Goal: Task Accomplishment & Management: Manage account settings

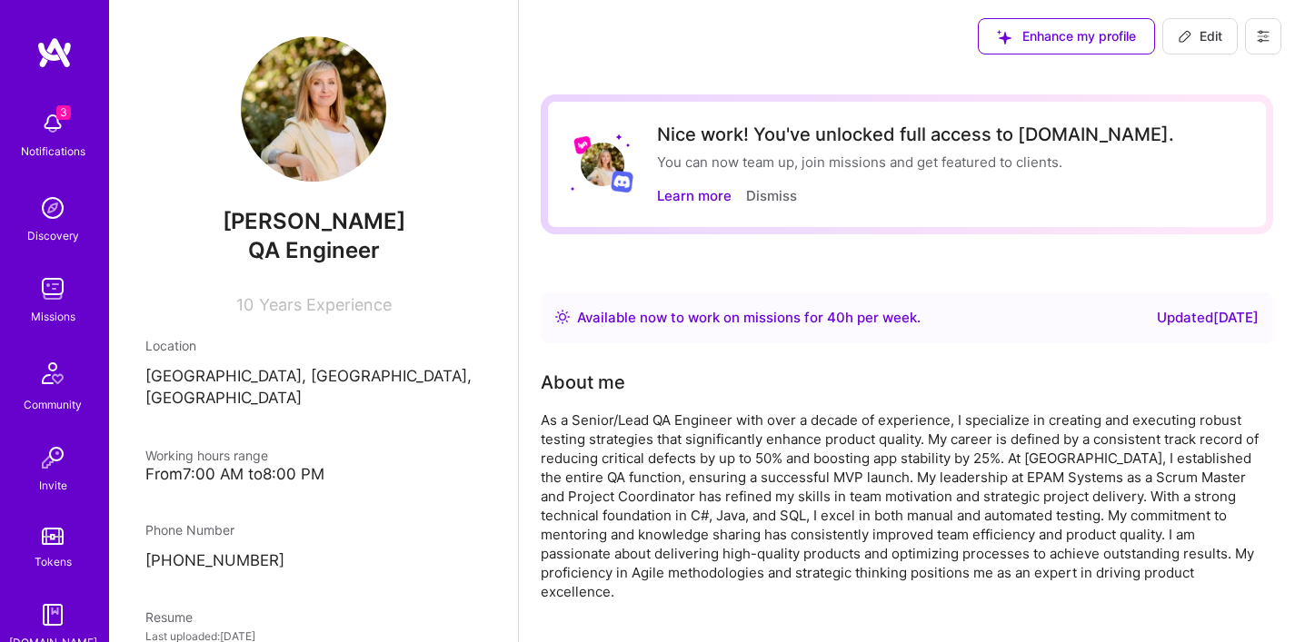
click at [315, 373] on p "[GEOGRAPHIC_DATA], [GEOGRAPHIC_DATA], [GEOGRAPHIC_DATA]" at bounding box center [313, 388] width 336 height 44
click at [1198, 47] on button "Edit" at bounding box center [1199, 36] width 75 height 36
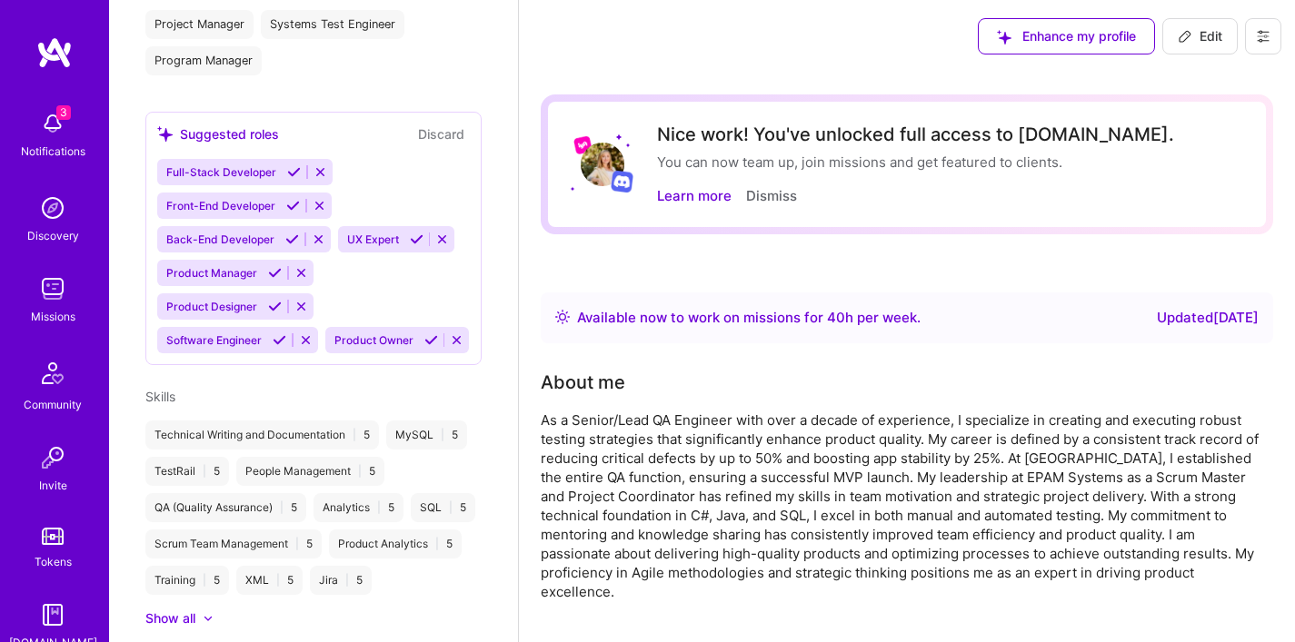
select select "US"
select select "Right Now"
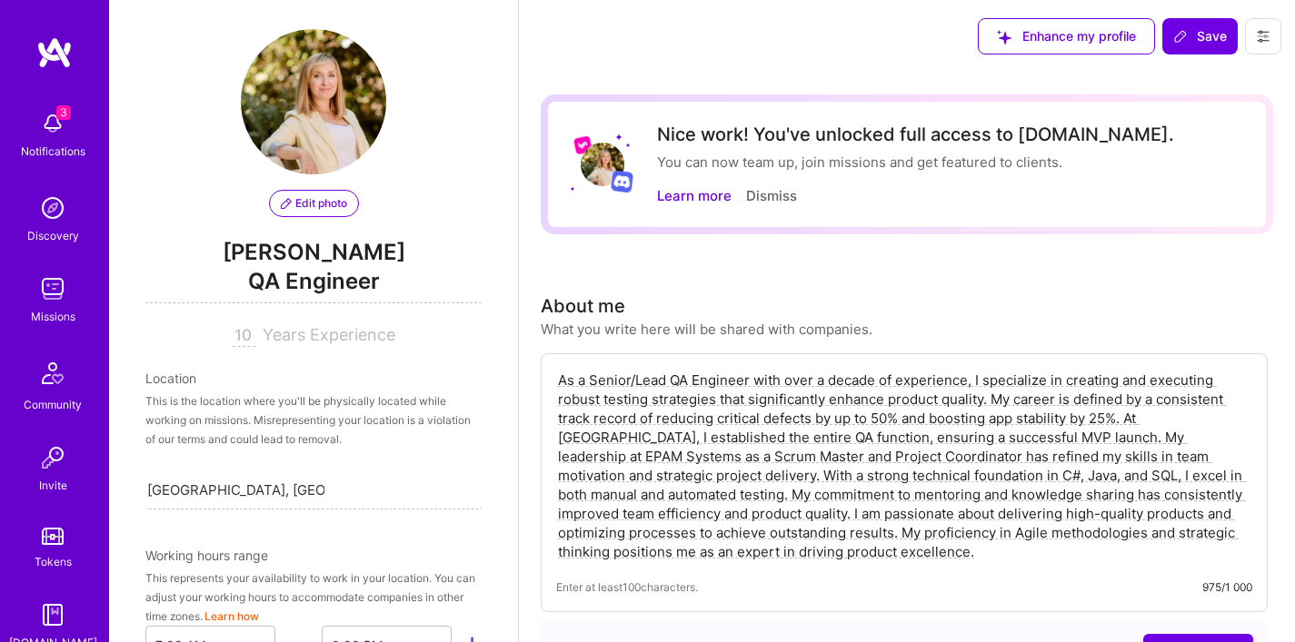
scroll to position [128, 0]
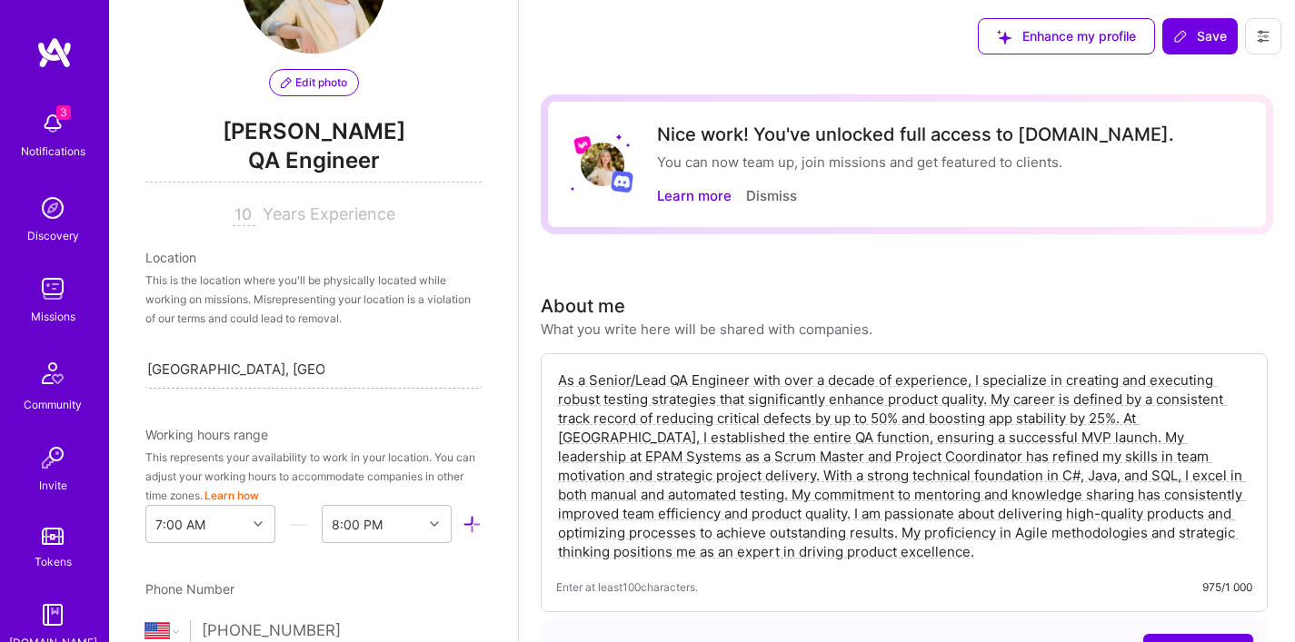
click at [255, 375] on input "[GEOGRAPHIC_DATA], [GEOGRAPHIC_DATA], [GEOGRAPHIC_DATA]" at bounding box center [235, 369] width 177 height 19
click at [298, 372] on input "[GEOGRAPHIC_DATA], [GEOGRAPHIC_DATA], [GEOGRAPHIC_DATA]" at bounding box center [235, 369] width 177 height 19
type input "m"
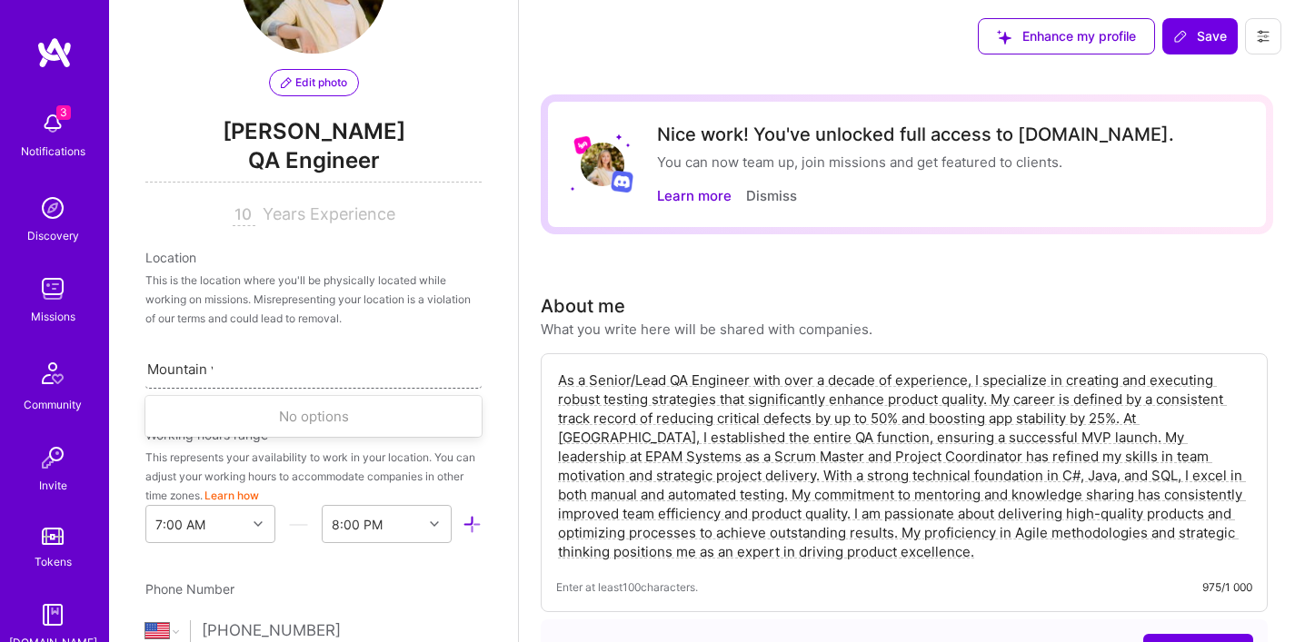
type input "Mountain vi"
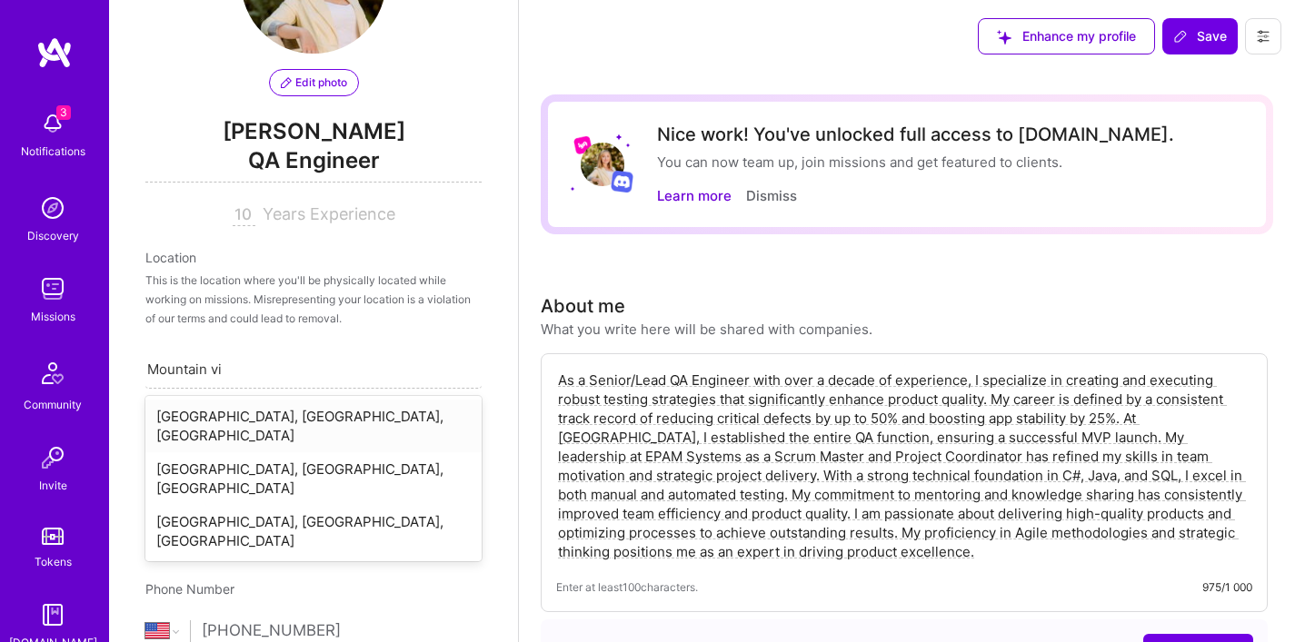
click at [301, 400] on div "[GEOGRAPHIC_DATA], [GEOGRAPHIC_DATA], [GEOGRAPHIC_DATA]" at bounding box center [313, 426] width 336 height 53
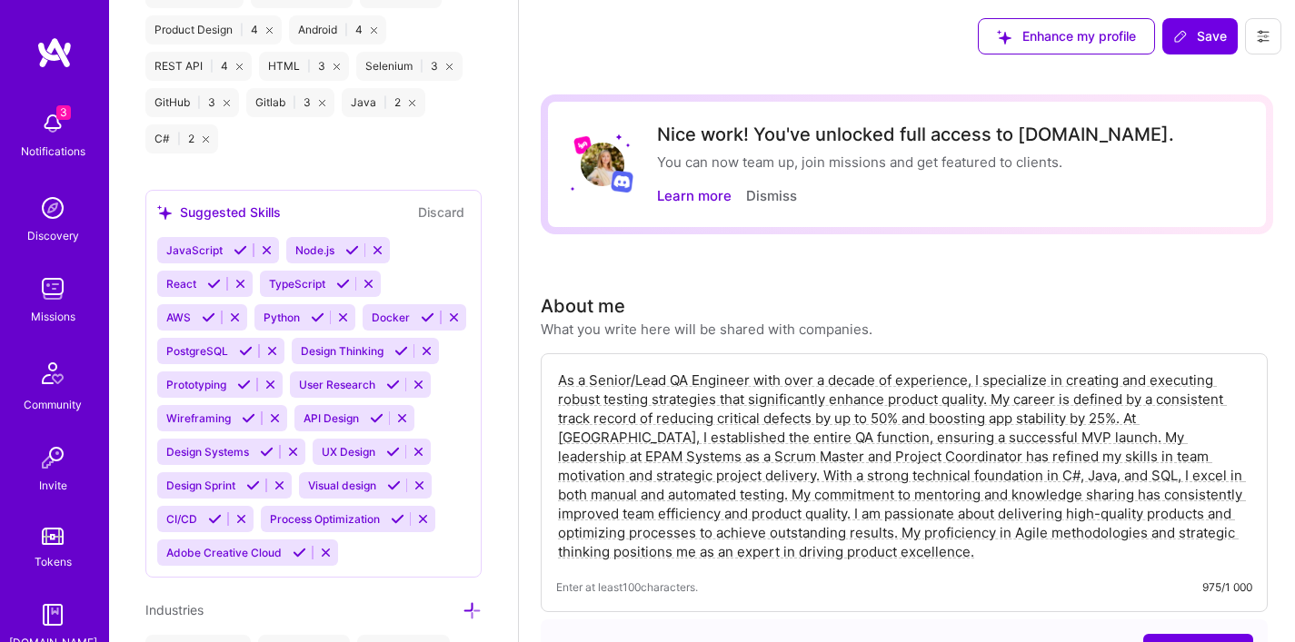
scroll to position [2671, 0]
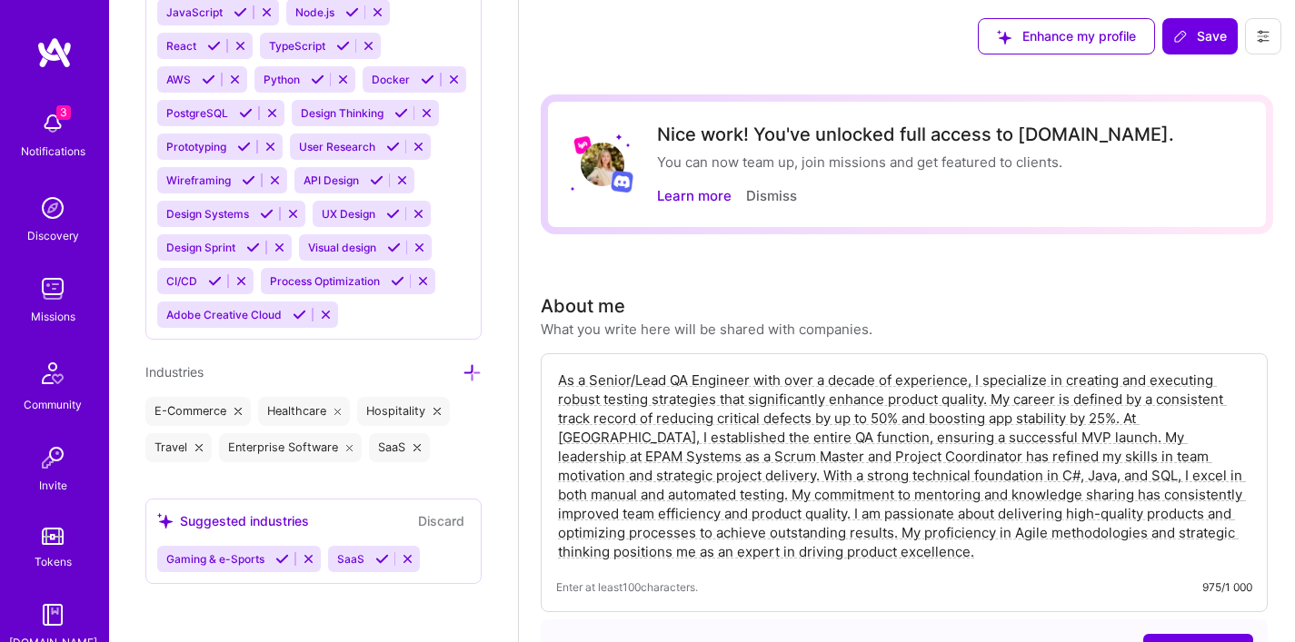
click at [375, 560] on icon at bounding box center [382, 559] width 14 height 14
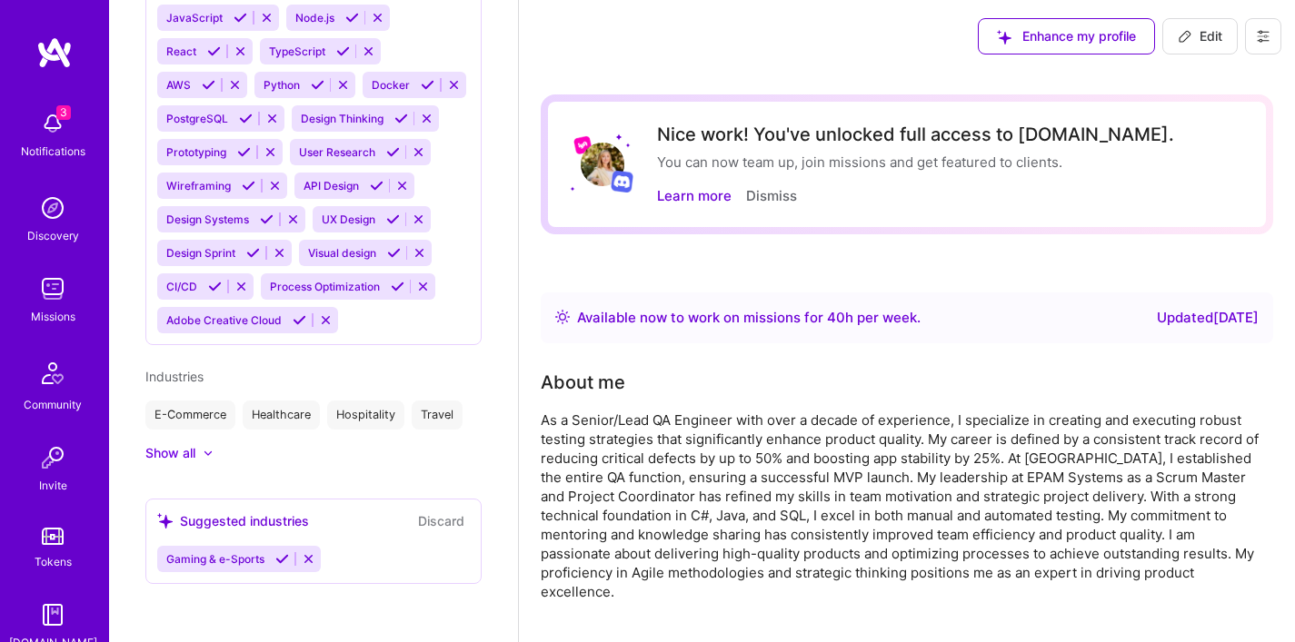
scroll to position [1531, 0]
click at [205, 456] on div at bounding box center [208, 453] width 11 height 11
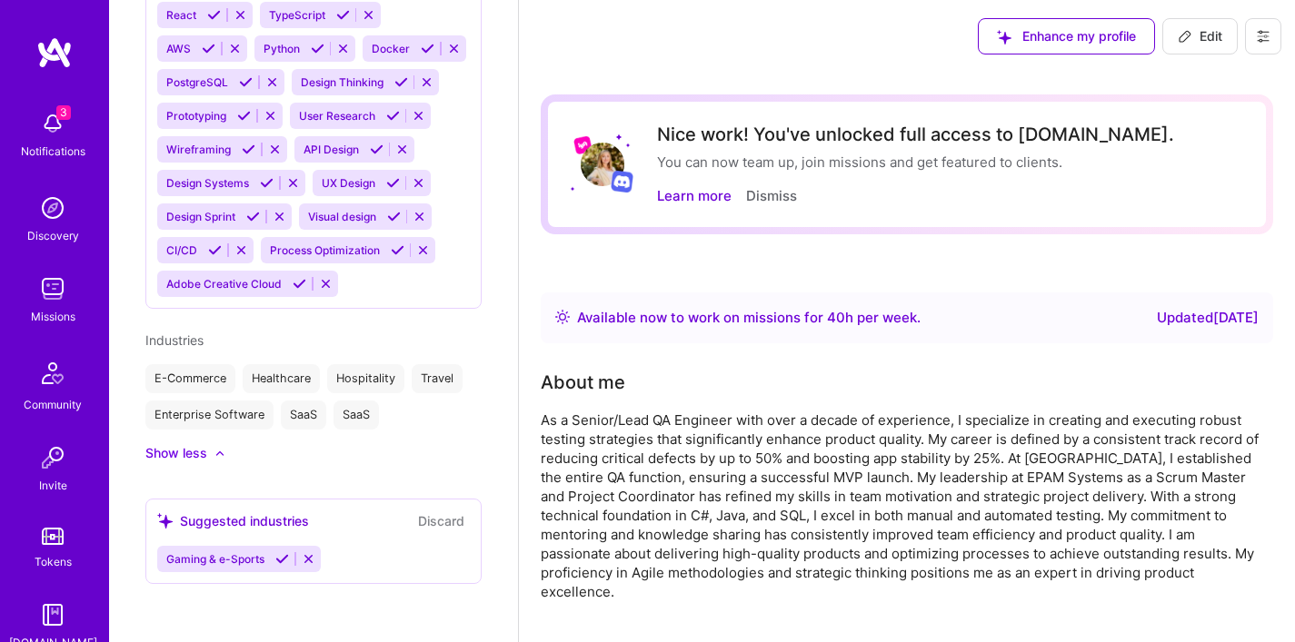
scroll to position [1536, 0]
click at [281, 566] on icon at bounding box center [282, 559] width 14 height 14
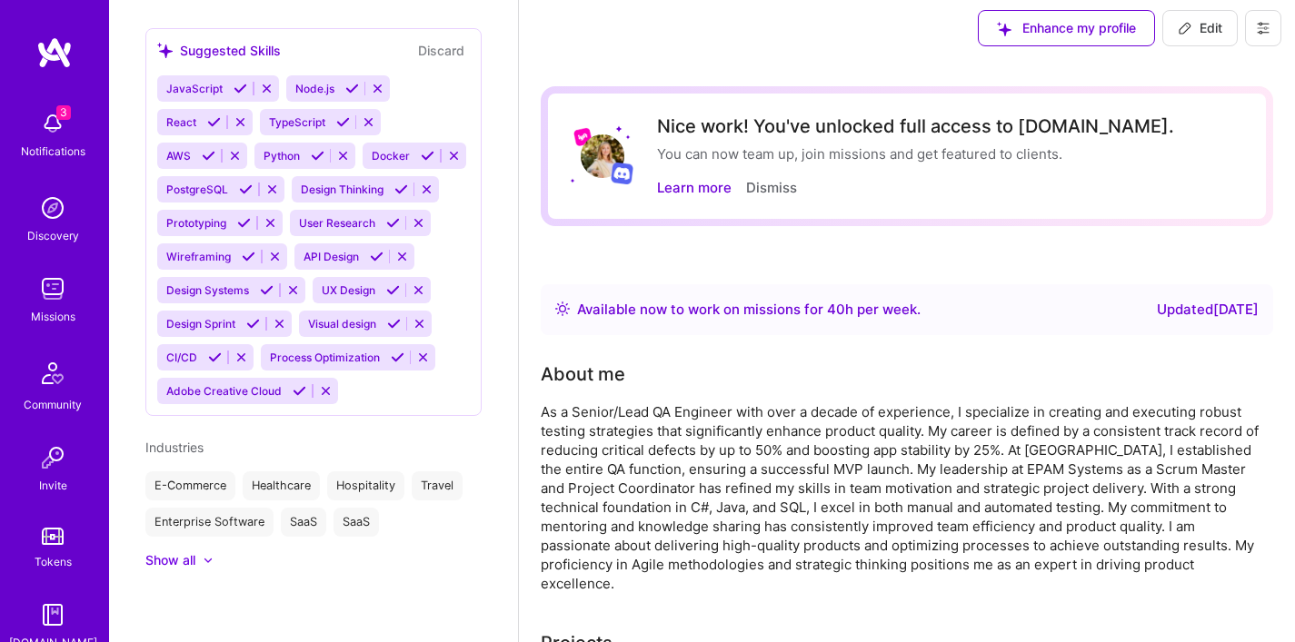
scroll to position [0, 0]
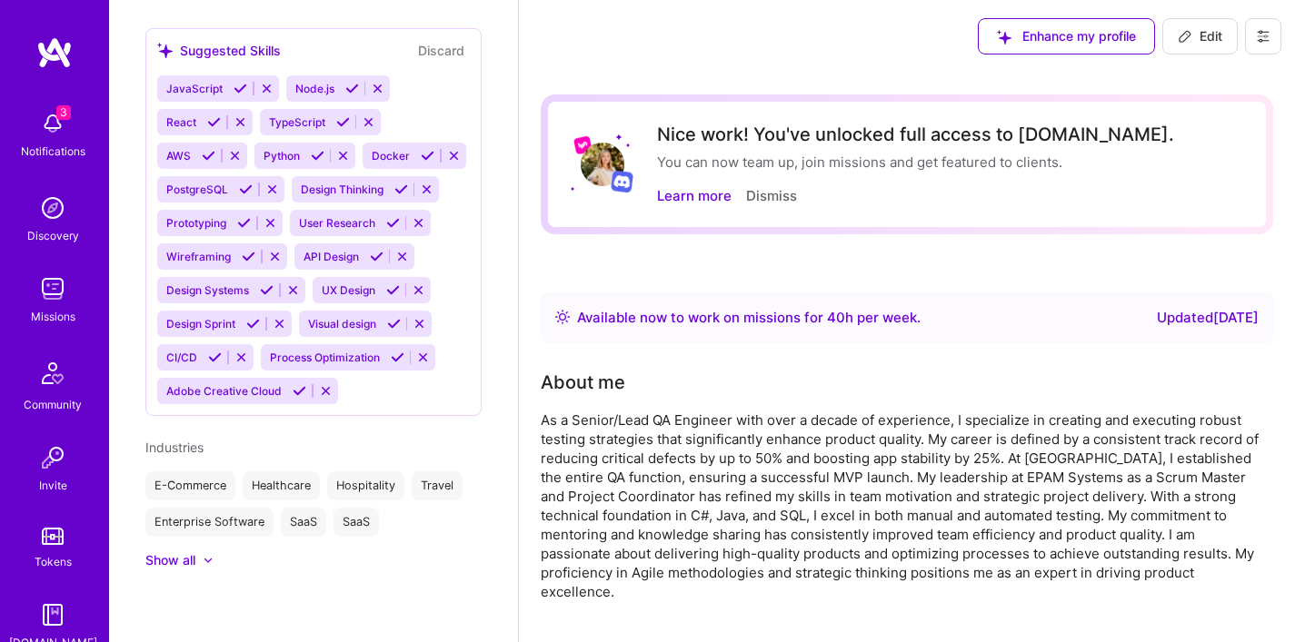
click at [1188, 43] on icon at bounding box center [1185, 36] width 15 height 15
select select "US"
select select "Right Now"
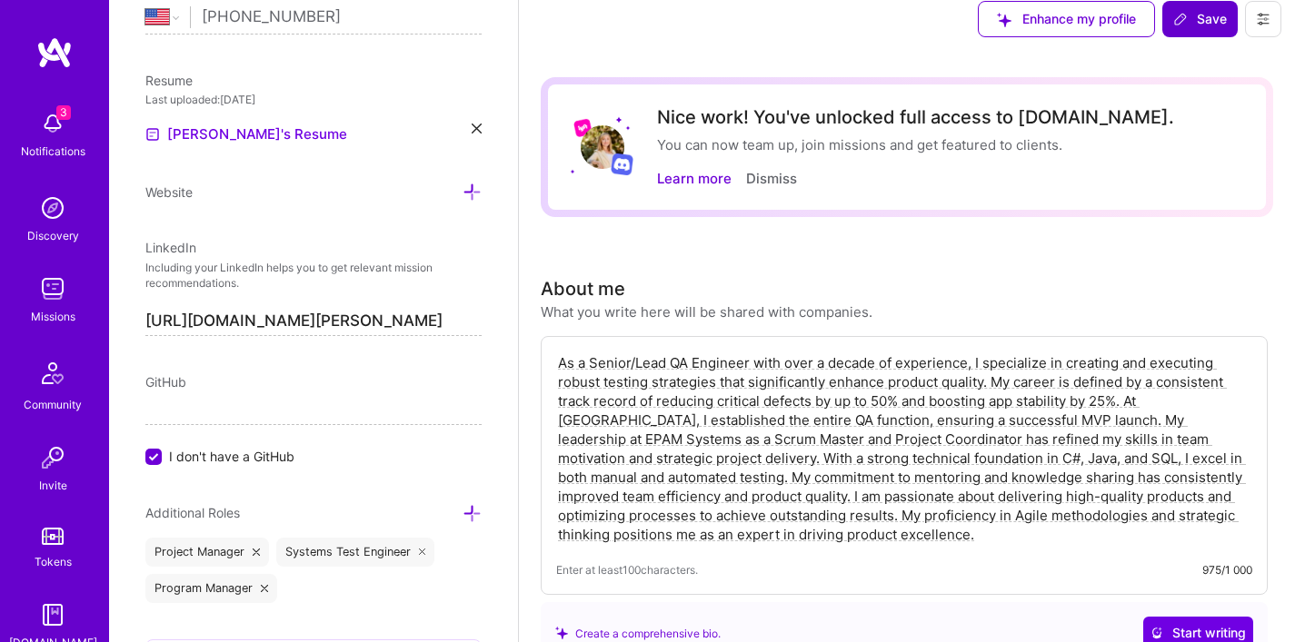
scroll to position [19, 0]
drag, startPoint x: 873, startPoint y: 546, endPoint x: 800, endPoint y: 533, distance: 74.7
click at [808, 534] on div "As a Senior/Lead QA Engineer with over a decade of experience, I specialize in …" at bounding box center [904, 463] width 727 height 259
drag, startPoint x: 817, startPoint y: 535, endPoint x: 535, endPoint y: 354, distance: 334.7
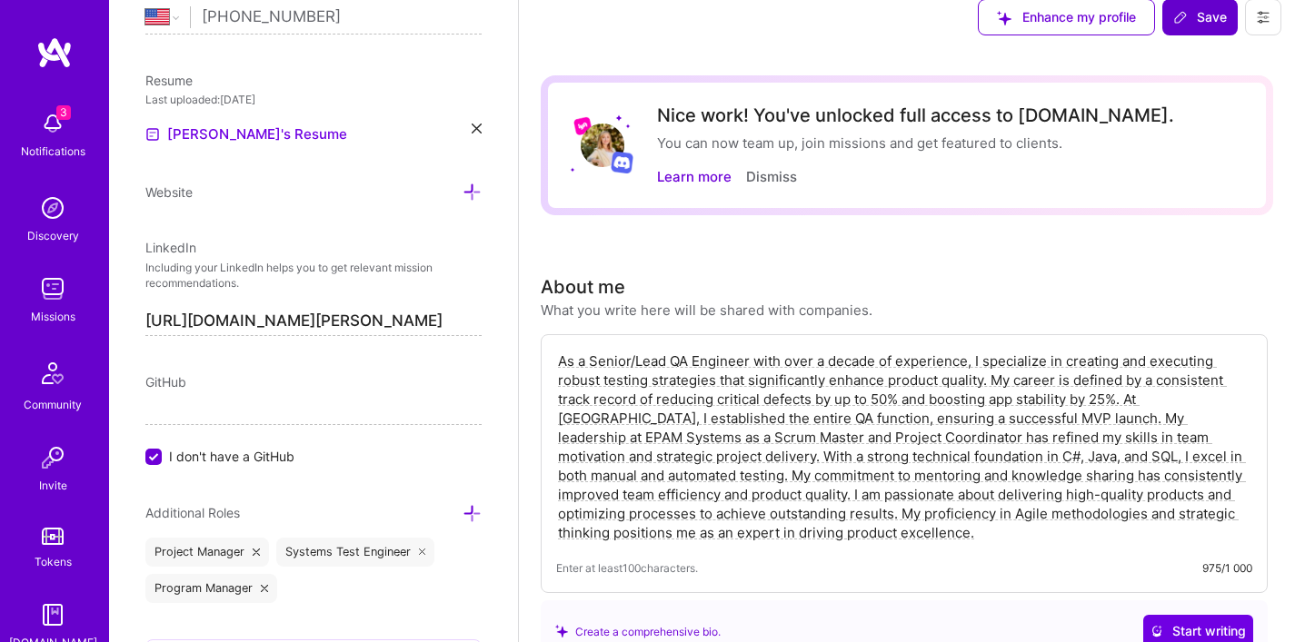
paste textarea "Senior QA Engineer with 10+ years of experience in manual testing of Web and Mo…"
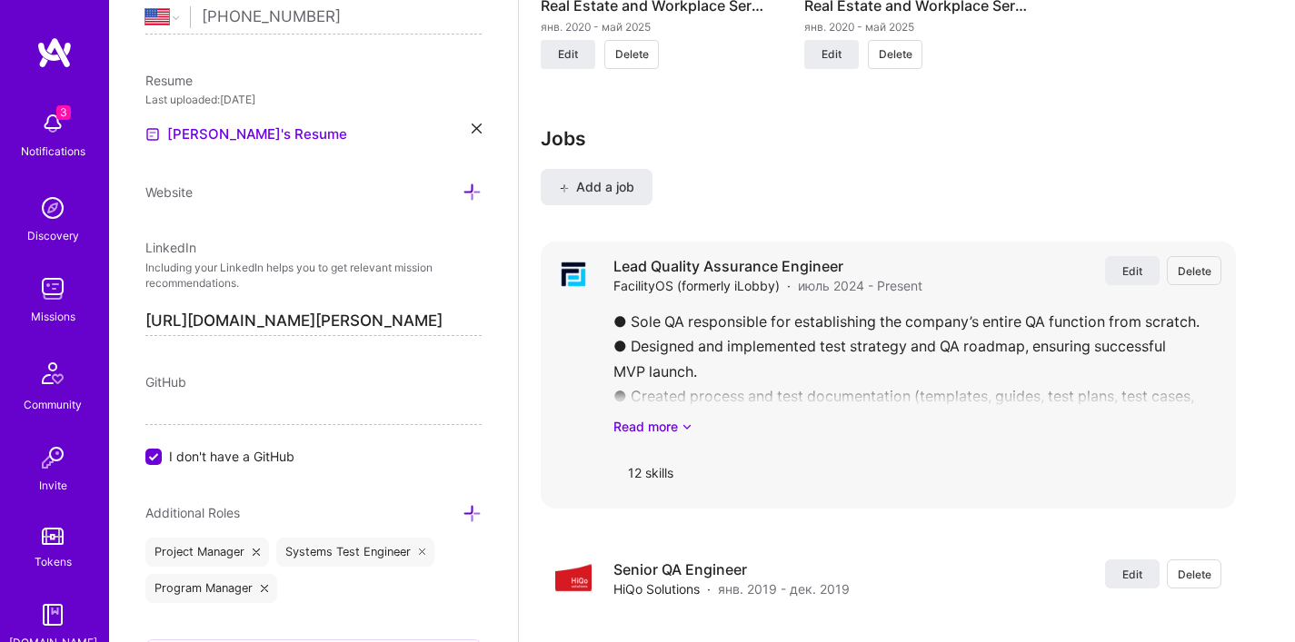
scroll to position [2412, 0]
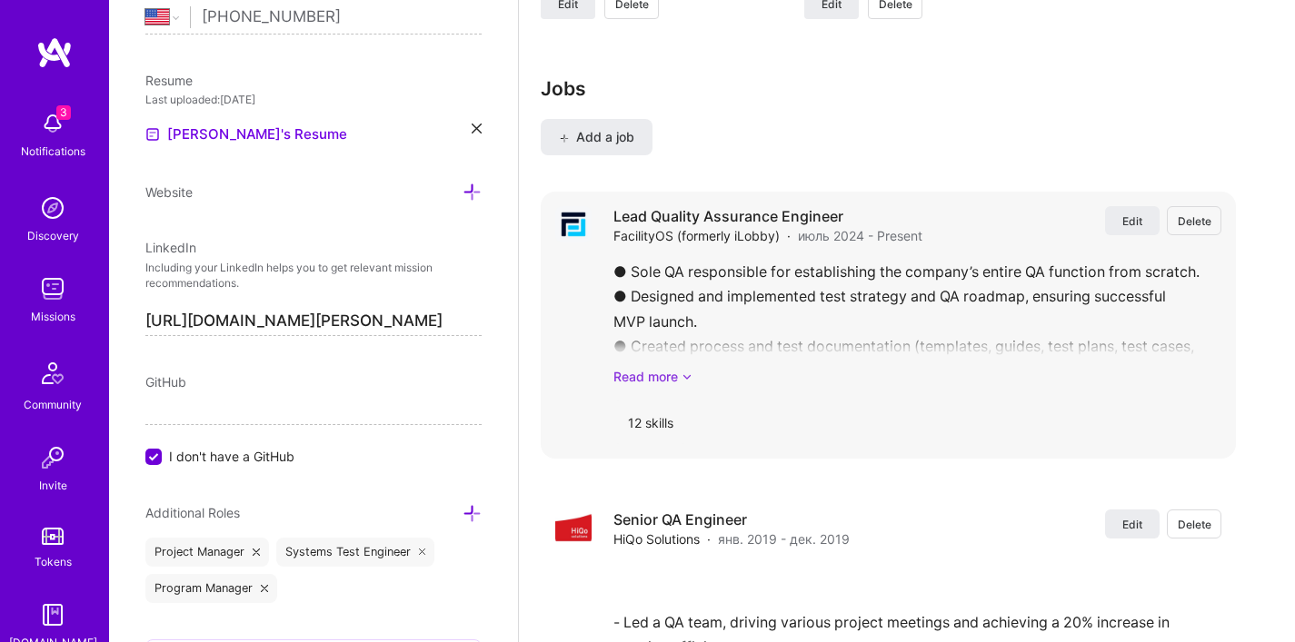
type textarea "Senior QA Engineer with 10+ years of experience in manual testing of Web and Mo…"
click at [674, 380] on link "Read more" at bounding box center [917, 376] width 608 height 19
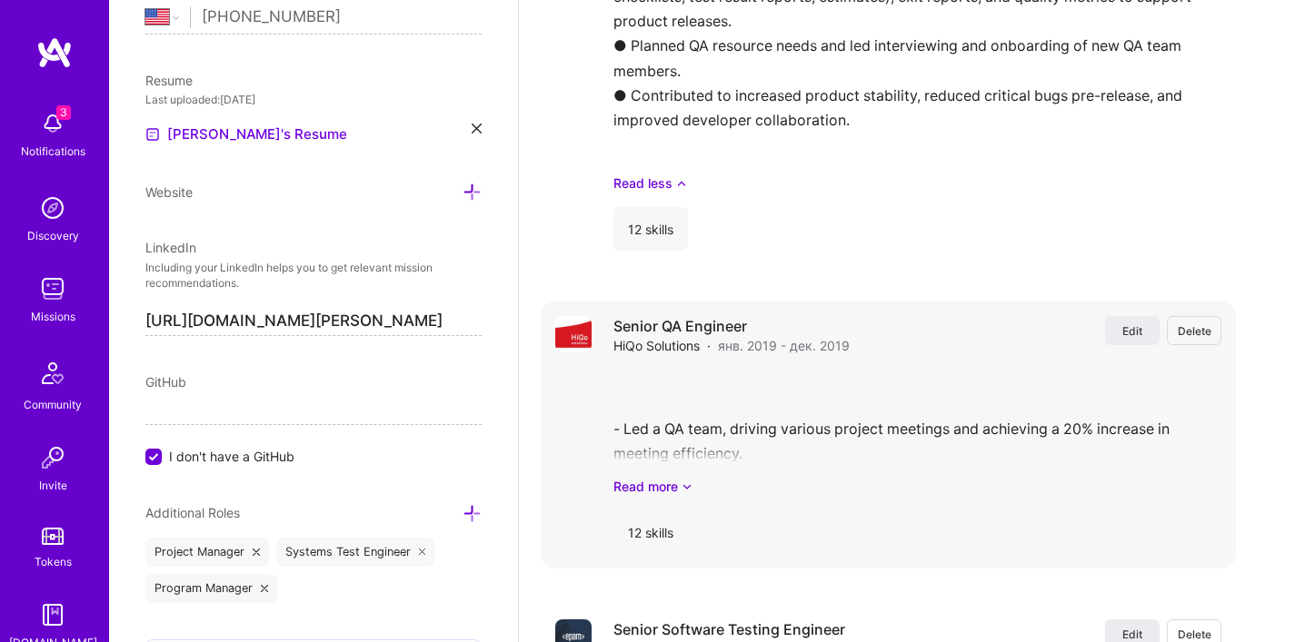
scroll to position [2791, 0]
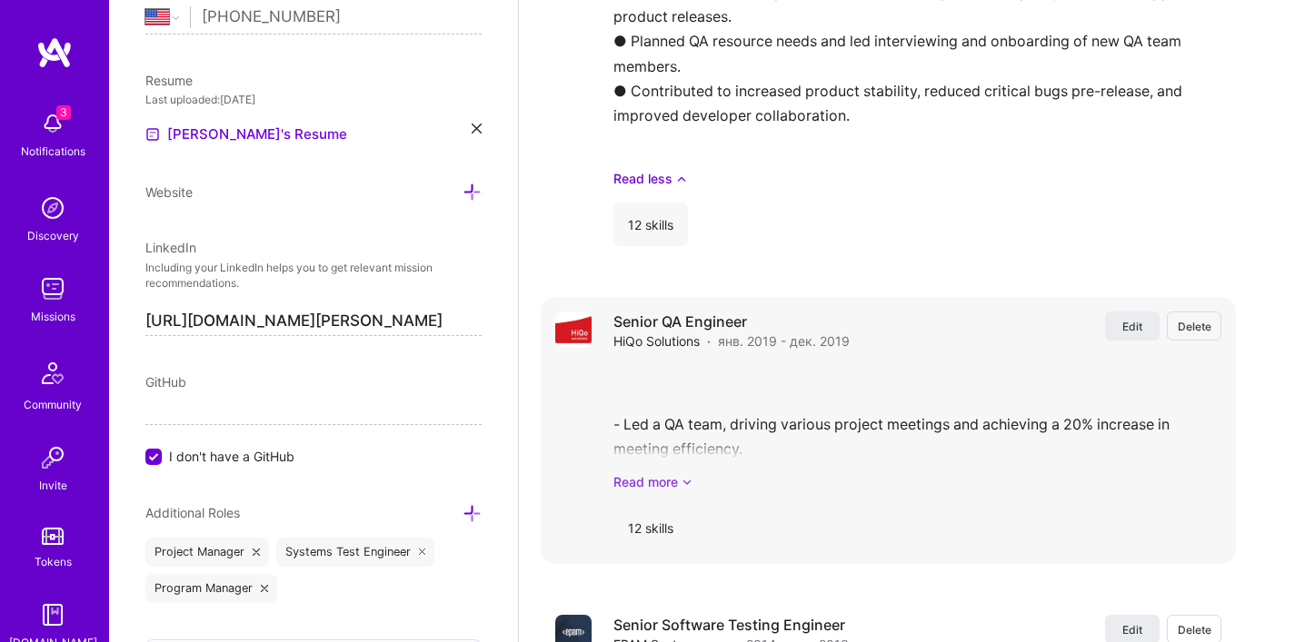
click at [661, 481] on link "Read more" at bounding box center [917, 482] width 608 height 19
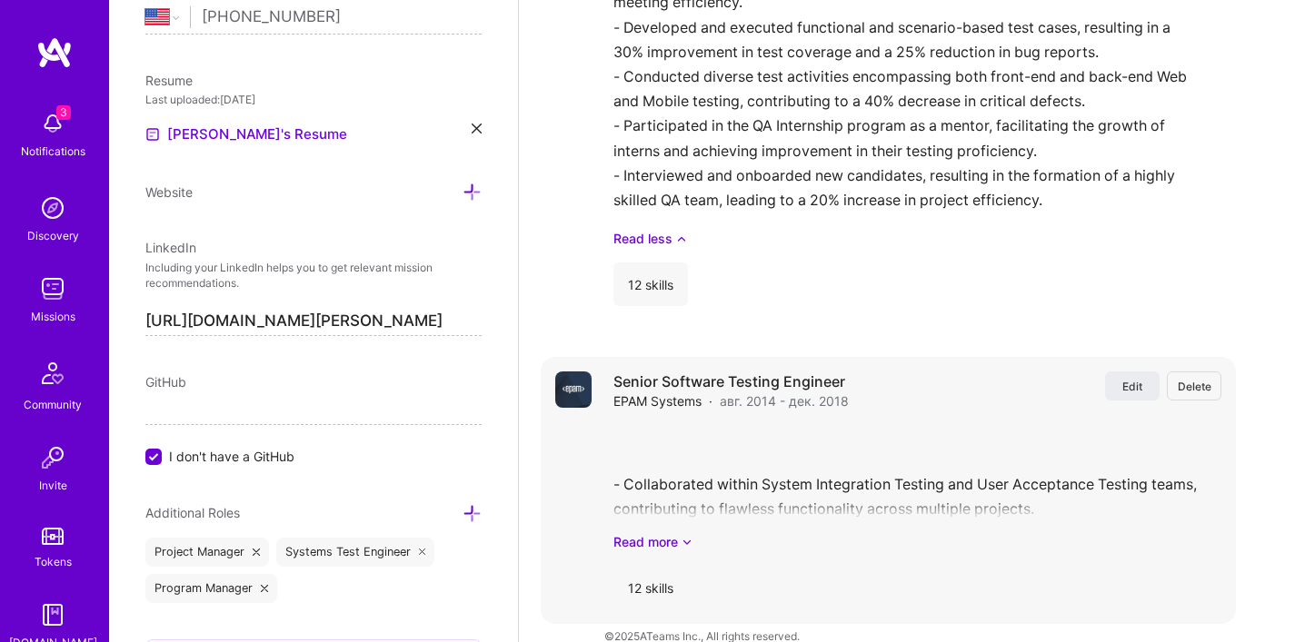
scroll to position [3263, 0]
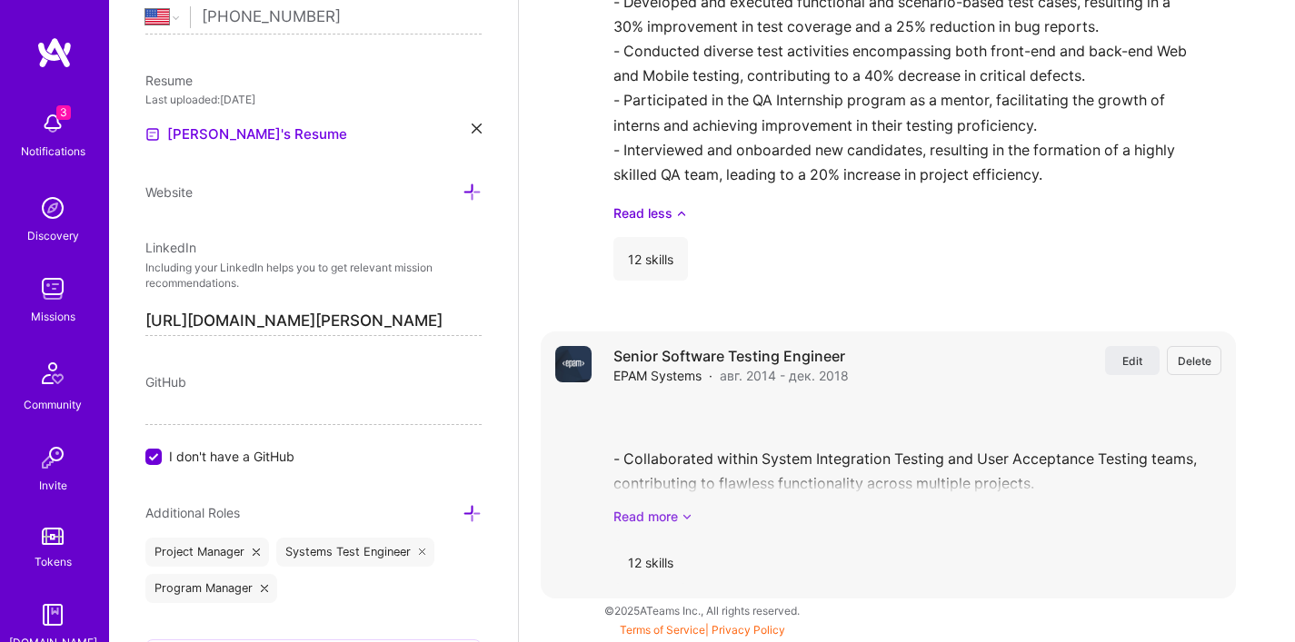
click at [674, 514] on link "Read more" at bounding box center [917, 516] width 608 height 19
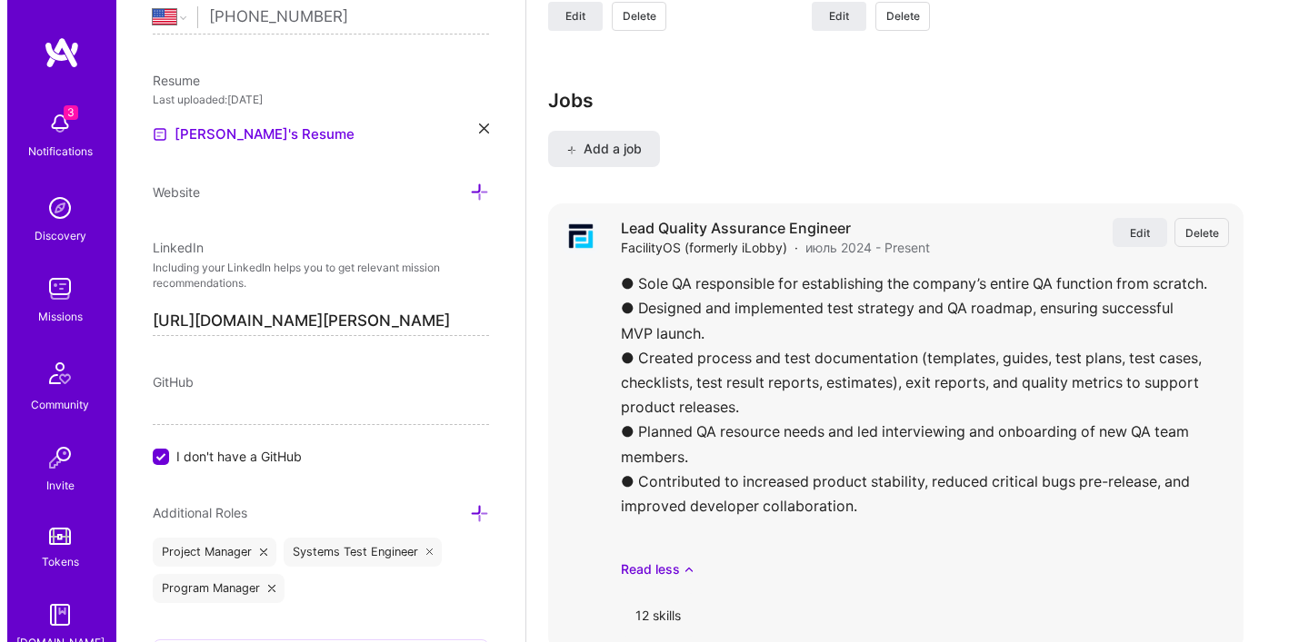
scroll to position [2399, 0]
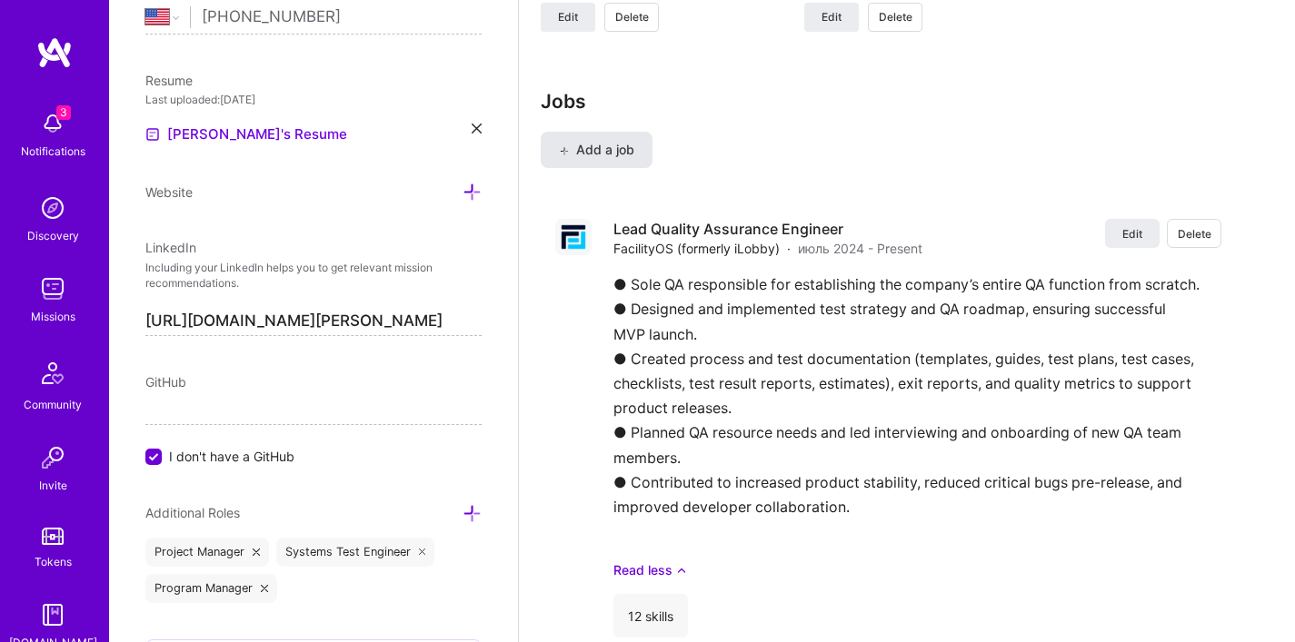
click at [590, 148] on span "Add a job" at bounding box center [596, 150] width 75 height 18
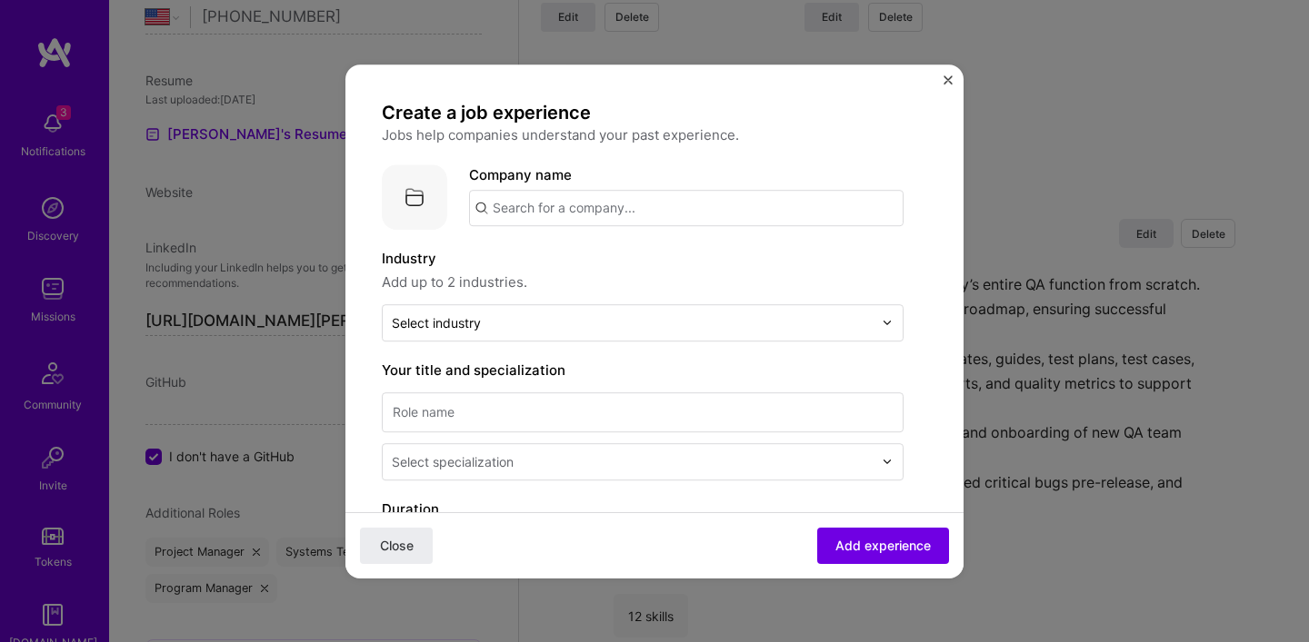
click at [550, 197] on input "text" at bounding box center [686, 208] width 434 height 36
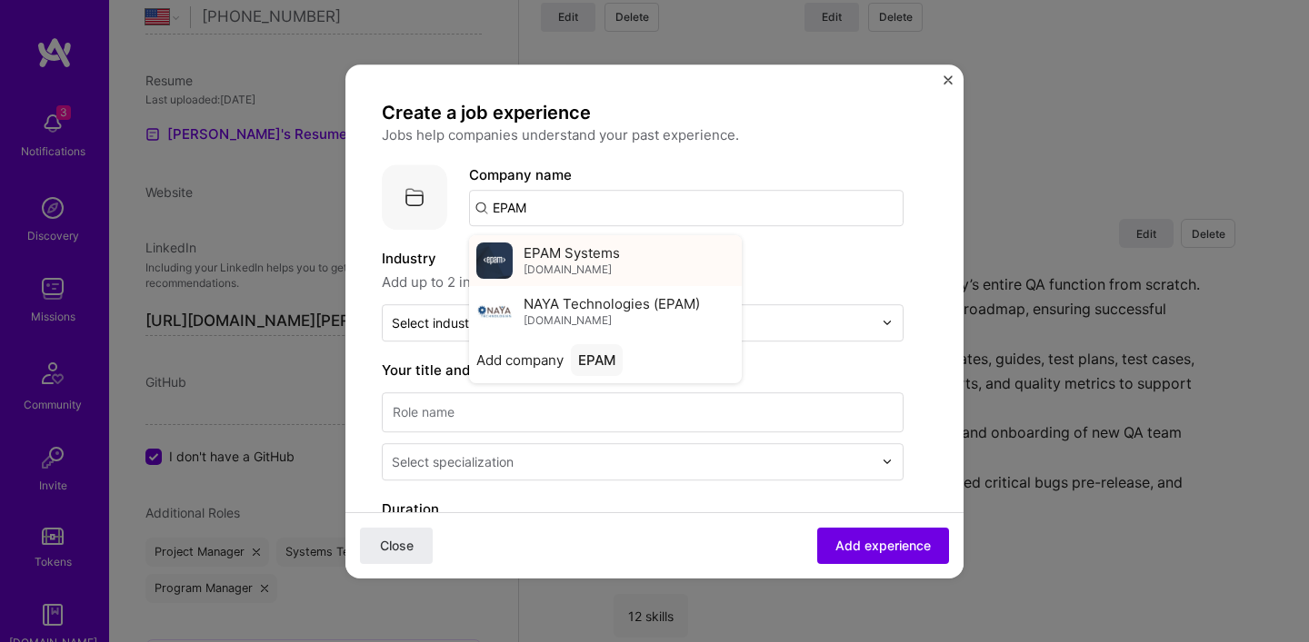
click at [559, 250] on span "EPAM Systems" at bounding box center [571, 253] width 96 height 19
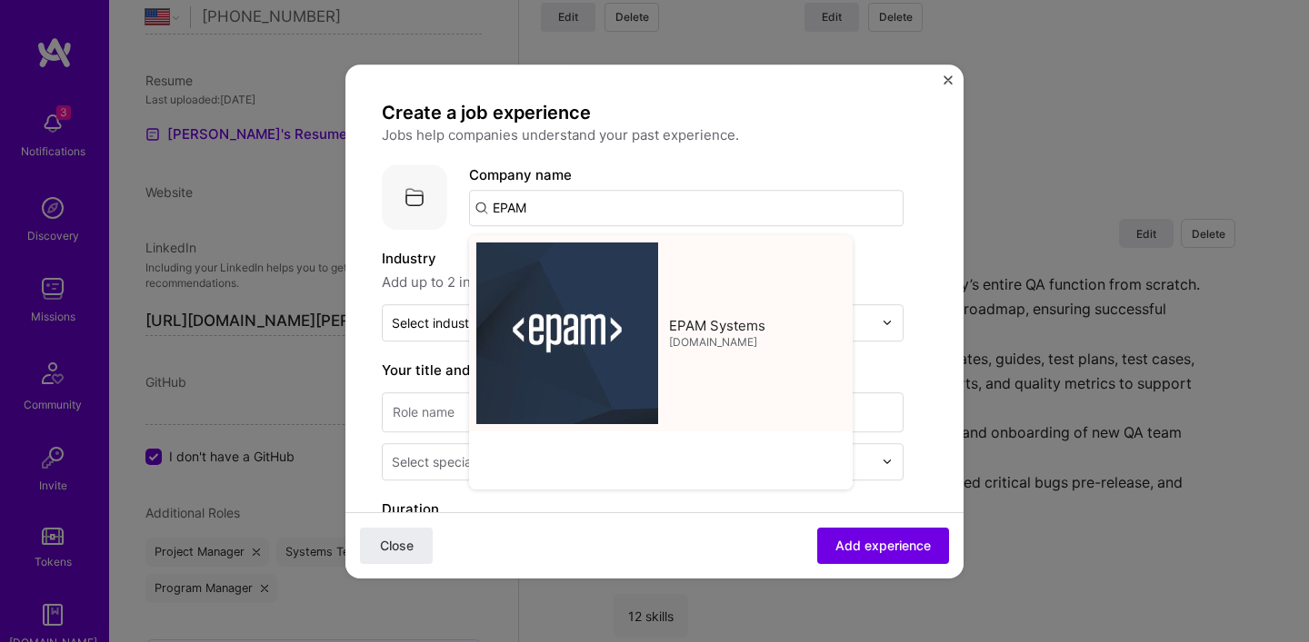
type input "EPAM Systems"
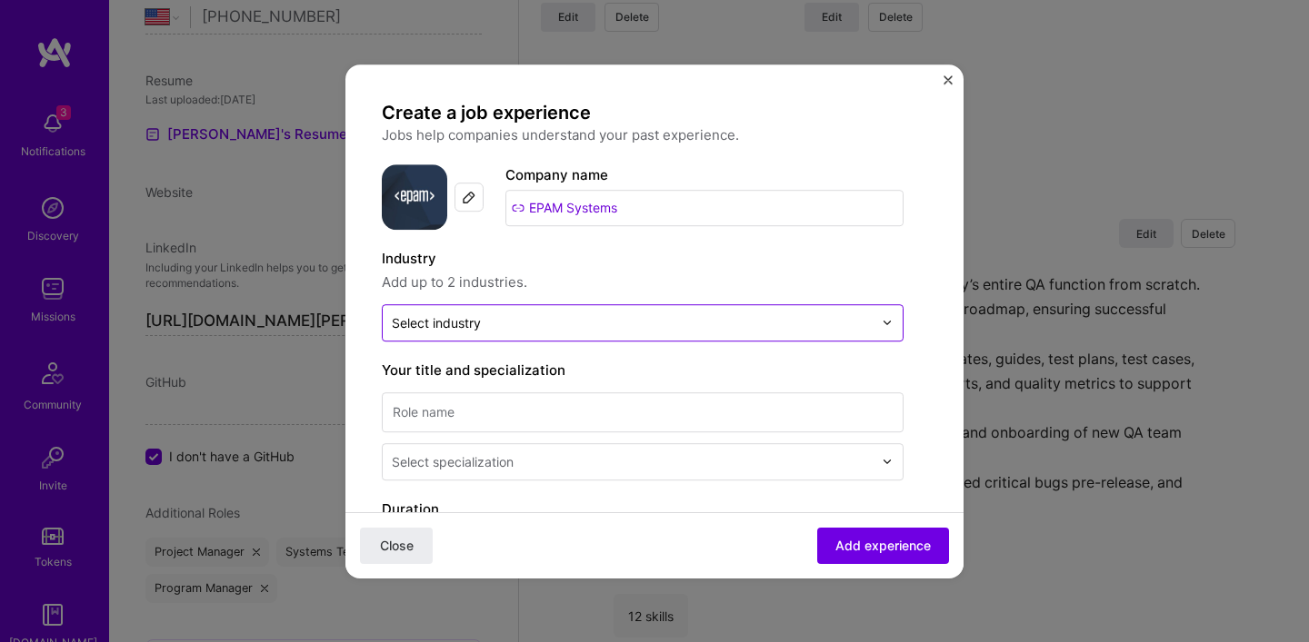
click at [466, 326] on div "Select industry 0" at bounding box center [436, 322] width 89 height 19
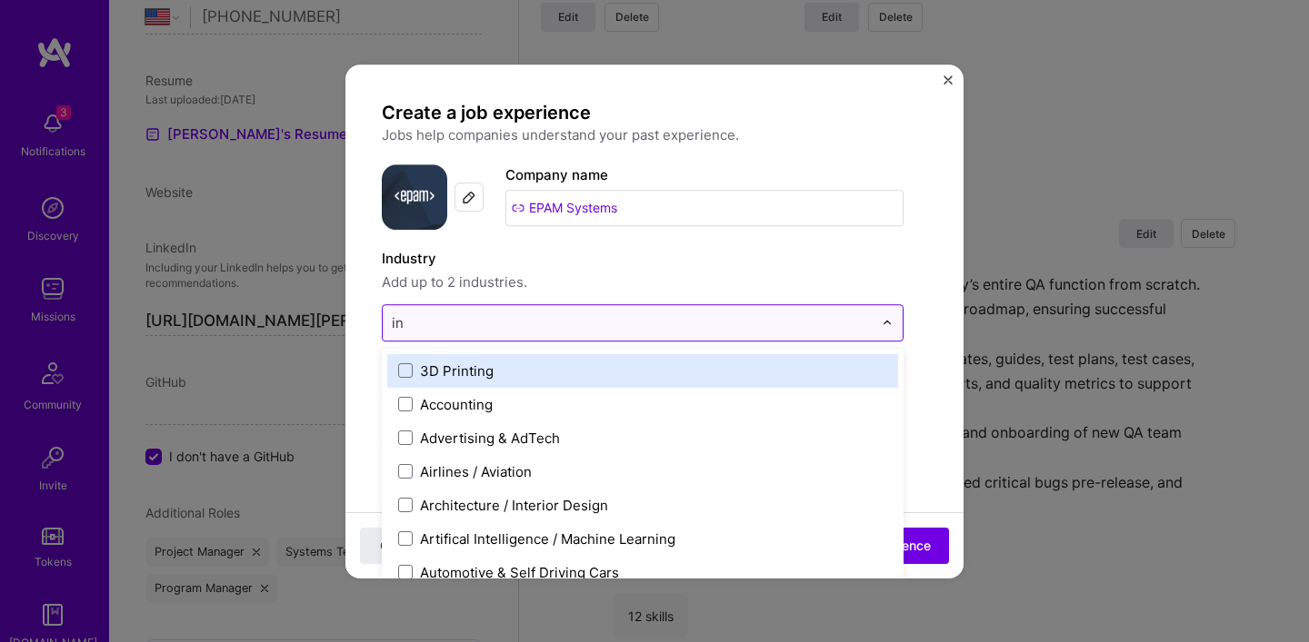
type input "i"
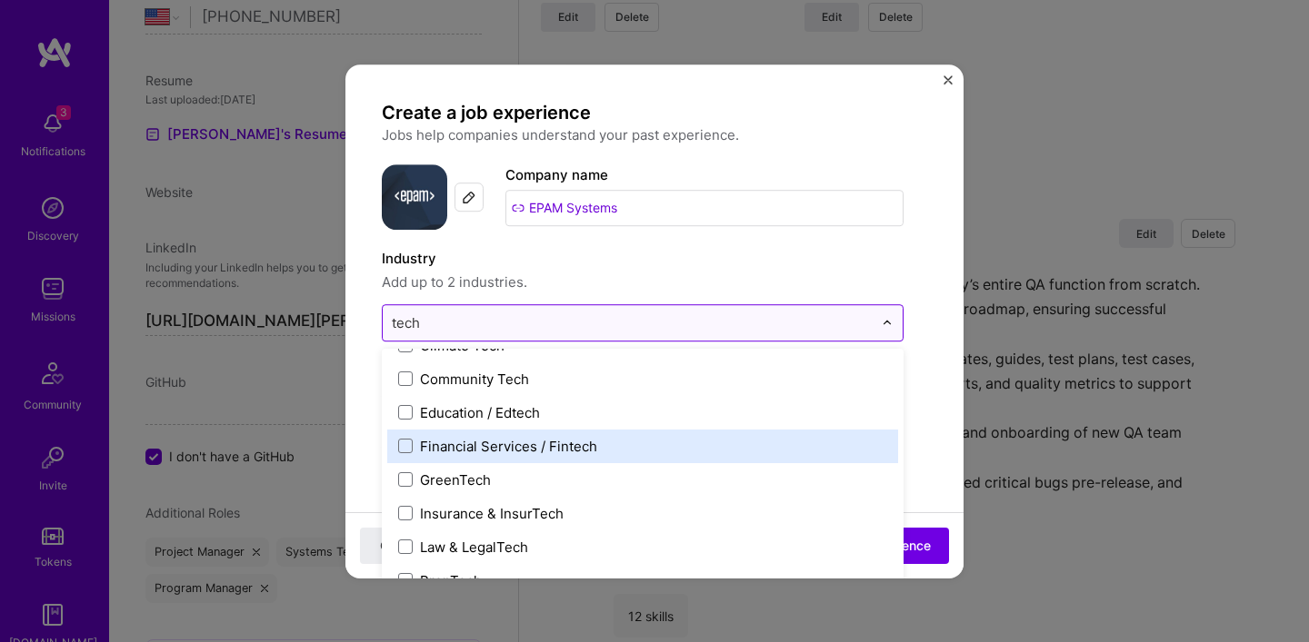
scroll to position [0, 0]
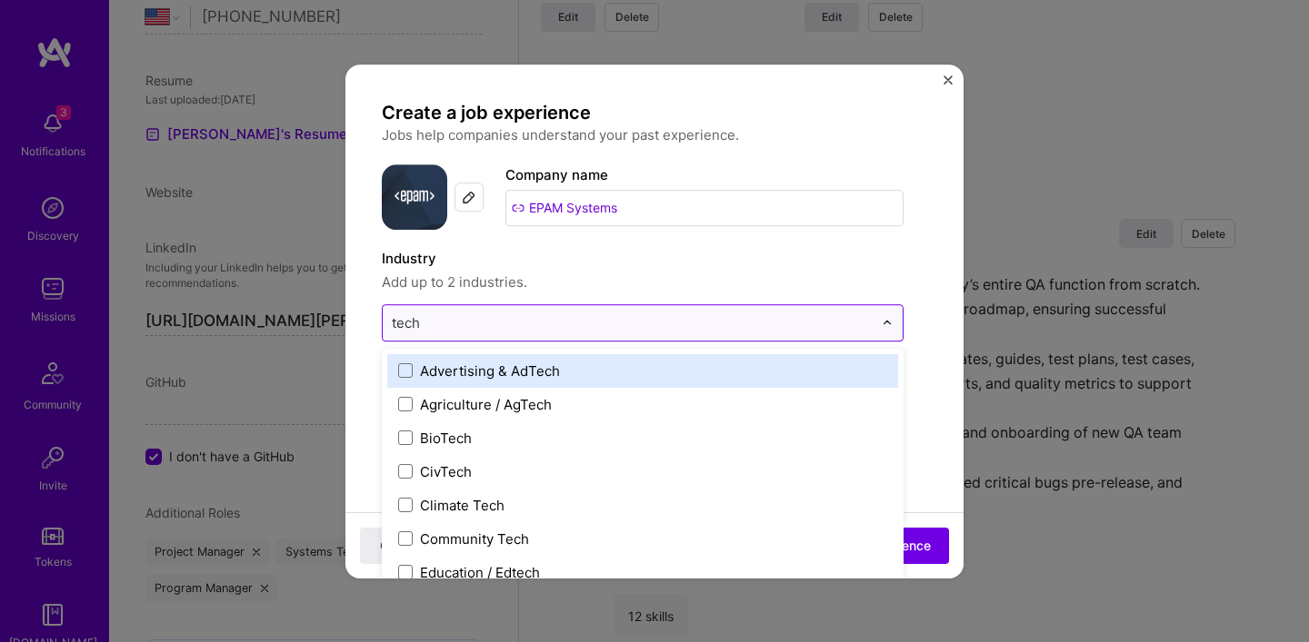
type input "tech"
click at [587, 291] on span "Add up to 2 industries." at bounding box center [643, 283] width 522 height 22
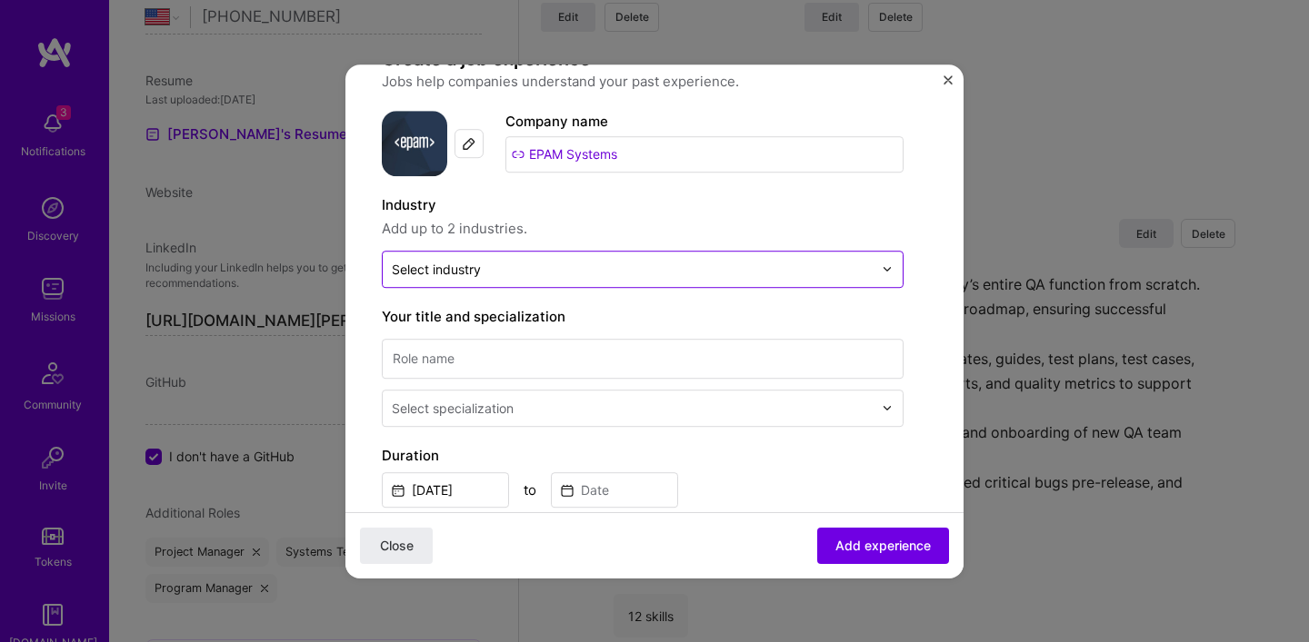
scroll to position [88, 0]
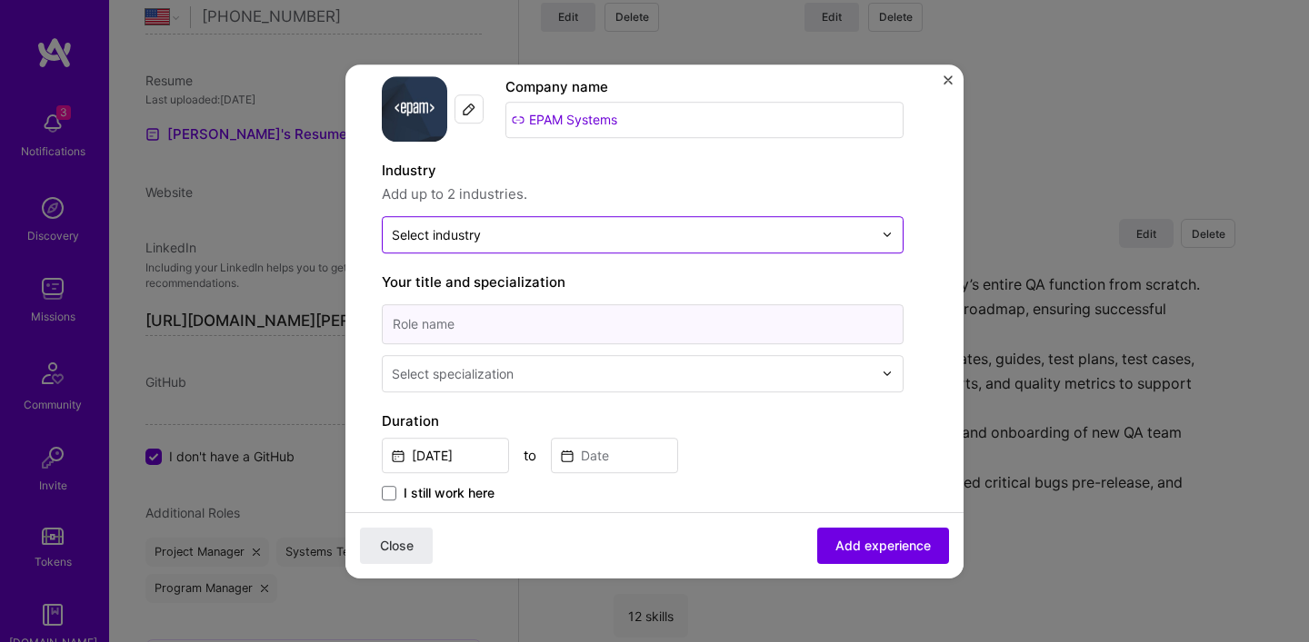
click at [430, 325] on input at bounding box center [643, 324] width 522 height 40
paste input "Senior Software Testing Engineer"
type input "Senior Software Testing Engineer"
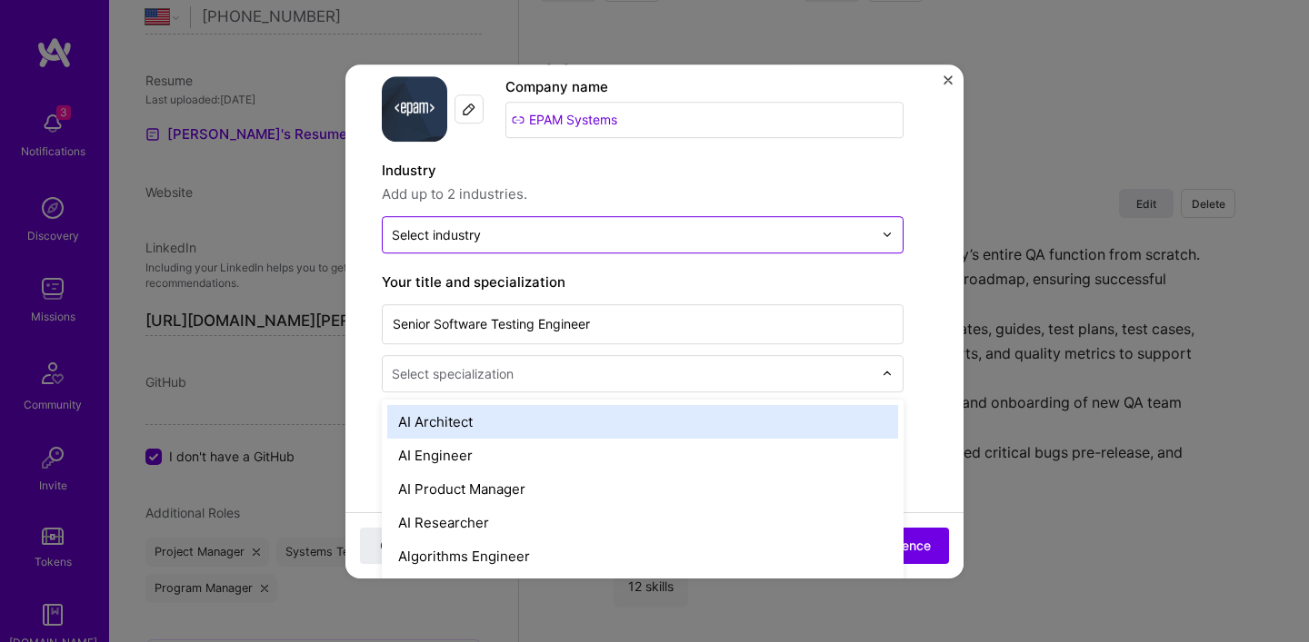
click at [463, 372] on div "Select specialization" at bounding box center [453, 373] width 122 height 19
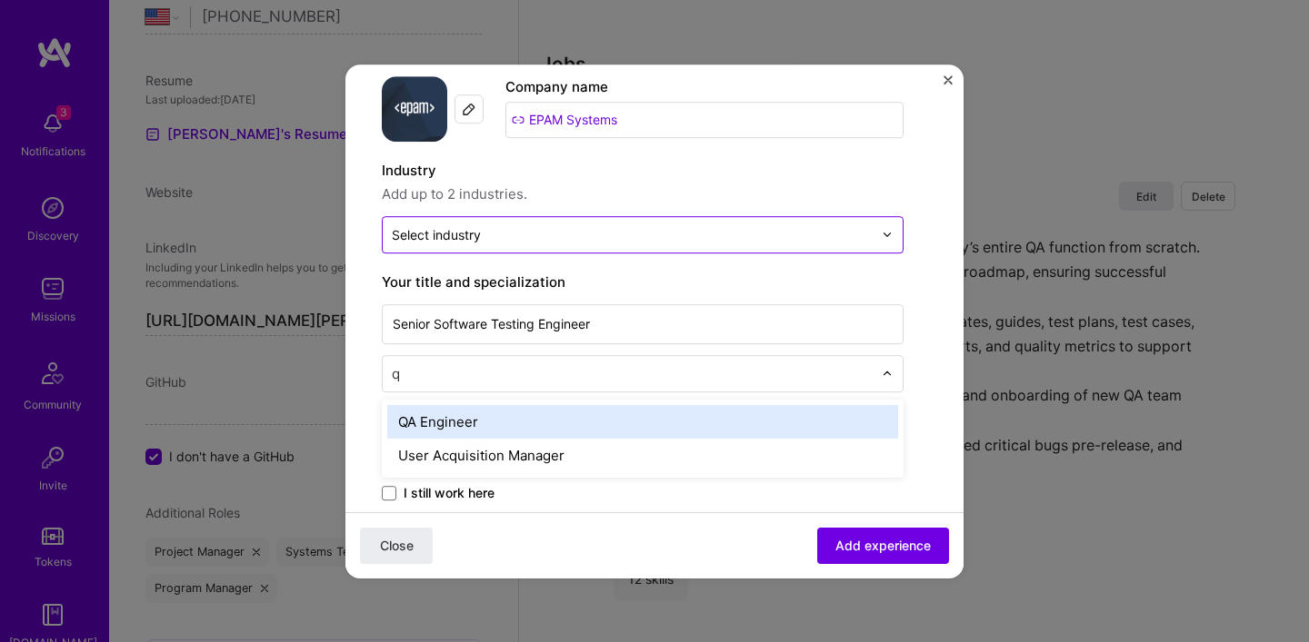
type input "qa"
click at [468, 413] on div "QA Engineer" at bounding box center [642, 422] width 511 height 34
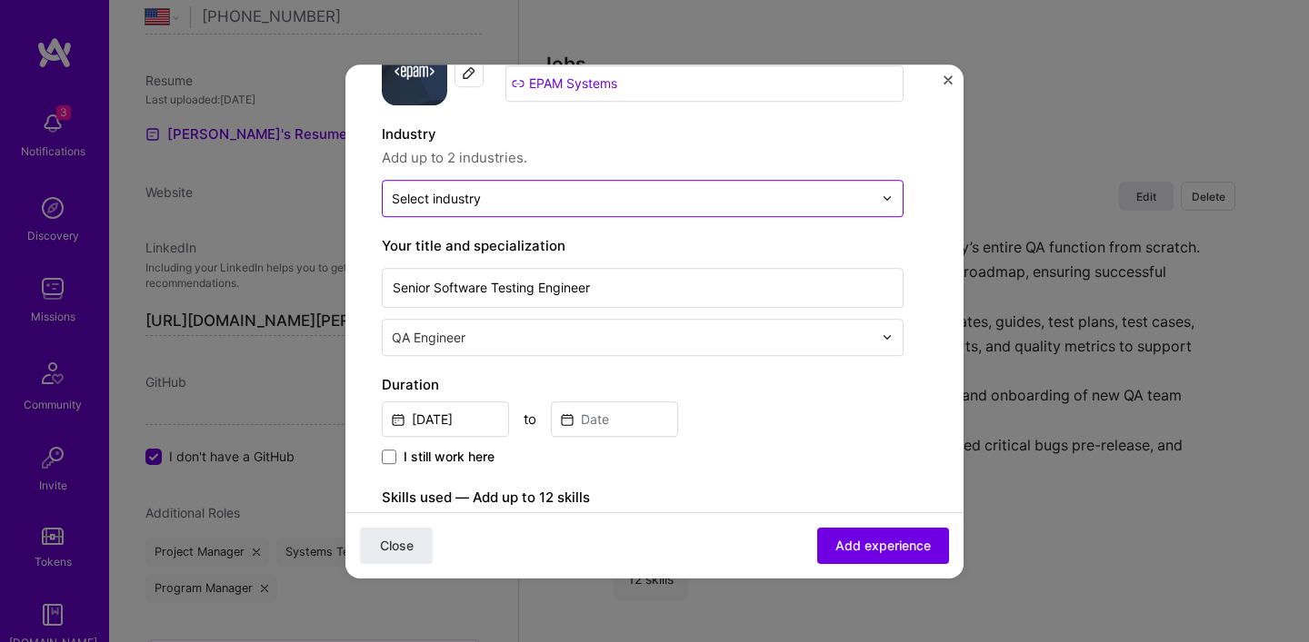
scroll to position [132, 0]
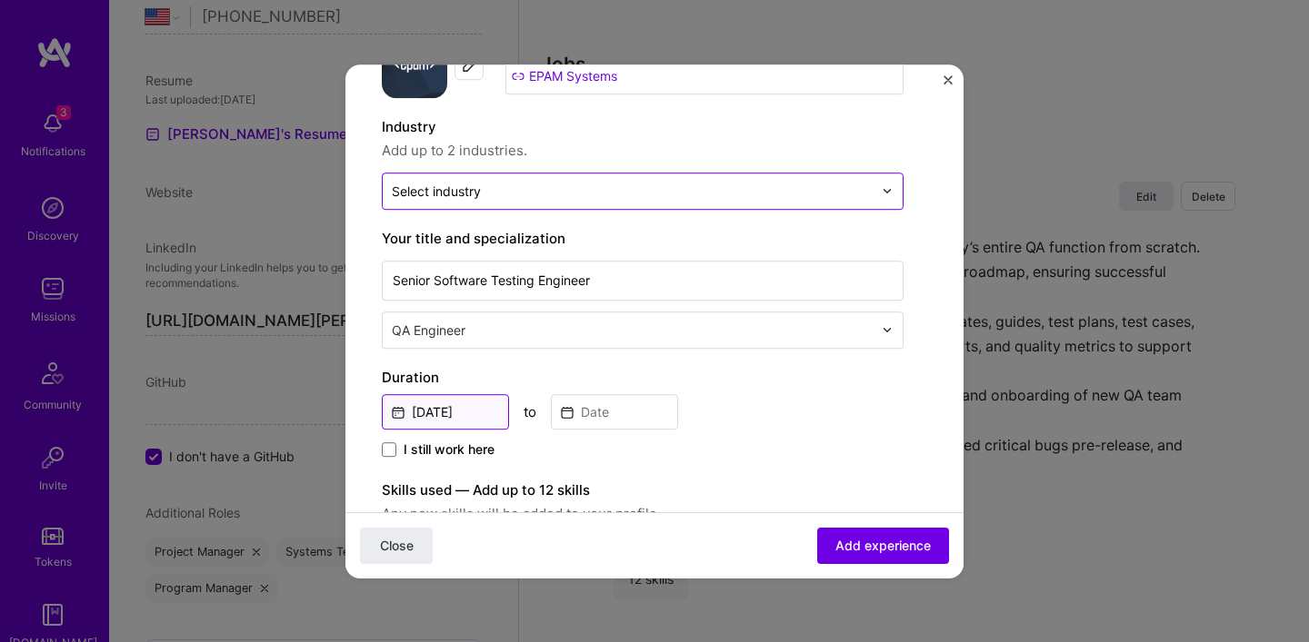
click at [453, 412] on input "[DATE]" at bounding box center [445, 411] width 127 height 35
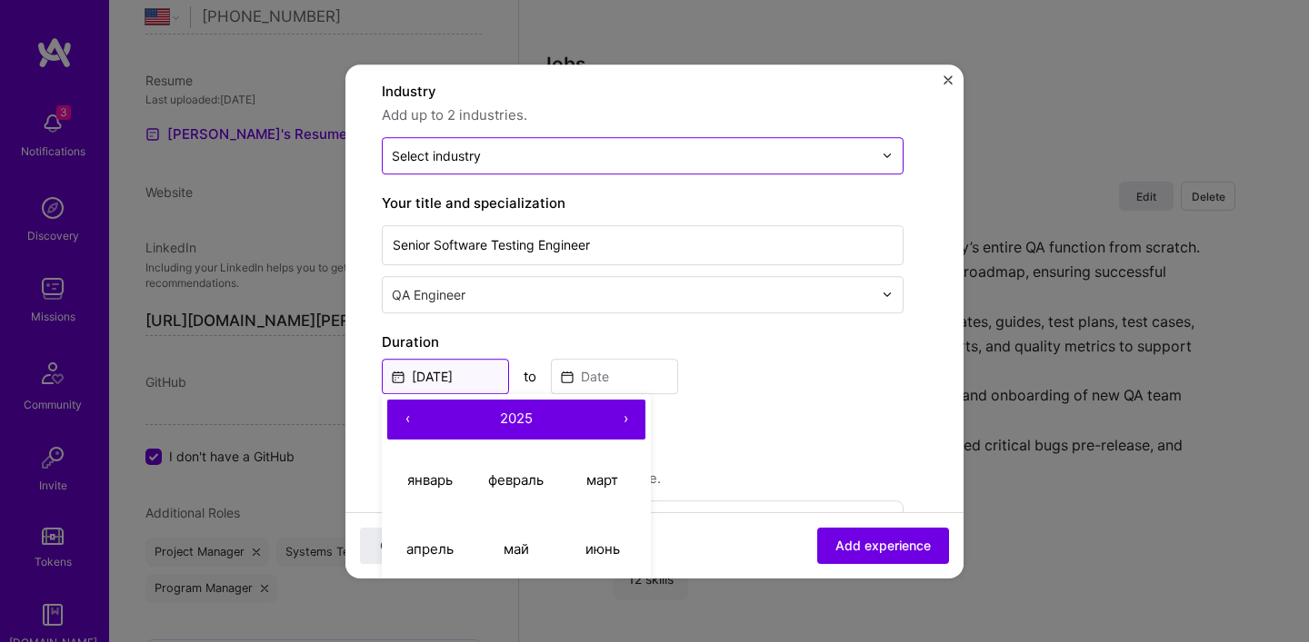
scroll to position [327, 0]
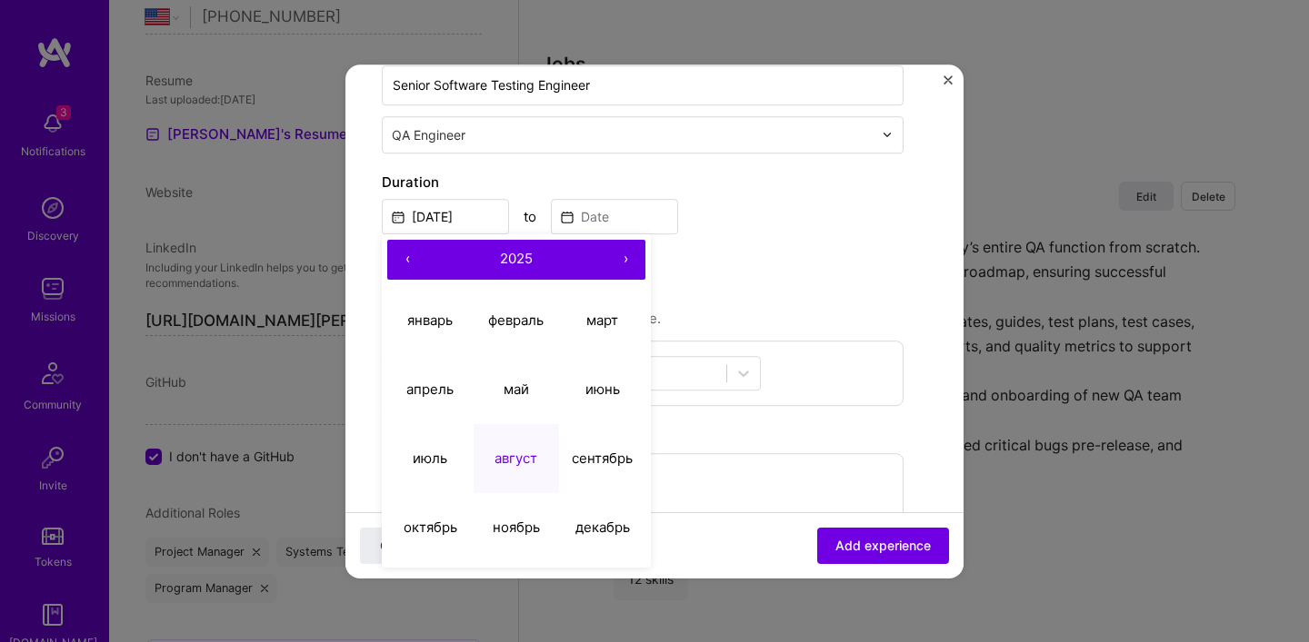
click at [404, 266] on button "‹" at bounding box center [407, 260] width 40 height 40
click at [406, 263] on button "‹" at bounding box center [407, 260] width 40 height 40
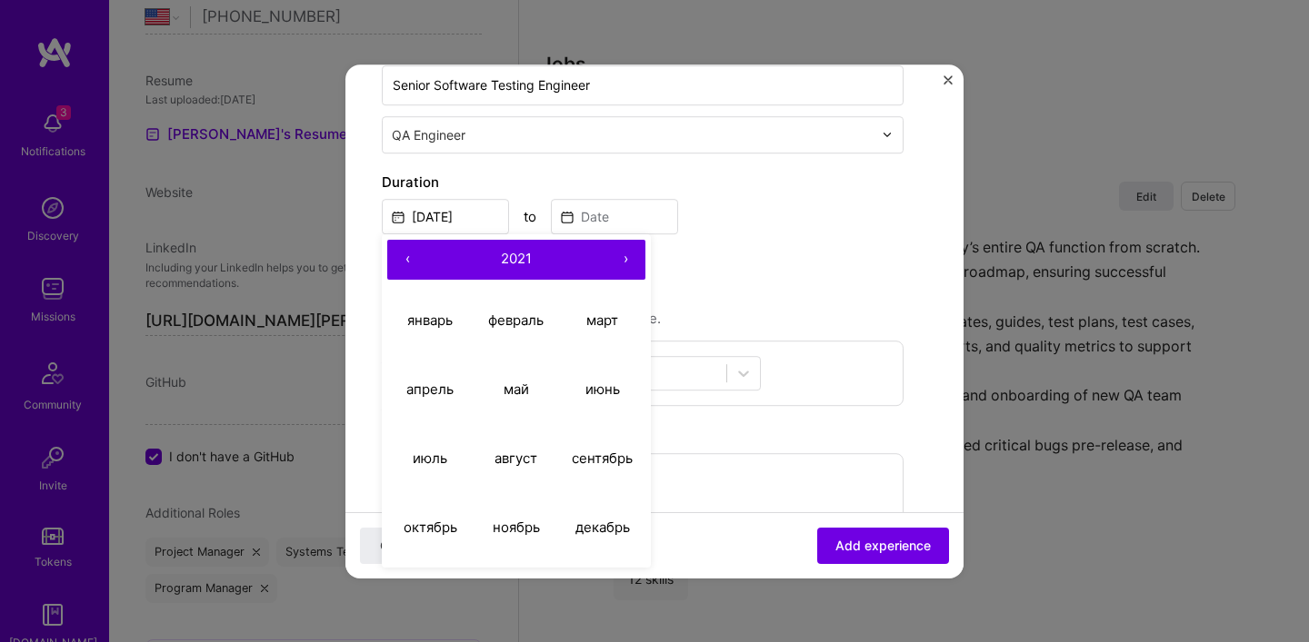
click at [406, 263] on button "‹" at bounding box center [407, 260] width 40 height 40
click at [633, 260] on button "›" at bounding box center [625, 260] width 40 height 40
click at [632, 260] on button "›" at bounding box center [625, 260] width 40 height 40
click at [433, 327] on abbr "январь" at bounding box center [429, 320] width 45 height 17
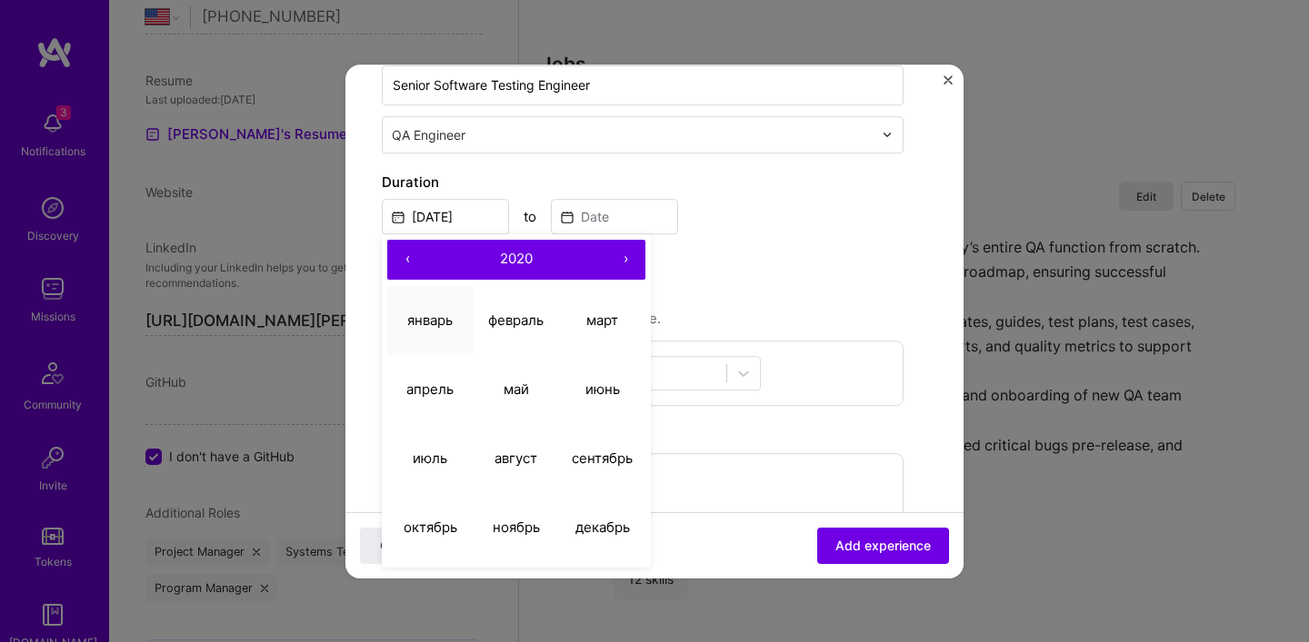
type input "[DATE]"
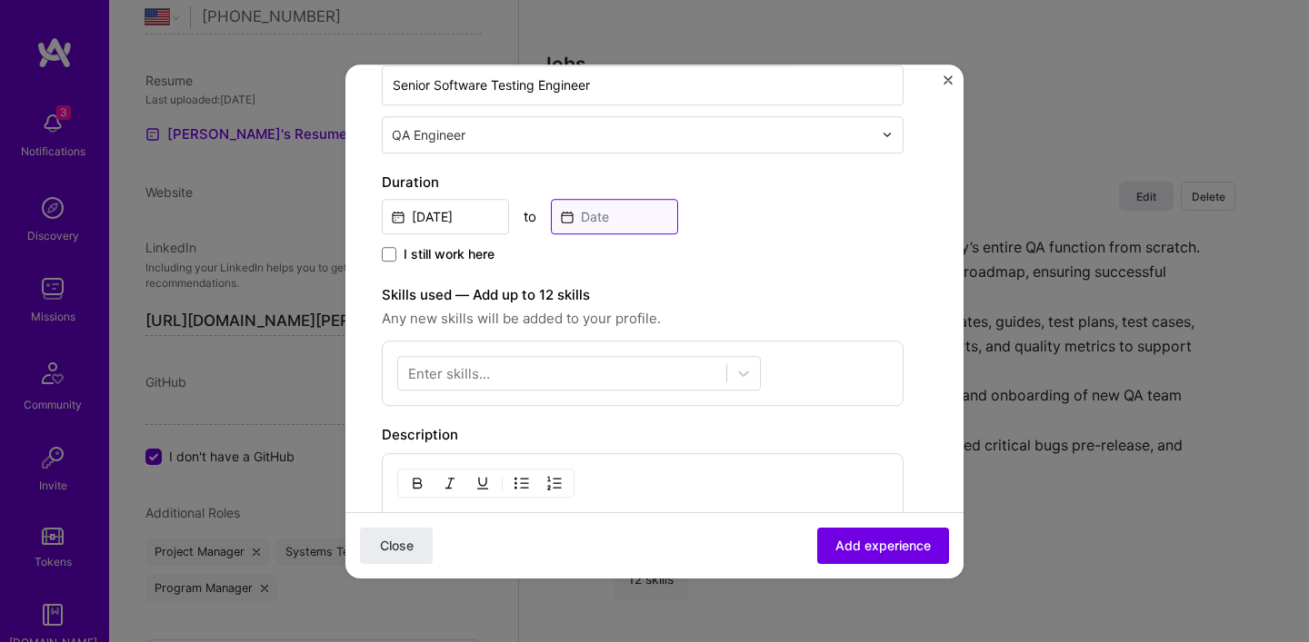
click at [601, 228] on input at bounding box center [614, 216] width 127 height 35
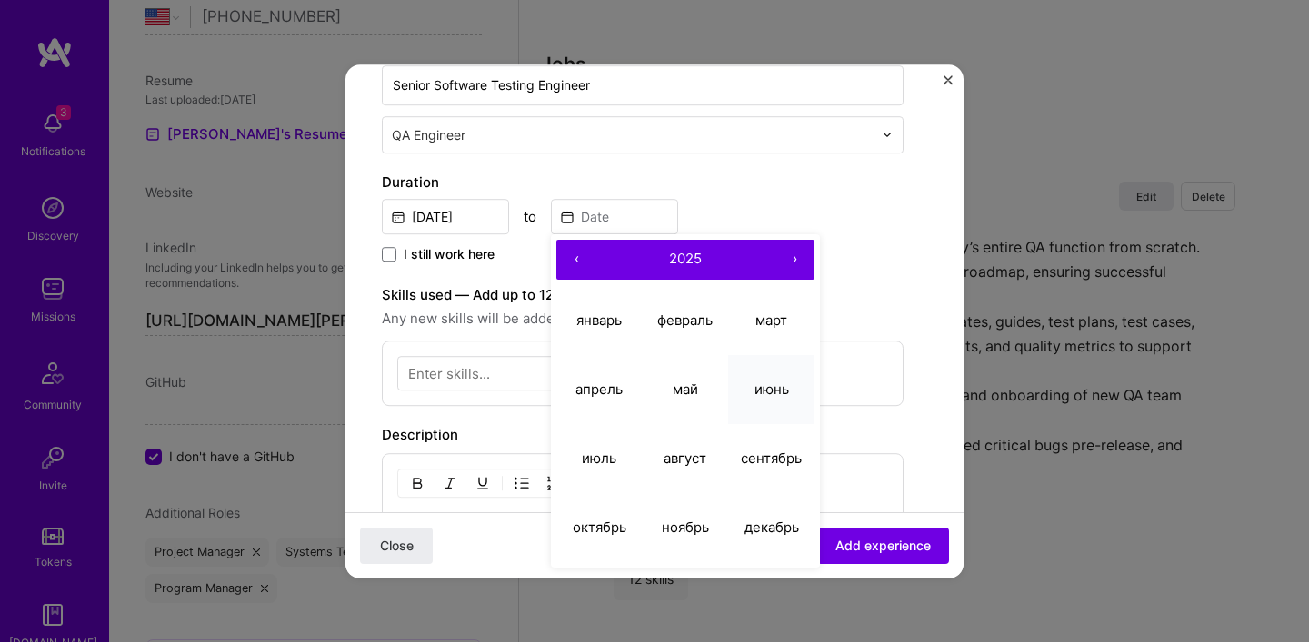
click at [751, 396] on button "июнь" at bounding box center [771, 389] width 86 height 69
type input "[DATE]"
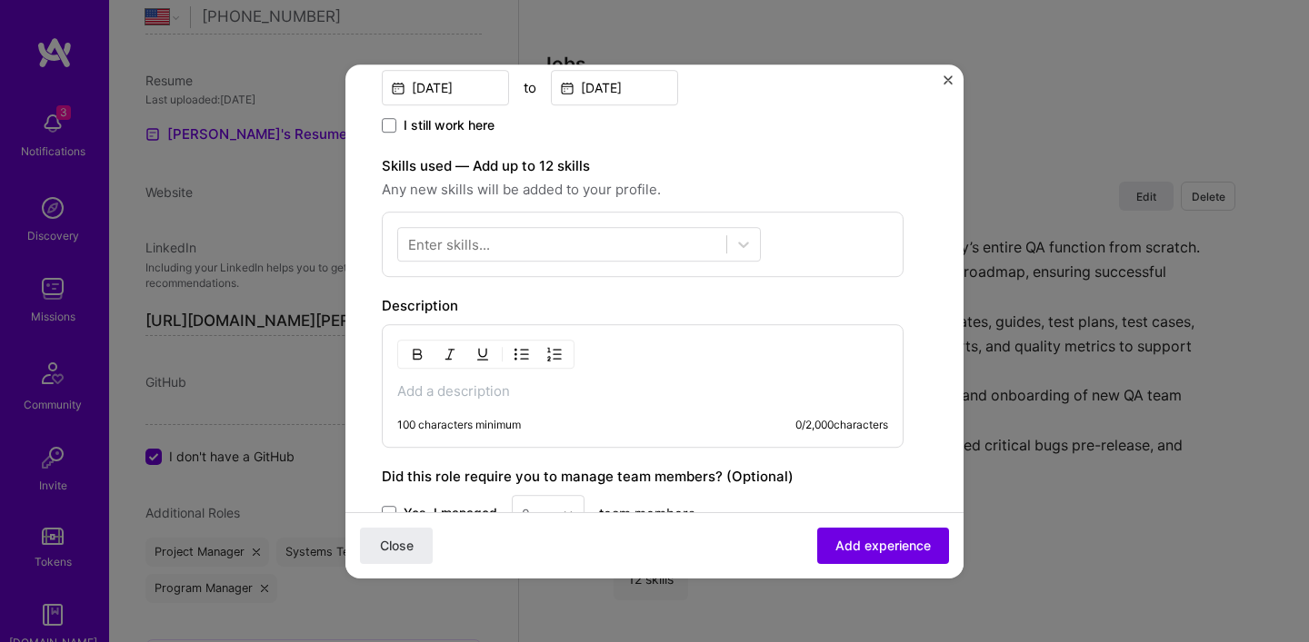
scroll to position [456, 0]
click at [429, 242] on div "Enter skills..." at bounding box center [449, 243] width 82 height 19
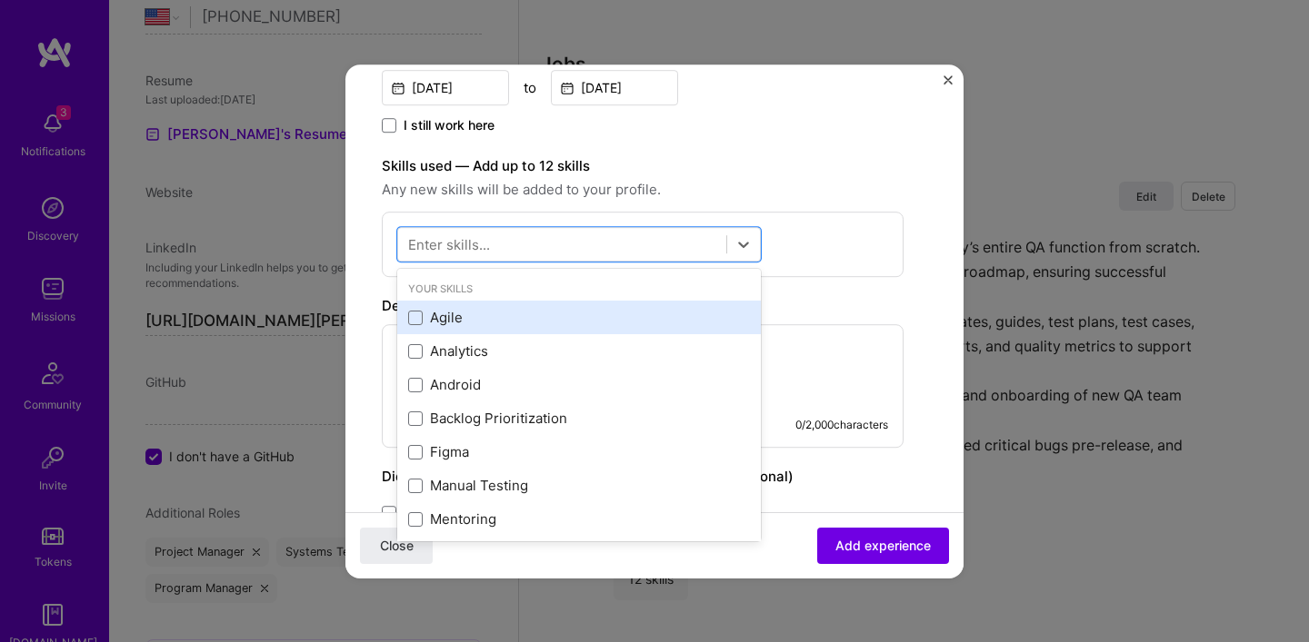
click at [438, 313] on div "Agile" at bounding box center [579, 318] width 342 height 19
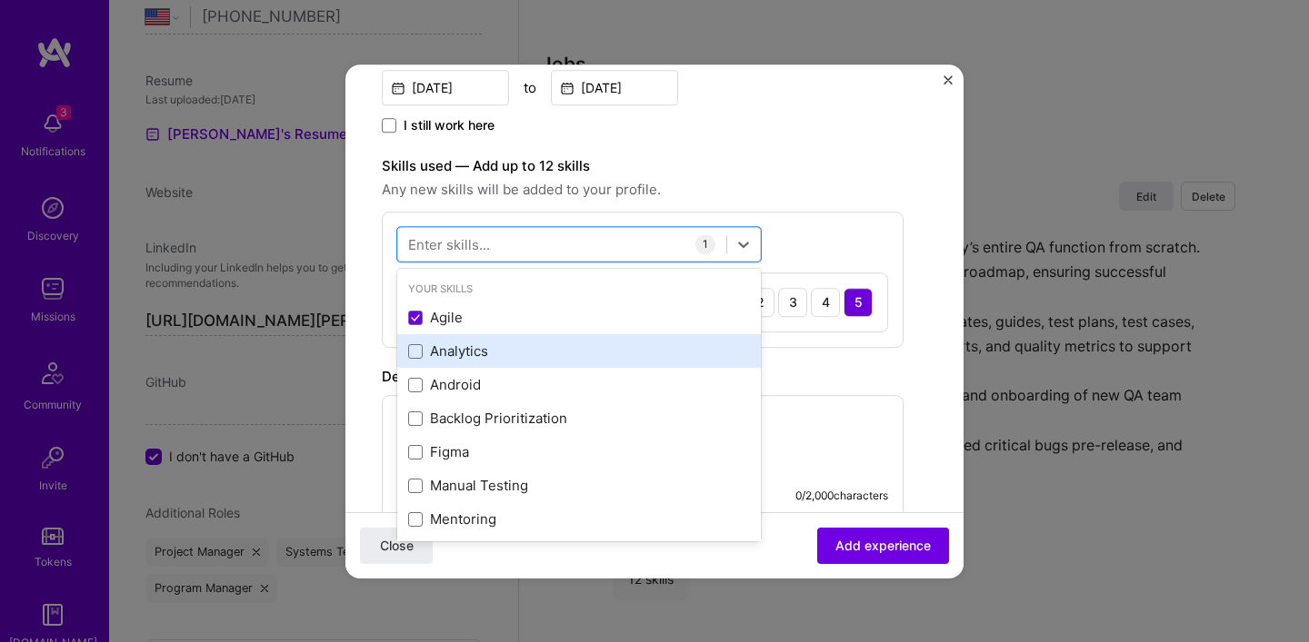
click at [454, 348] on div "Analytics" at bounding box center [579, 352] width 342 height 19
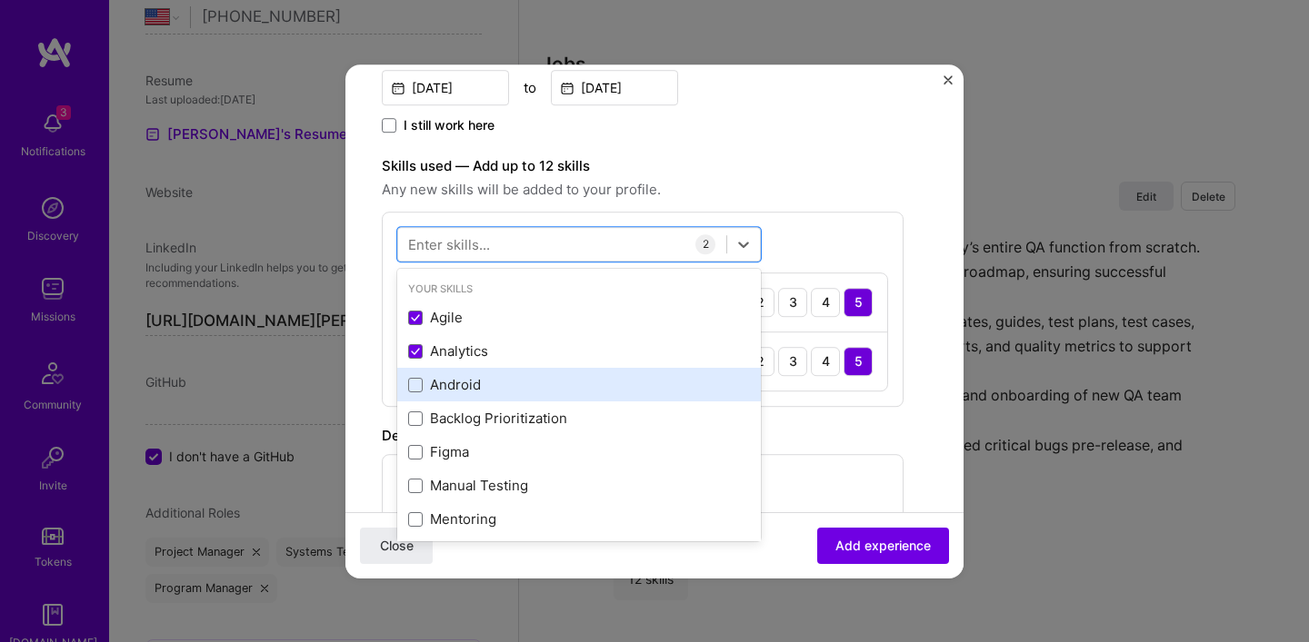
click at [446, 384] on div "Android" at bounding box center [579, 385] width 342 height 19
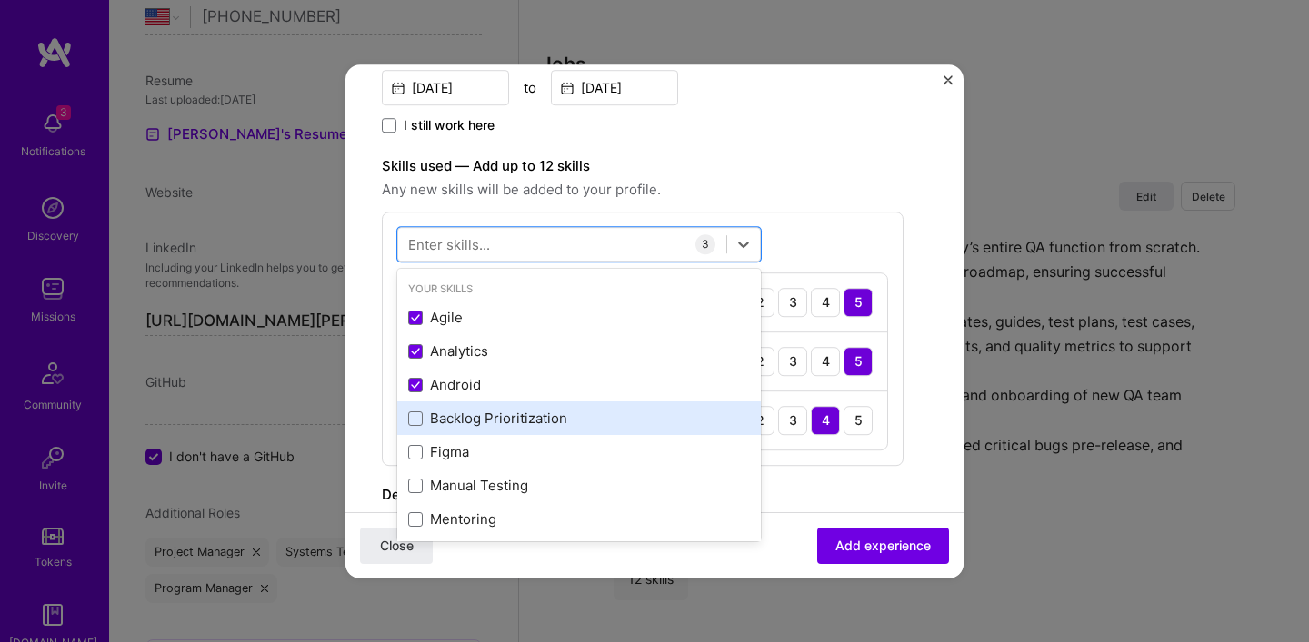
click at [437, 413] on div "Backlog Prioritization" at bounding box center [579, 419] width 342 height 19
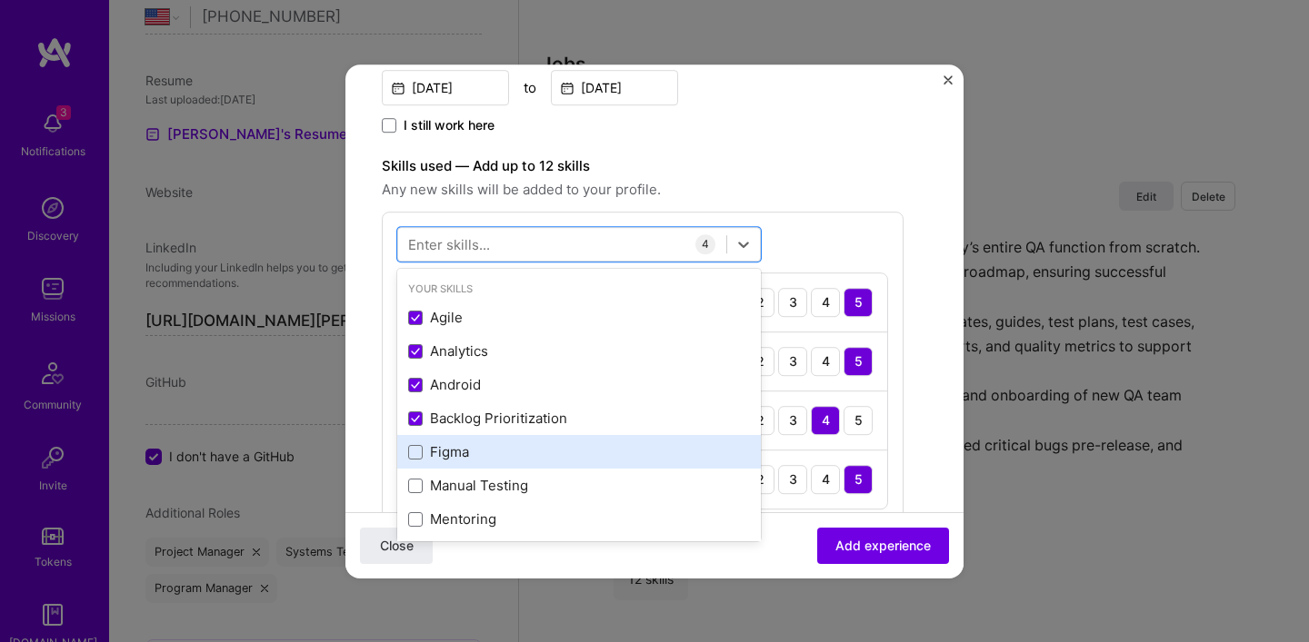
click at [442, 450] on div "Figma" at bounding box center [579, 452] width 342 height 19
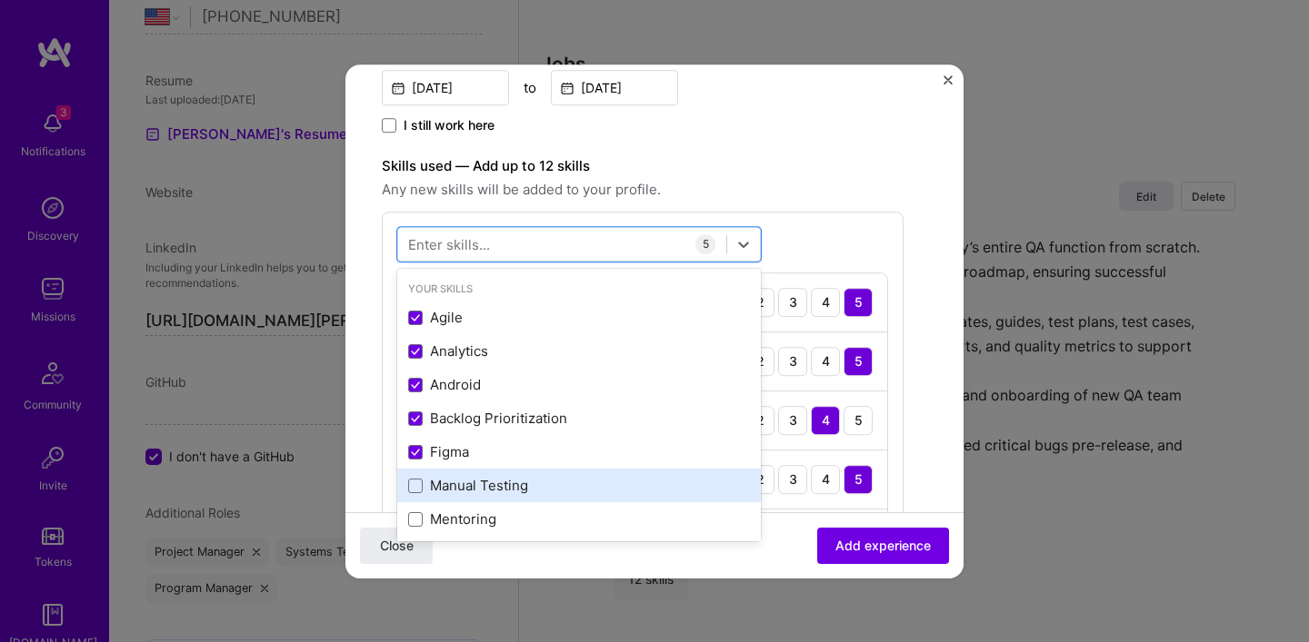
click at [446, 481] on div "Manual Testing" at bounding box center [579, 486] width 342 height 19
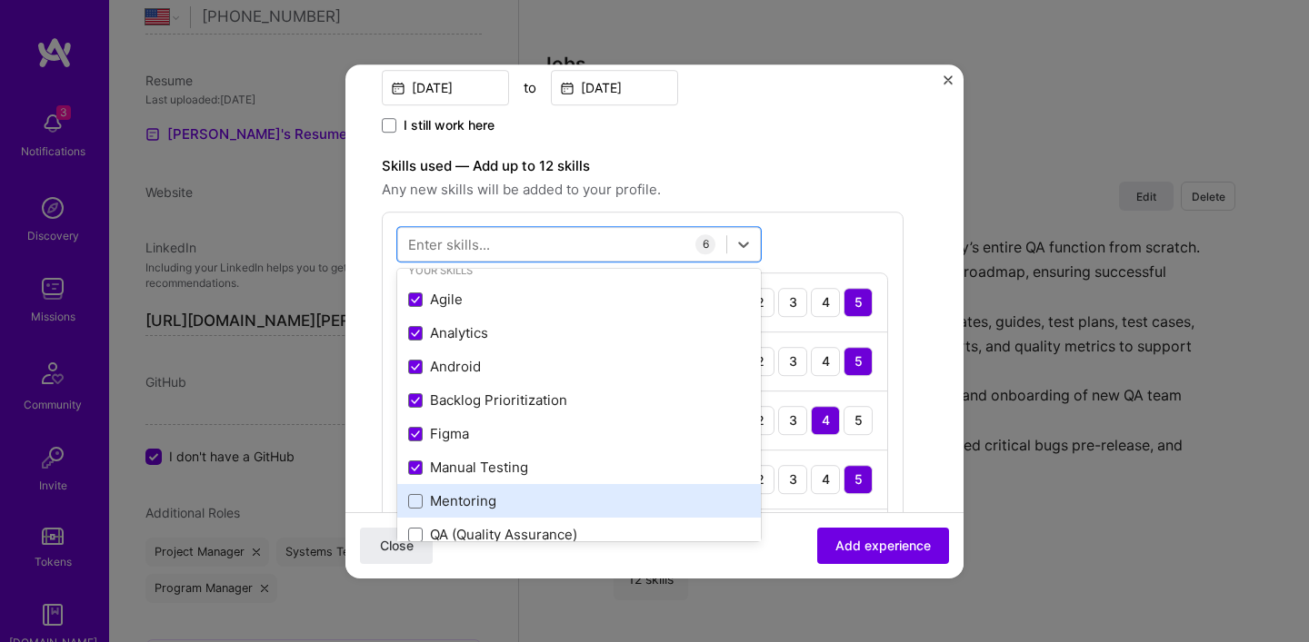
click at [462, 502] on div "Mentoring" at bounding box center [579, 502] width 342 height 19
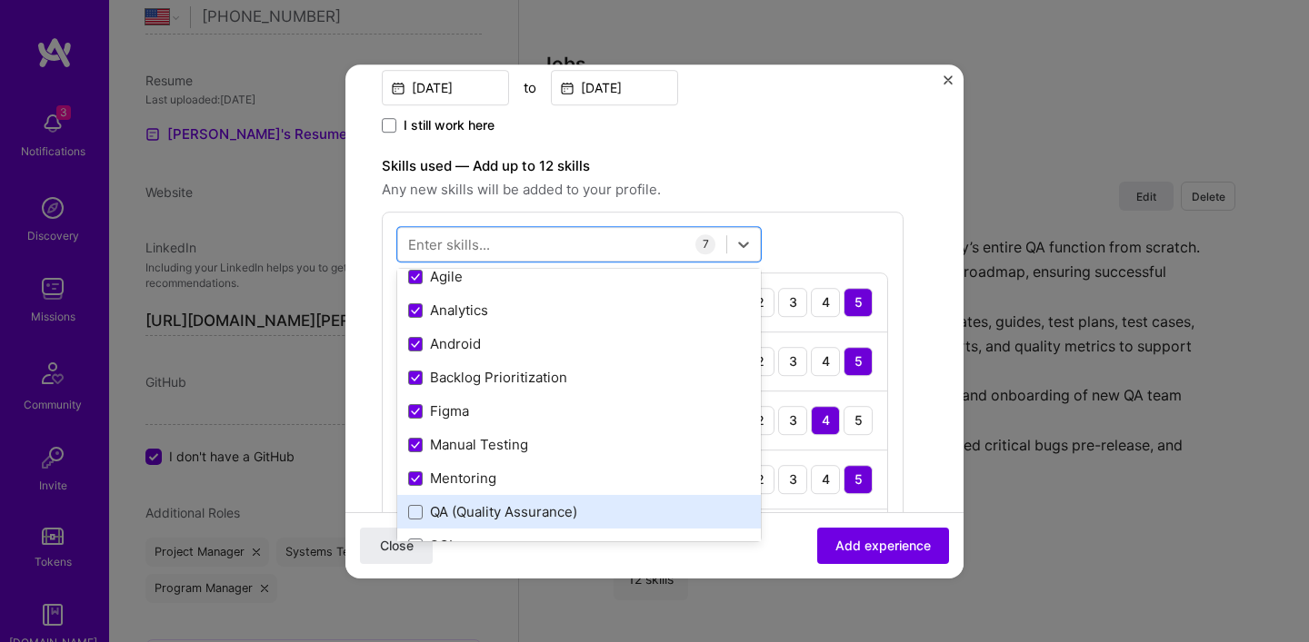
click at [464, 509] on div "QA (Quality Assurance)" at bounding box center [579, 512] width 342 height 19
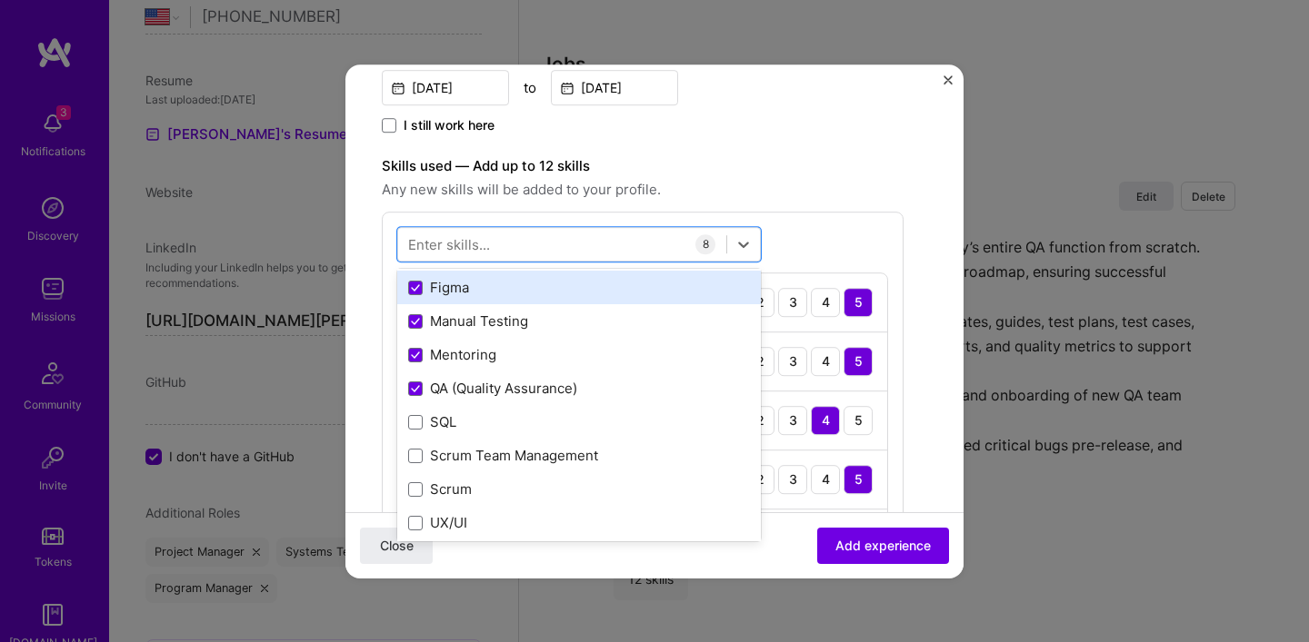
scroll to position [166, 0]
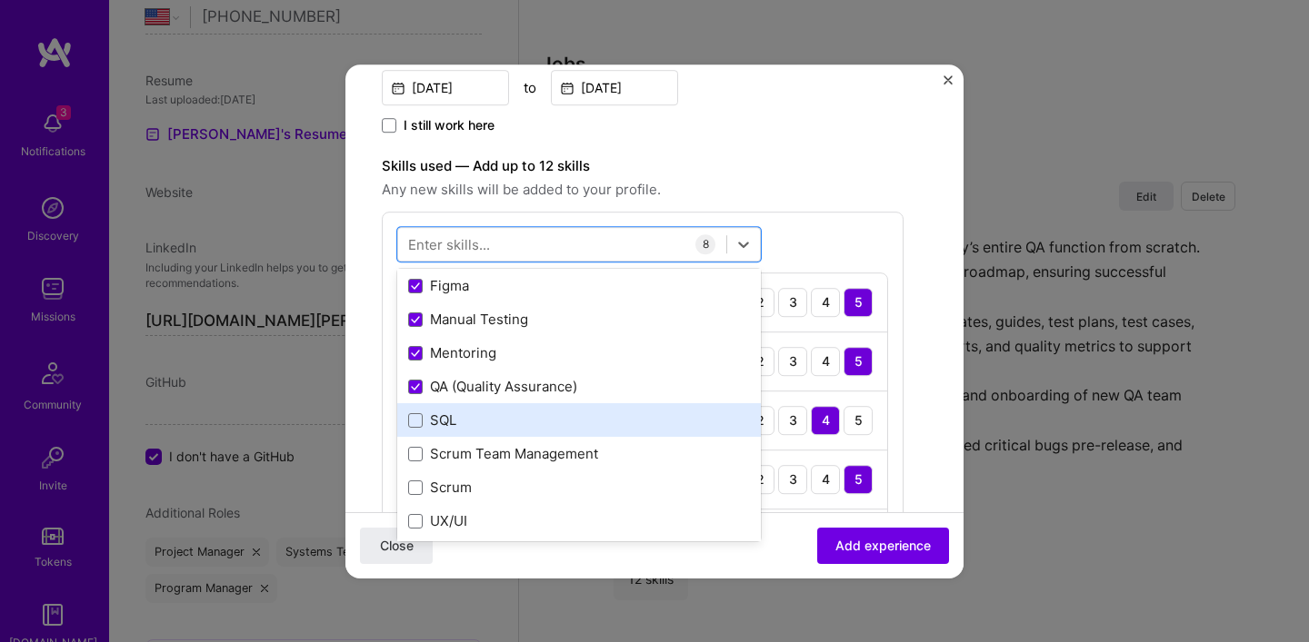
click at [437, 417] on div "SQL" at bounding box center [579, 421] width 342 height 19
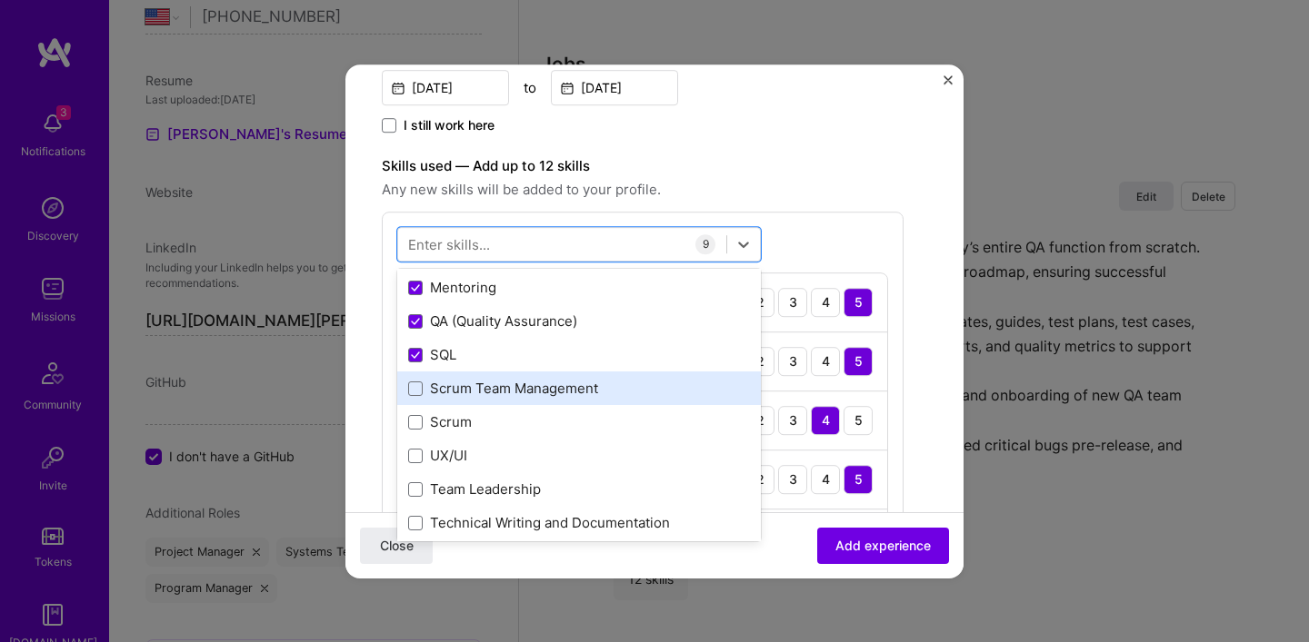
scroll to position [235, 0]
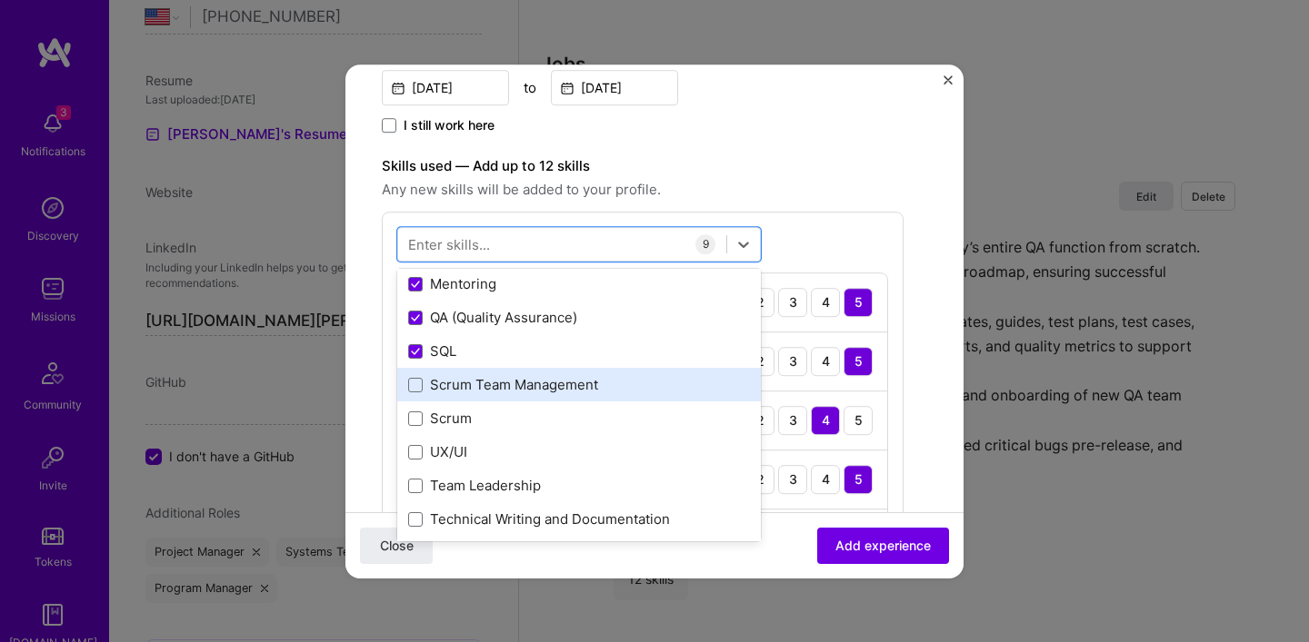
click at [443, 389] on div "Scrum Team Management" at bounding box center [579, 385] width 342 height 19
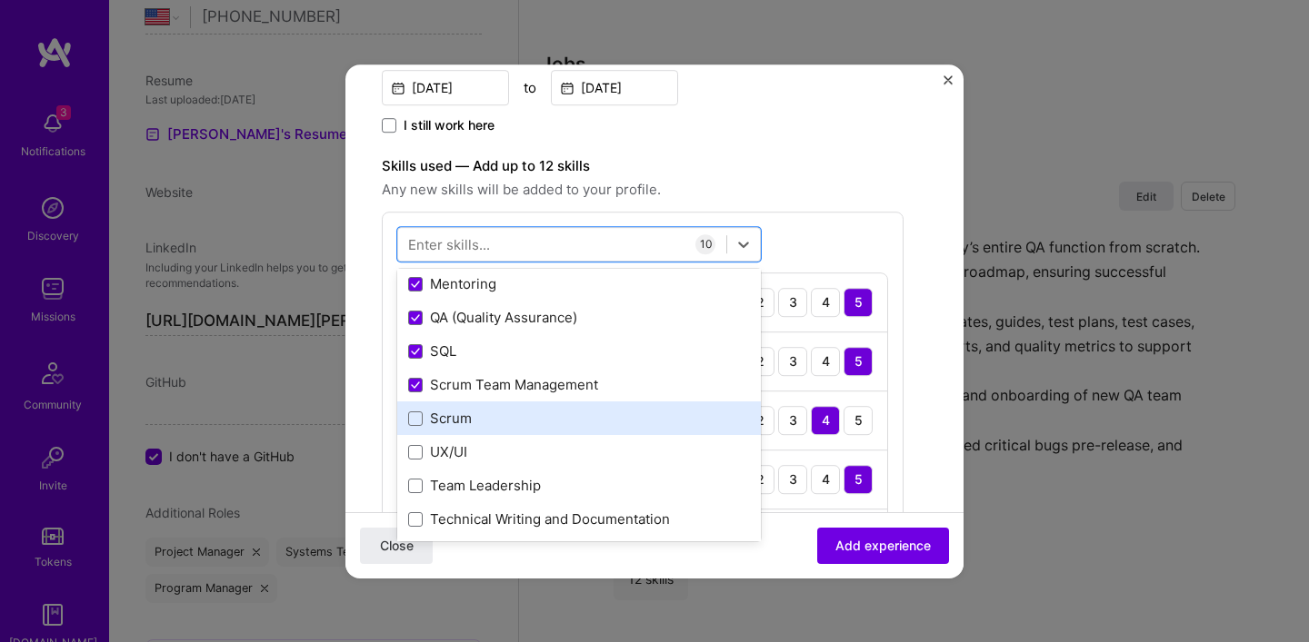
click at [444, 420] on div "Scrum" at bounding box center [579, 419] width 342 height 19
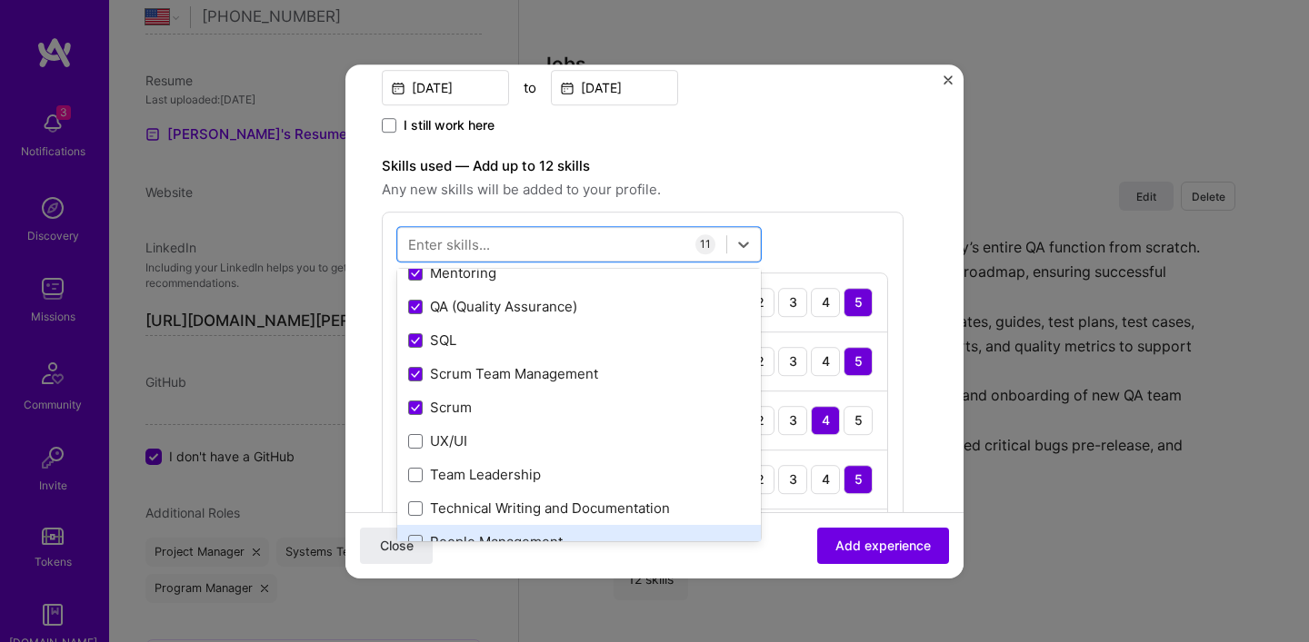
scroll to position [361, 0]
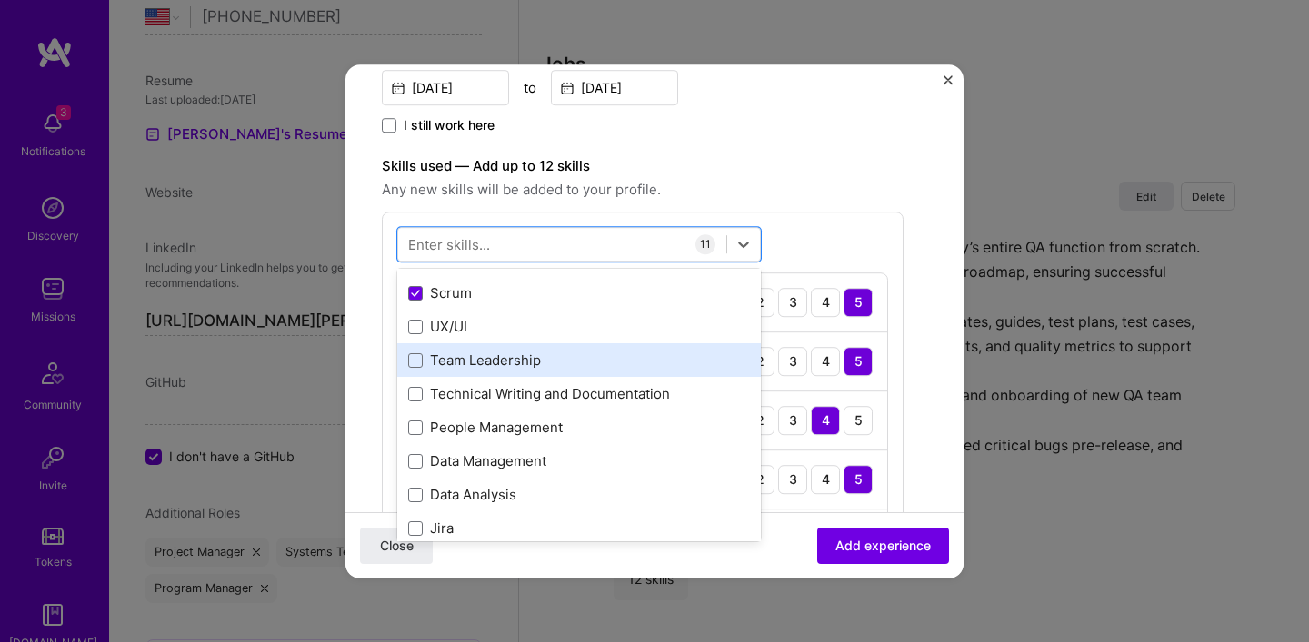
click at [443, 363] on div "Team Leadership" at bounding box center [579, 361] width 342 height 19
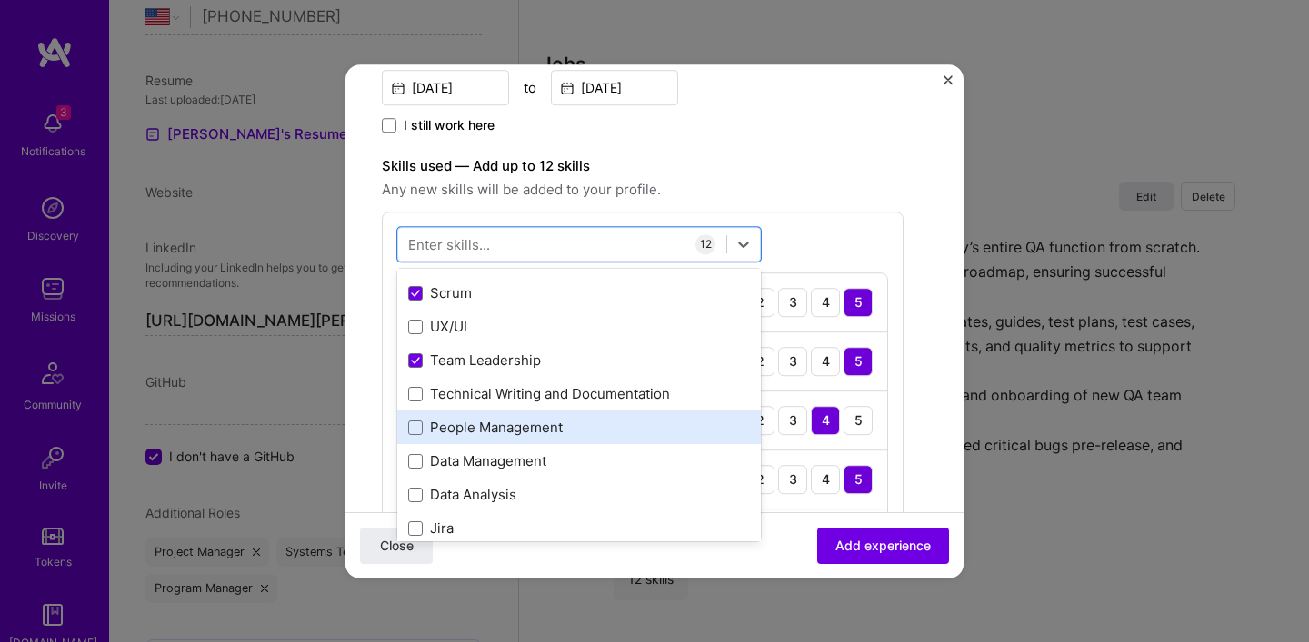
click at [453, 428] on div "People Management" at bounding box center [579, 428] width 342 height 19
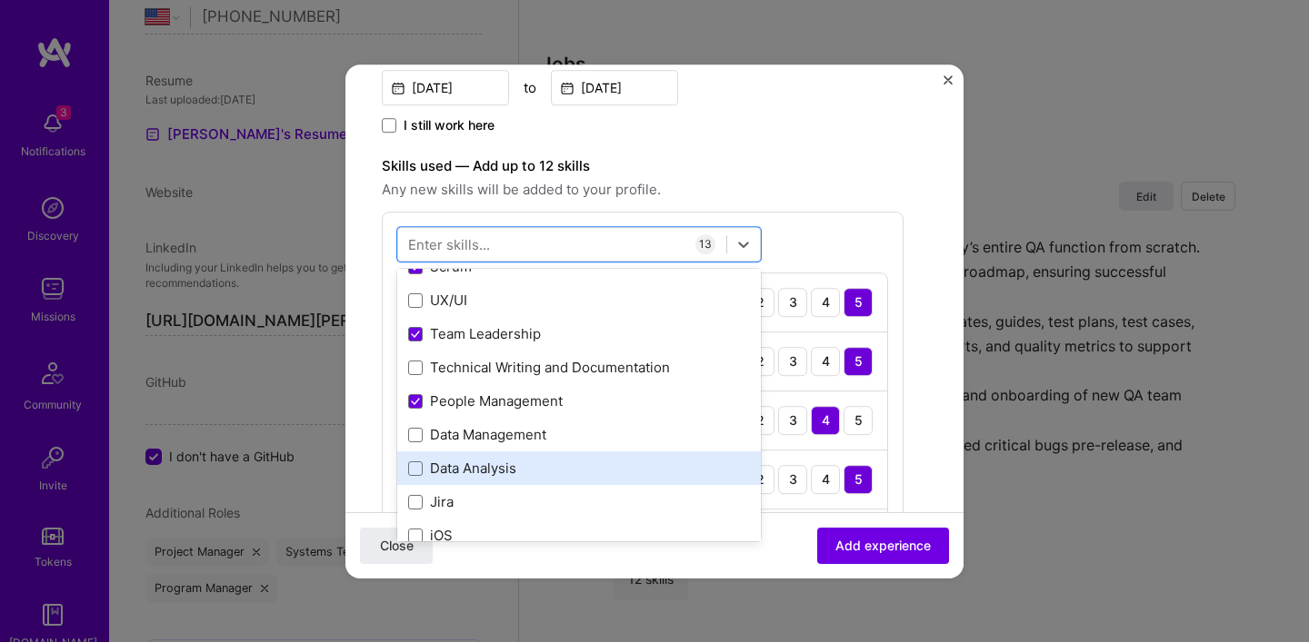
click at [457, 476] on div "Data Analysis" at bounding box center [579, 469] width 342 height 19
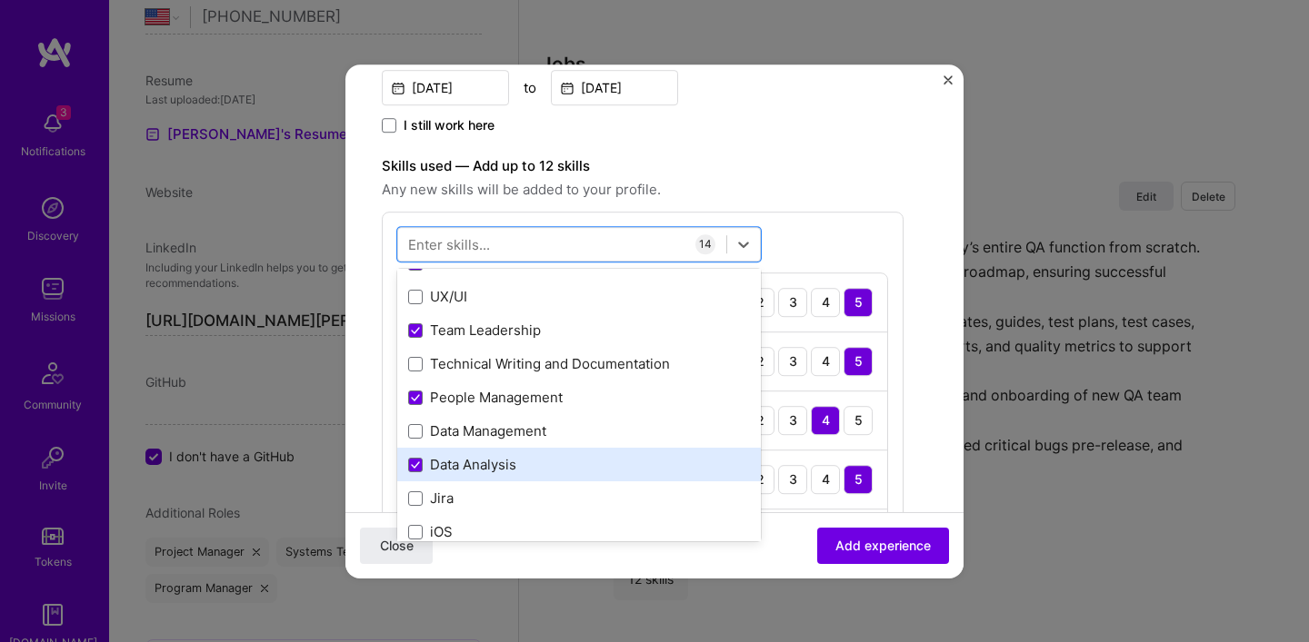
scroll to position [391, 0]
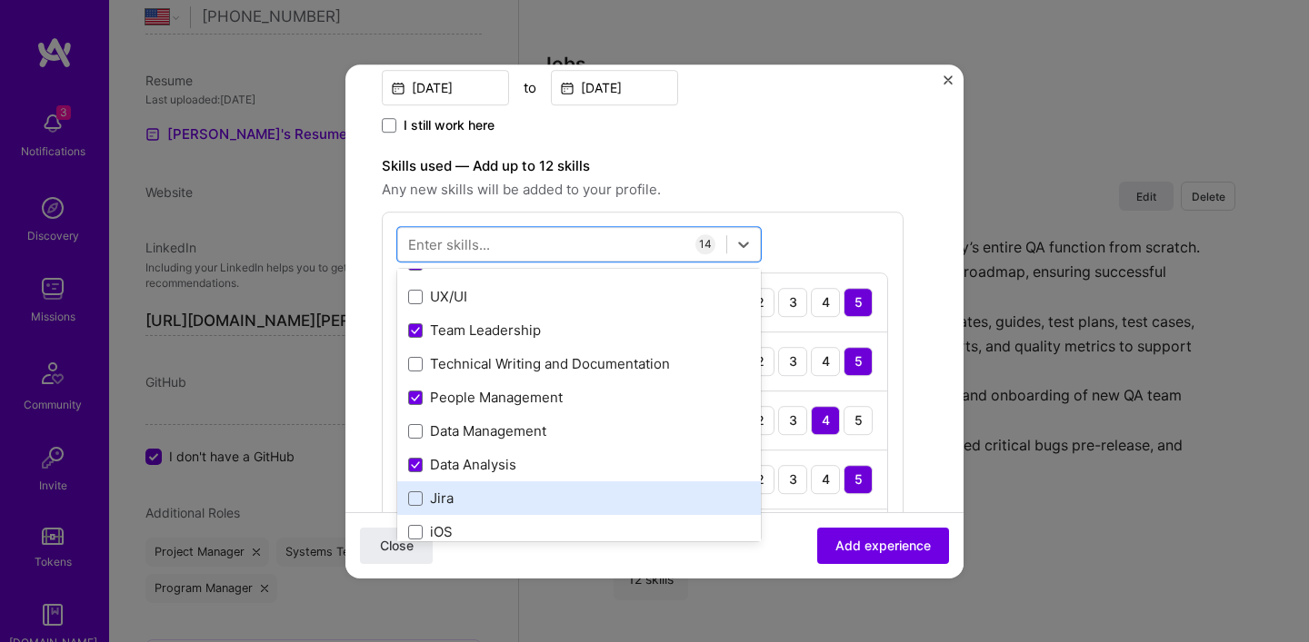
click at [440, 492] on div "Jira" at bounding box center [579, 499] width 342 height 19
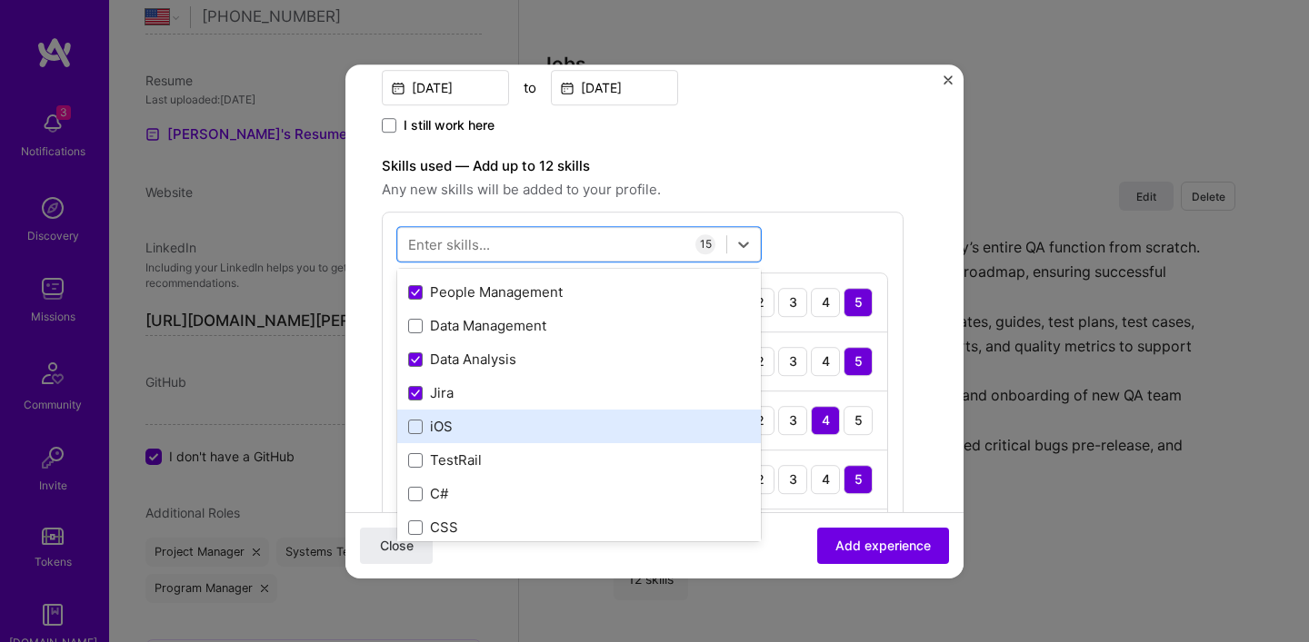
scroll to position [500, 0]
click at [462, 425] on div "iOS" at bounding box center [579, 423] width 342 height 19
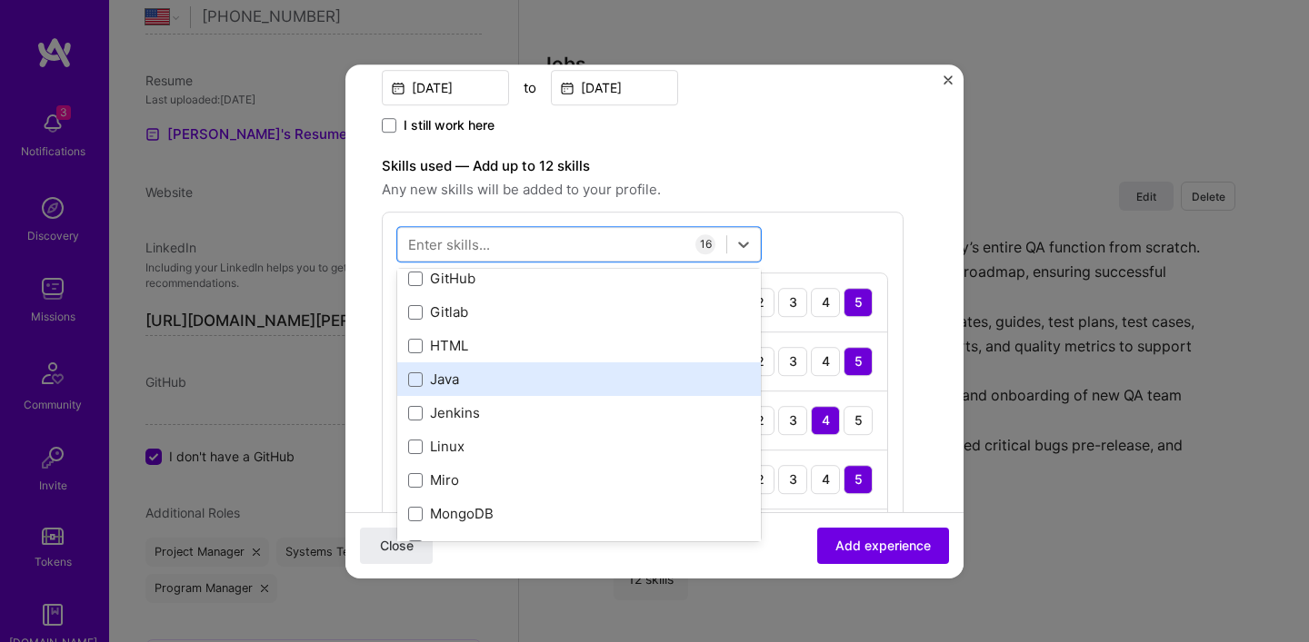
scroll to position [880, 0]
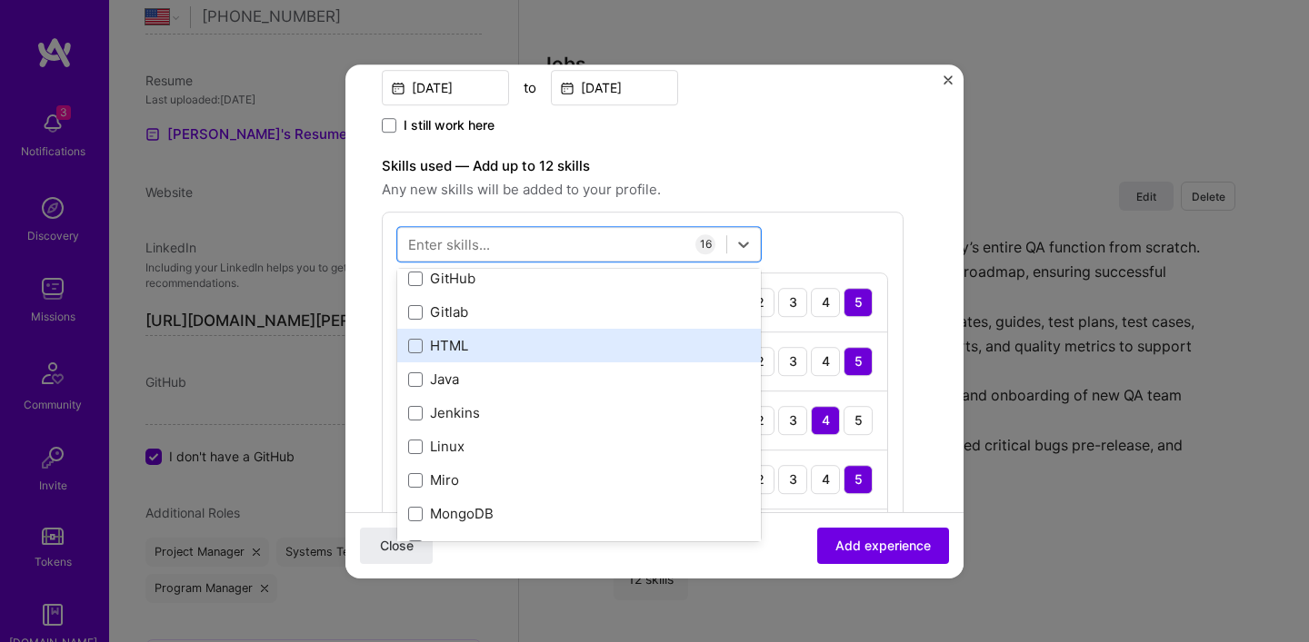
click at [457, 352] on div "HTML" at bounding box center [579, 346] width 342 height 19
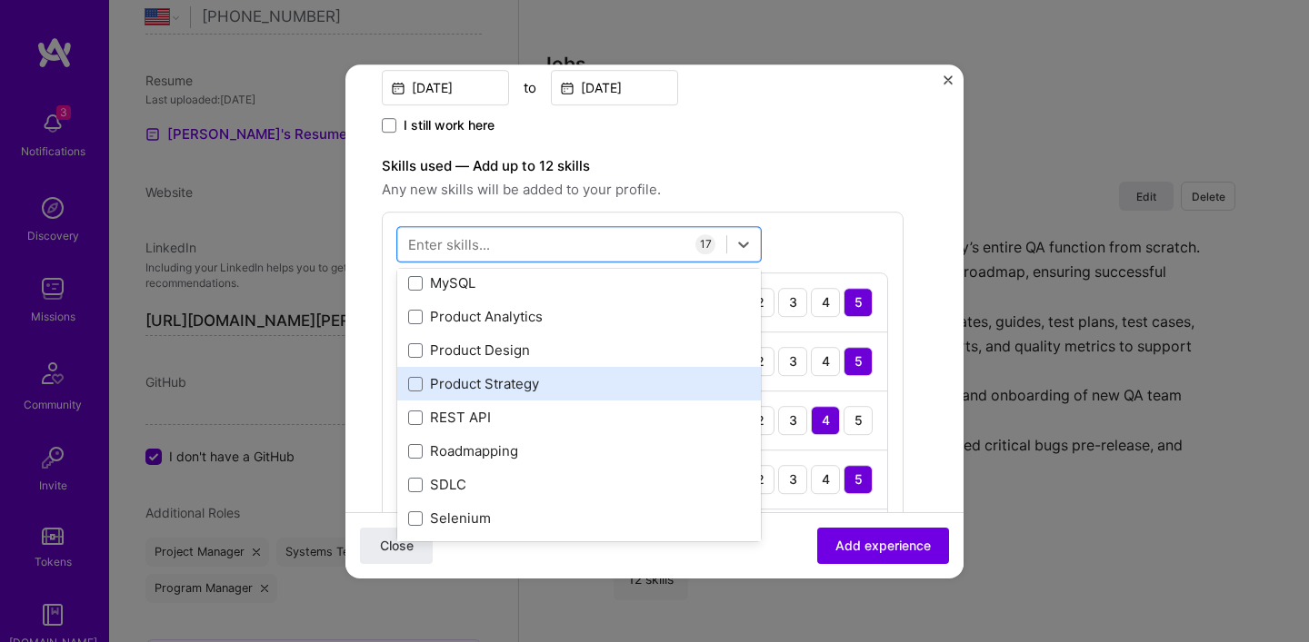
scroll to position [1187, 0]
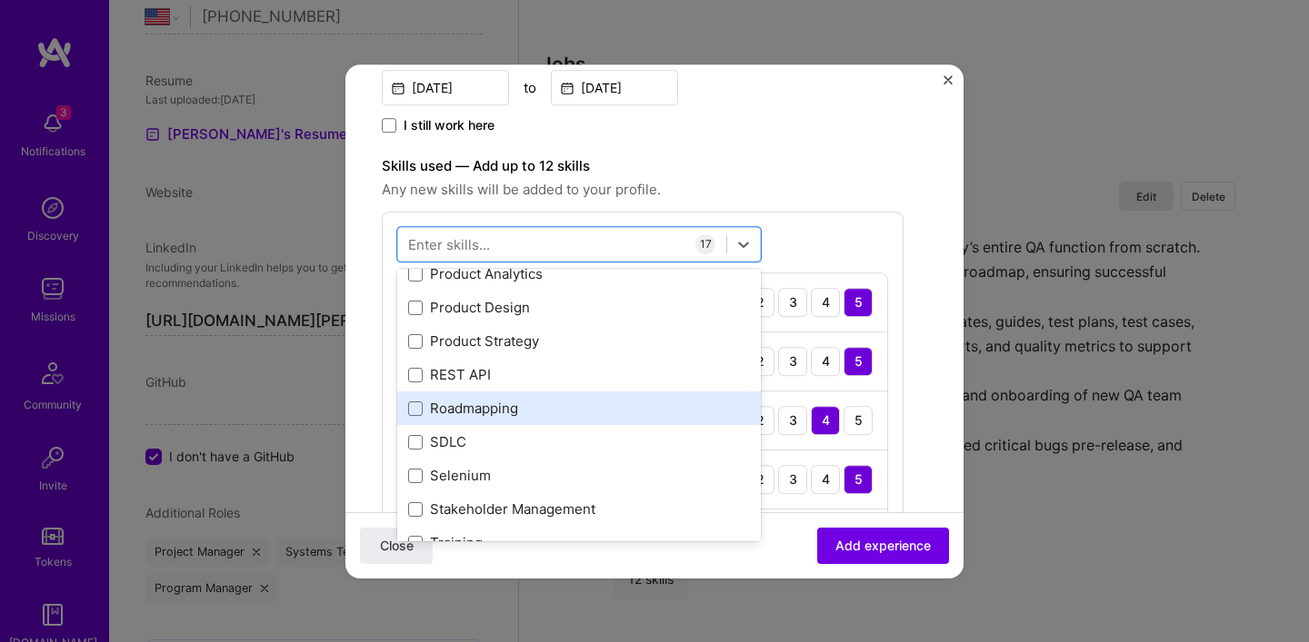
click at [456, 404] on div "Roadmapping" at bounding box center [579, 409] width 342 height 19
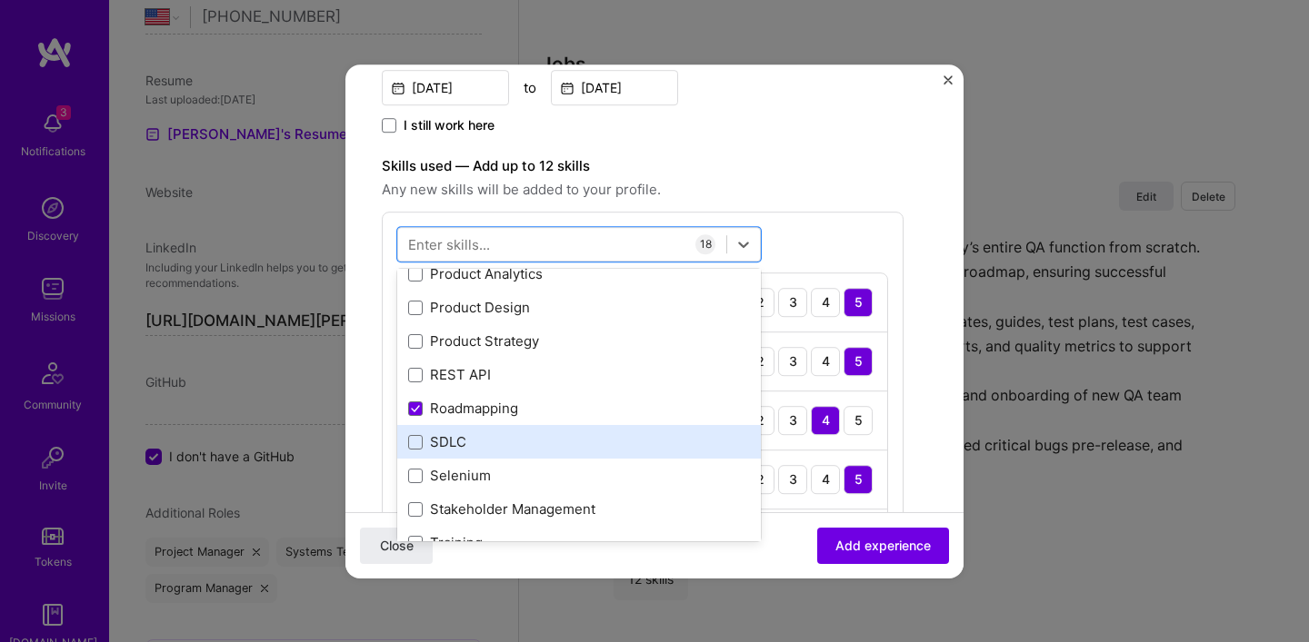
click at [451, 433] on div "SDLC" at bounding box center [579, 442] width 342 height 19
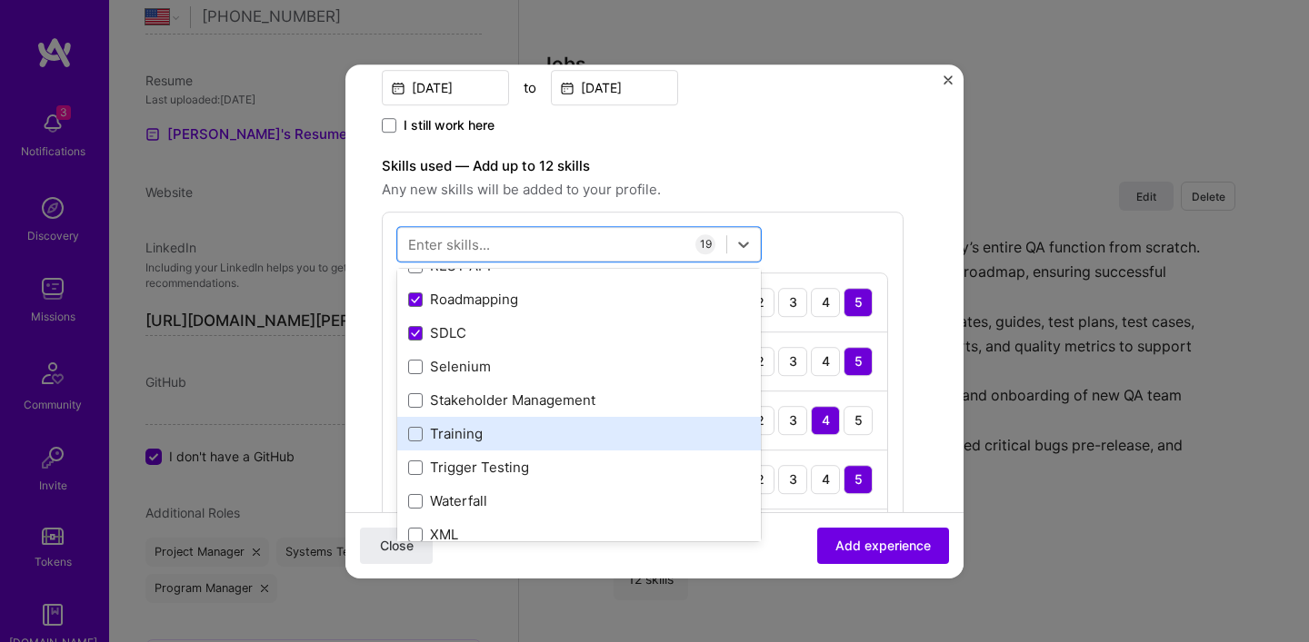
scroll to position [1304, 0]
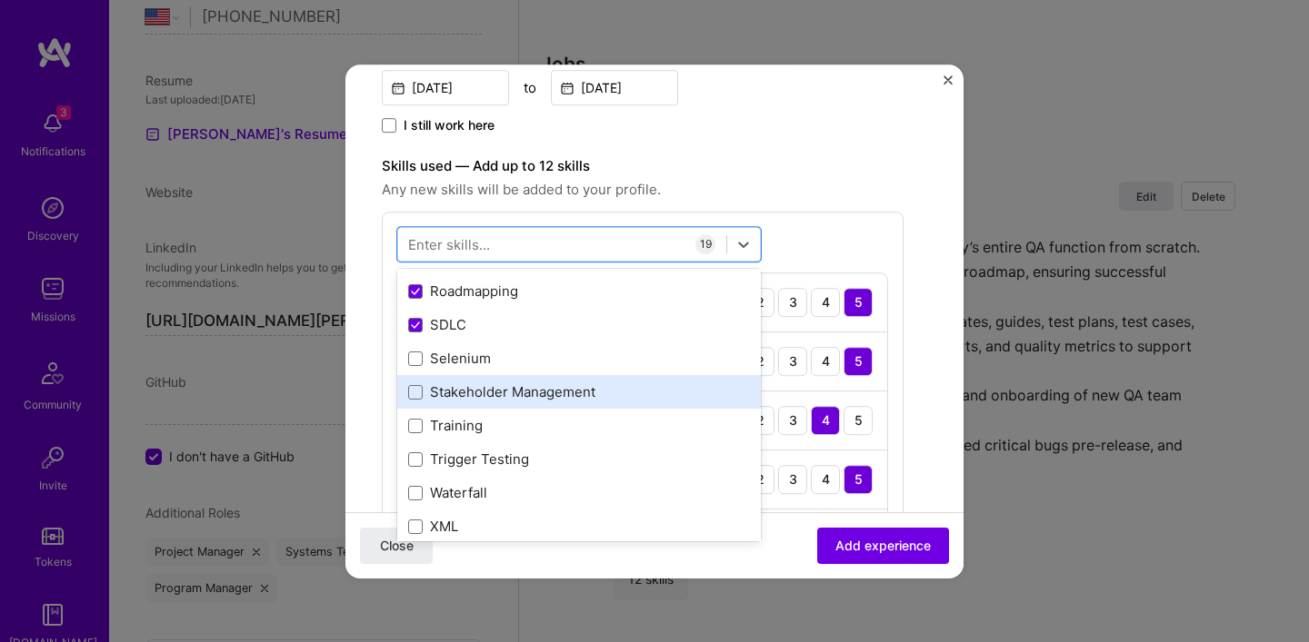
click at [450, 396] on div "Stakeholder Management" at bounding box center [579, 392] width 342 height 19
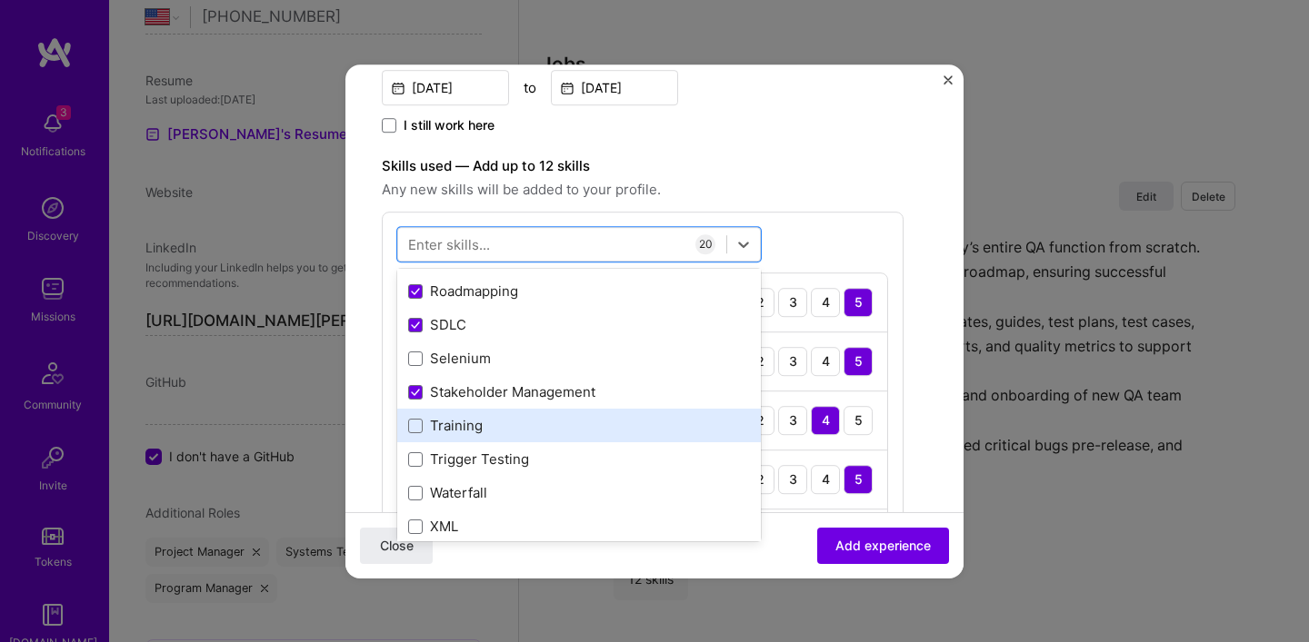
click at [445, 423] on div "Training" at bounding box center [579, 426] width 342 height 19
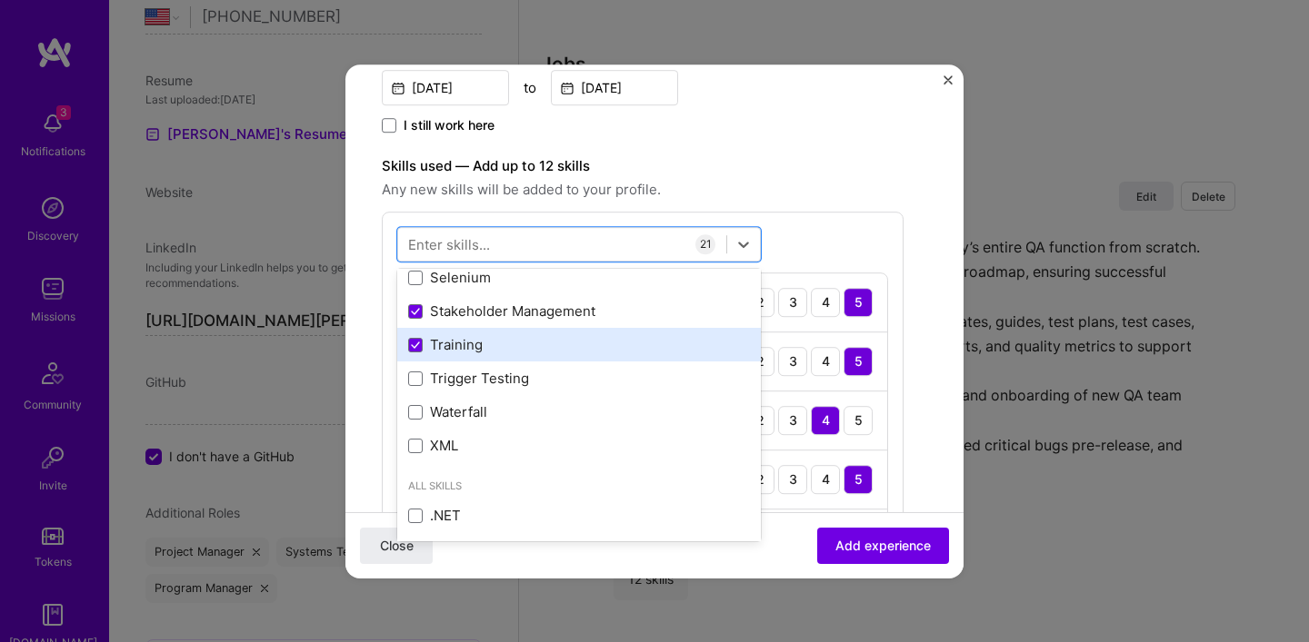
scroll to position [1389, 0]
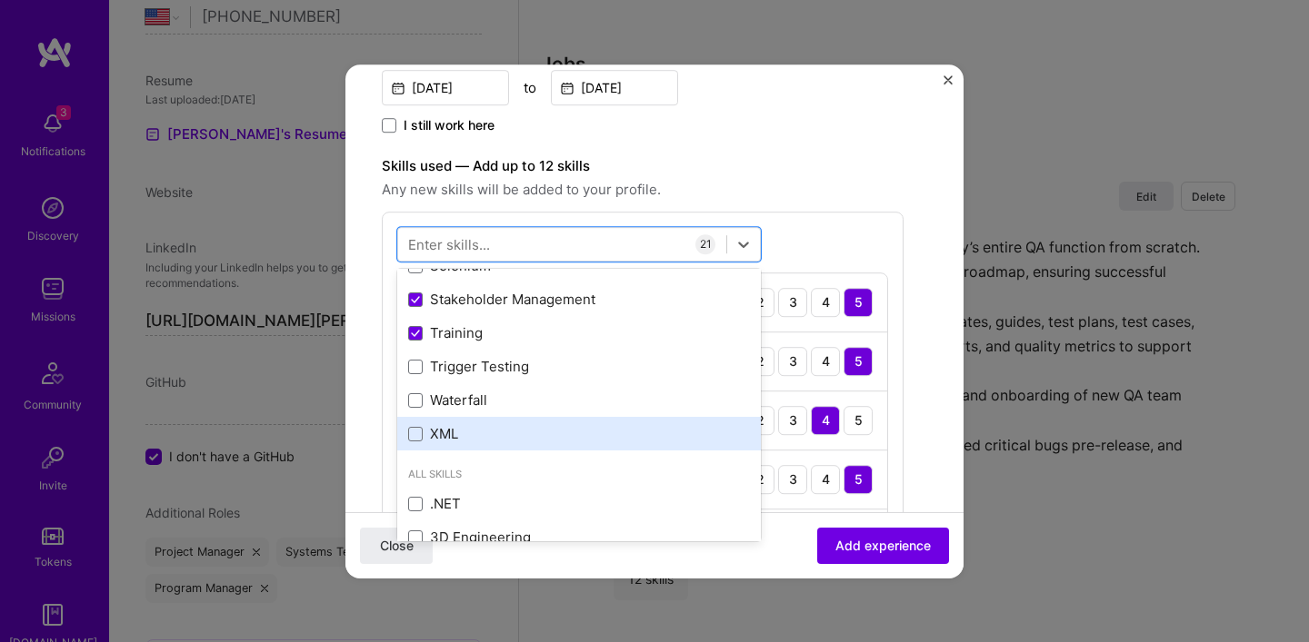
click at [442, 434] on div "XML" at bounding box center [579, 434] width 342 height 19
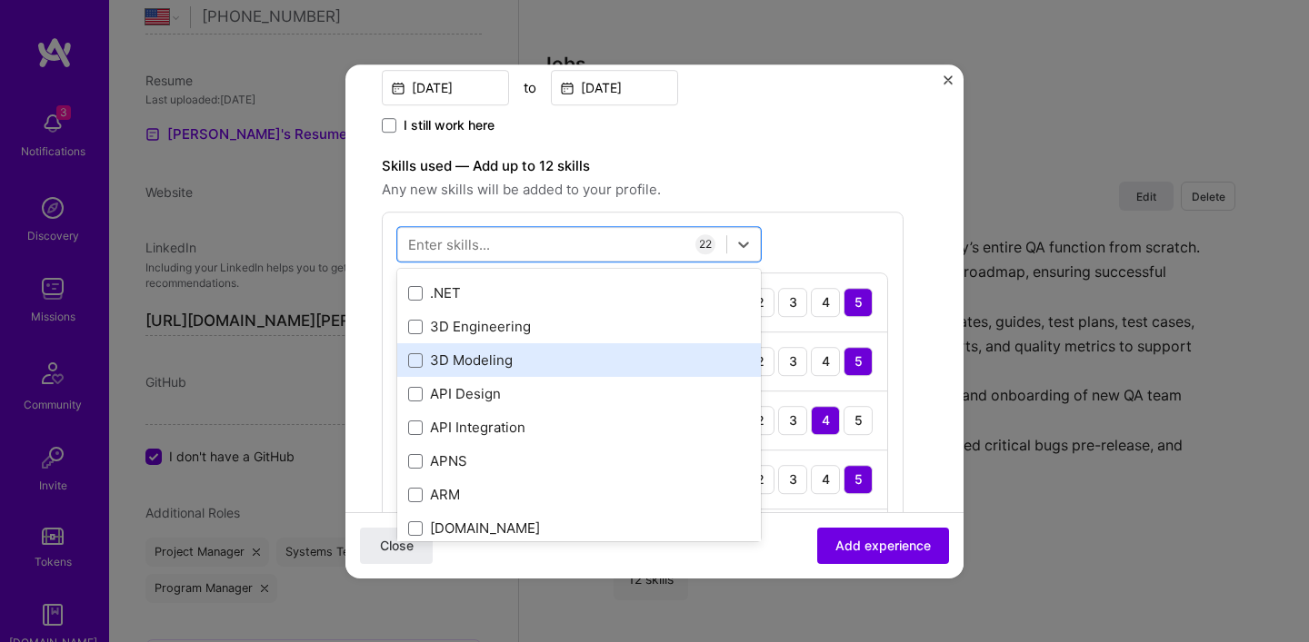
scroll to position [1648, 0]
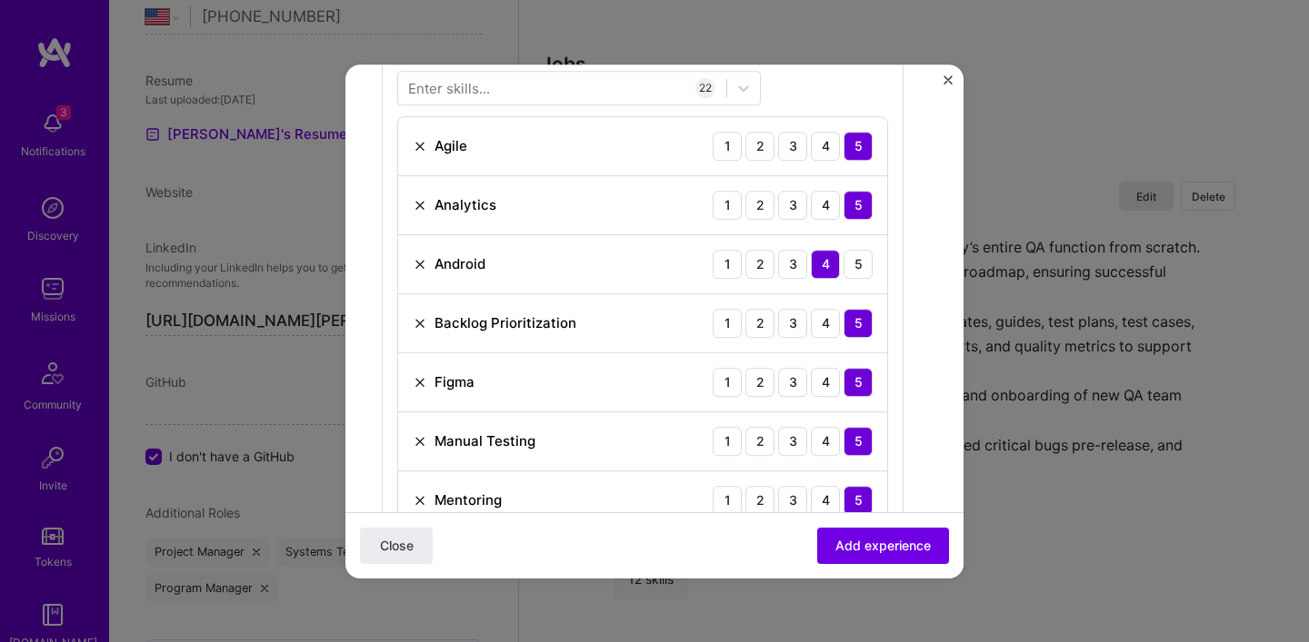
scroll to position [613, 0]
click at [418, 261] on img at bounding box center [420, 263] width 15 height 15
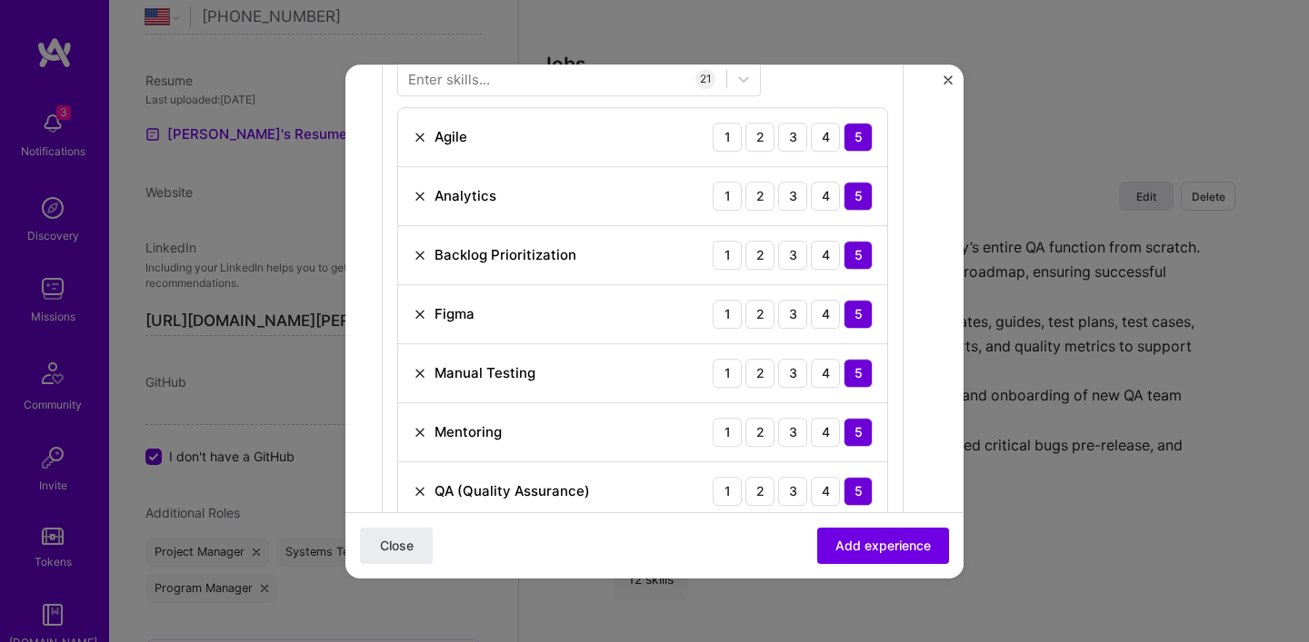
scroll to position [624, 0]
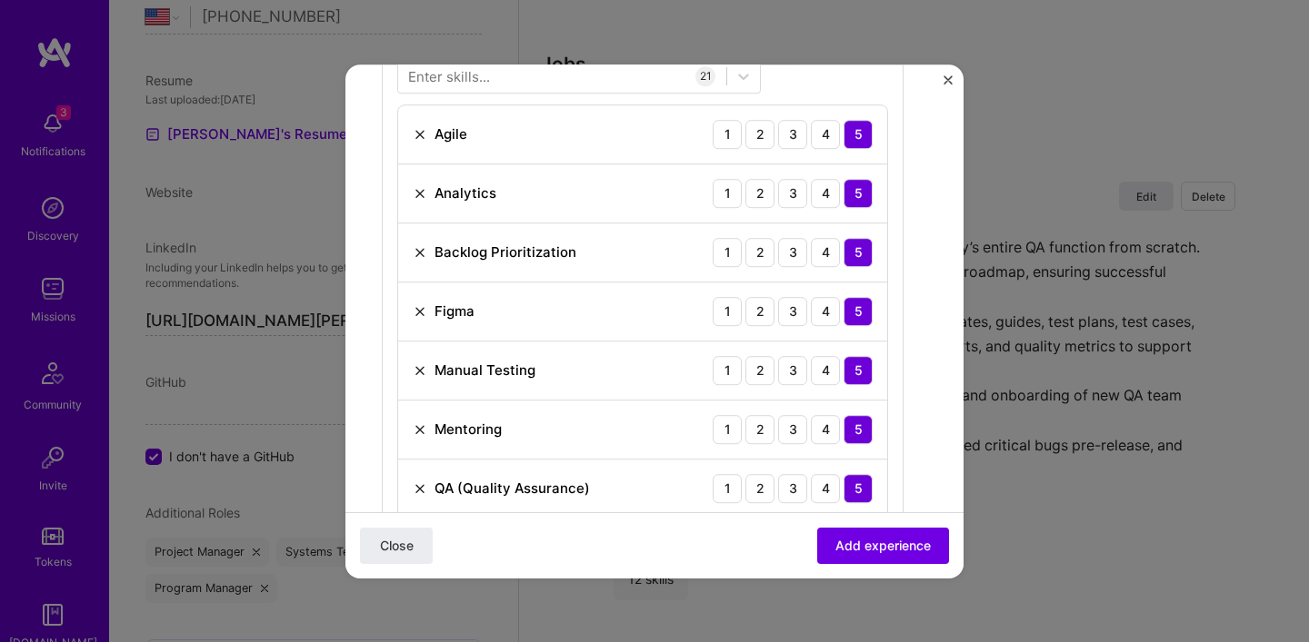
click at [414, 309] on img at bounding box center [420, 311] width 15 height 15
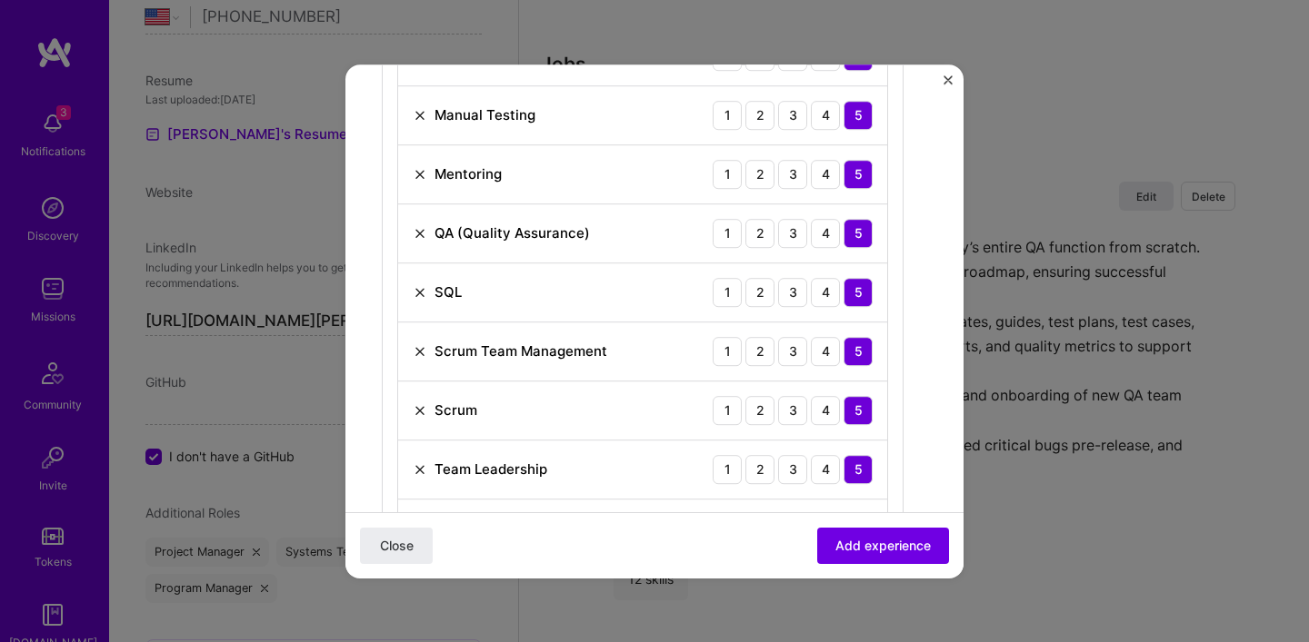
scroll to position [821, 0]
click at [415, 352] on img at bounding box center [420, 350] width 15 height 15
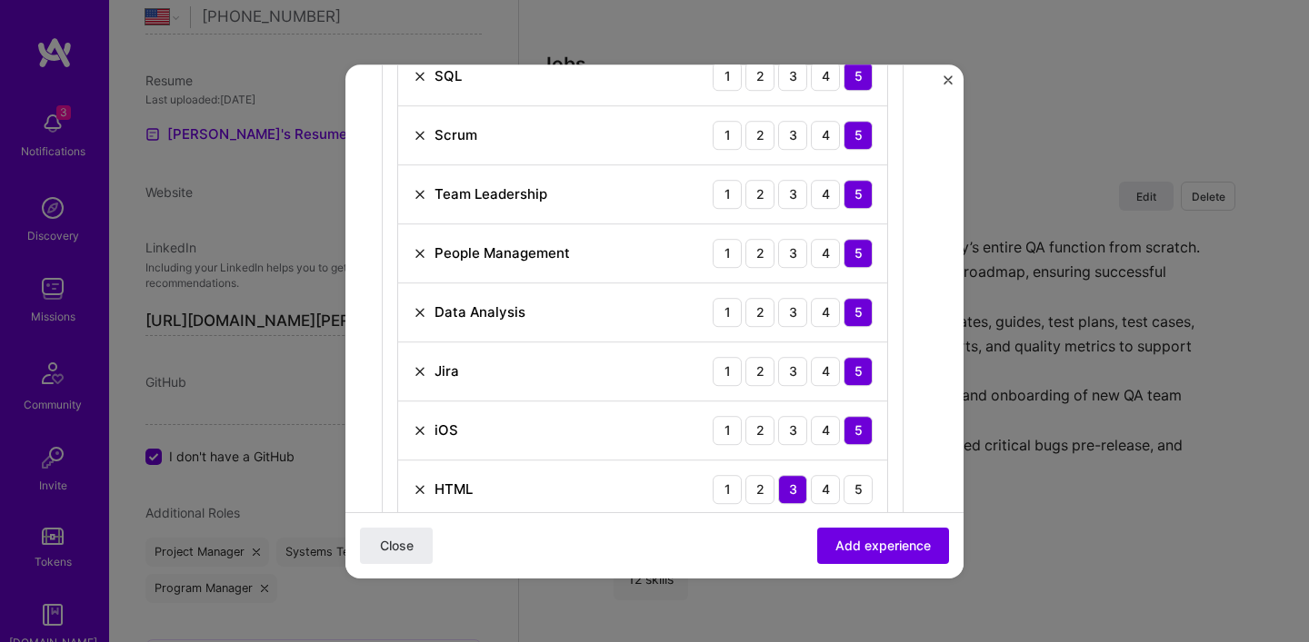
scroll to position [1042, 0]
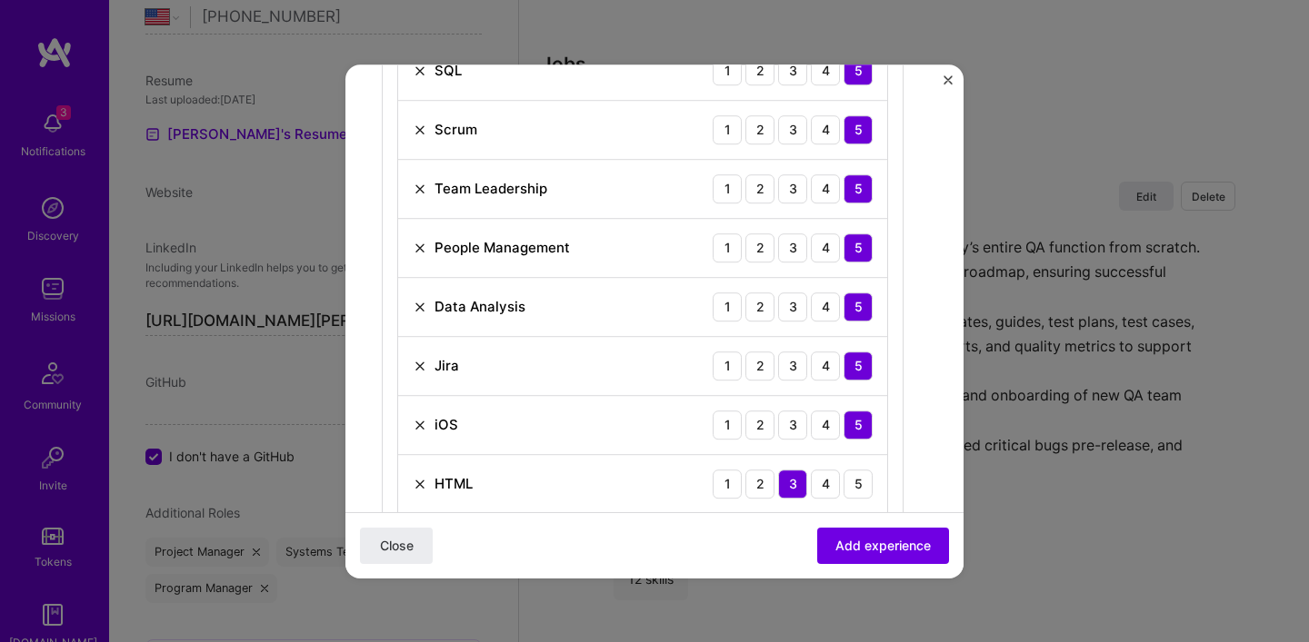
click at [423, 425] on img at bounding box center [420, 425] width 15 height 15
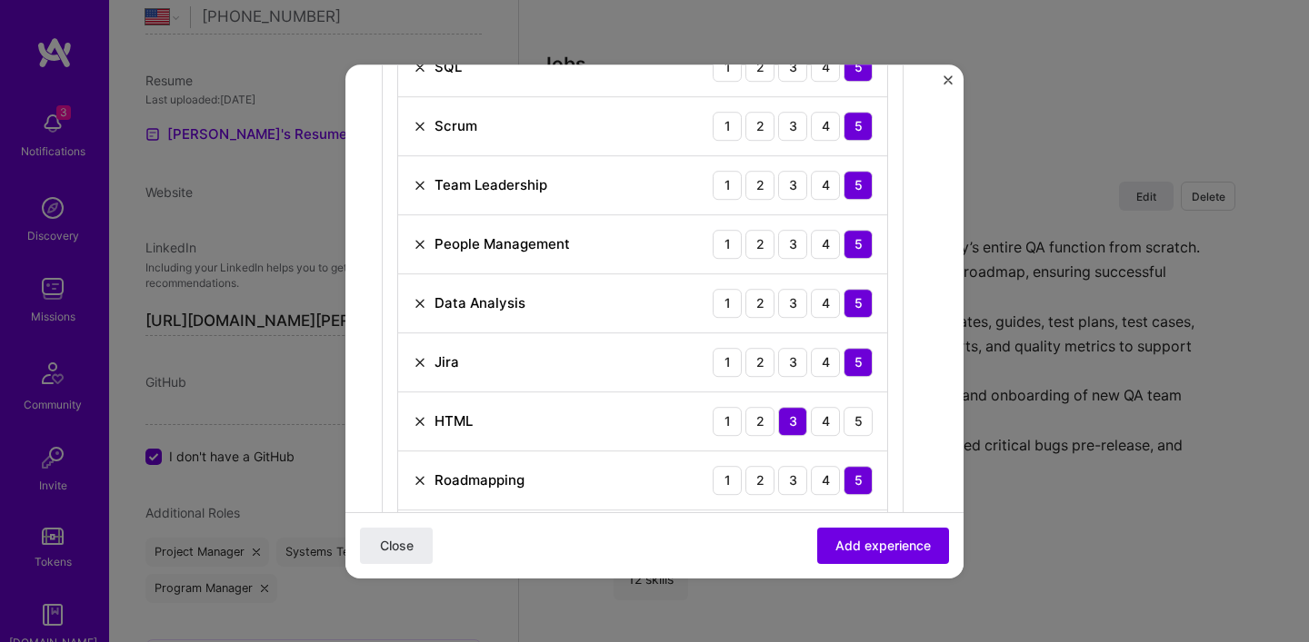
click at [419, 421] on img at bounding box center [420, 421] width 15 height 15
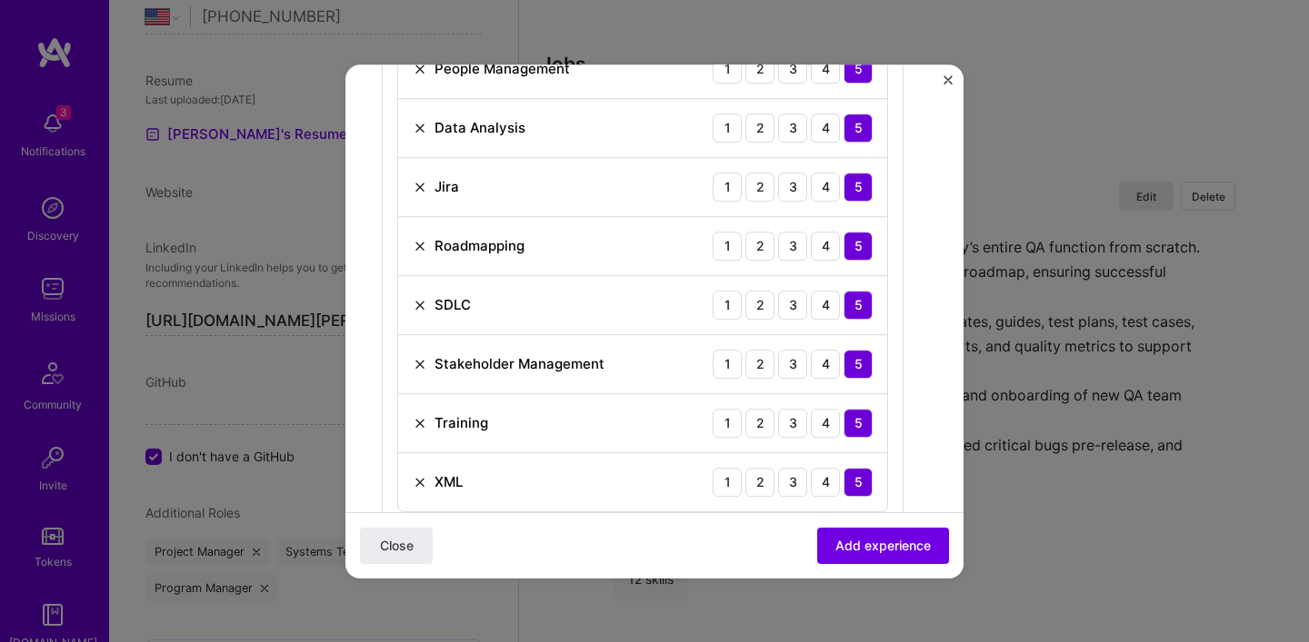
scroll to position [1245, 0]
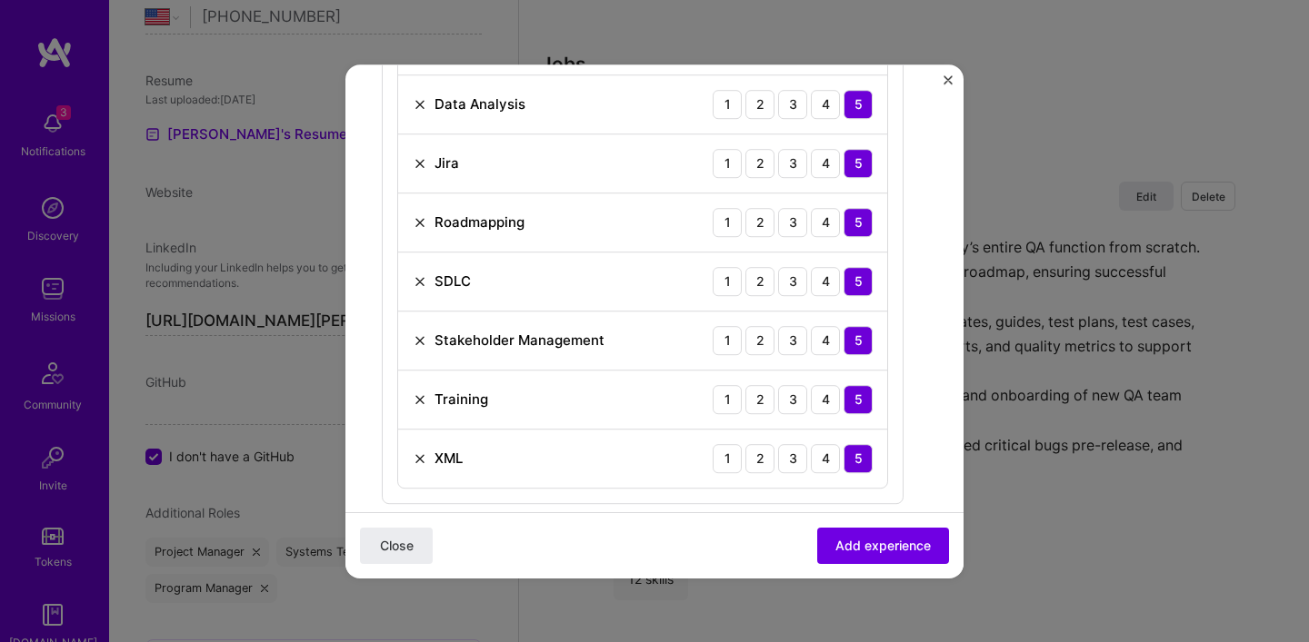
click at [417, 403] on img at bounding box center [420, 400] width 15 height 15
click at [415, 402] on img at bounding box center [420, 400] width 15 height 15
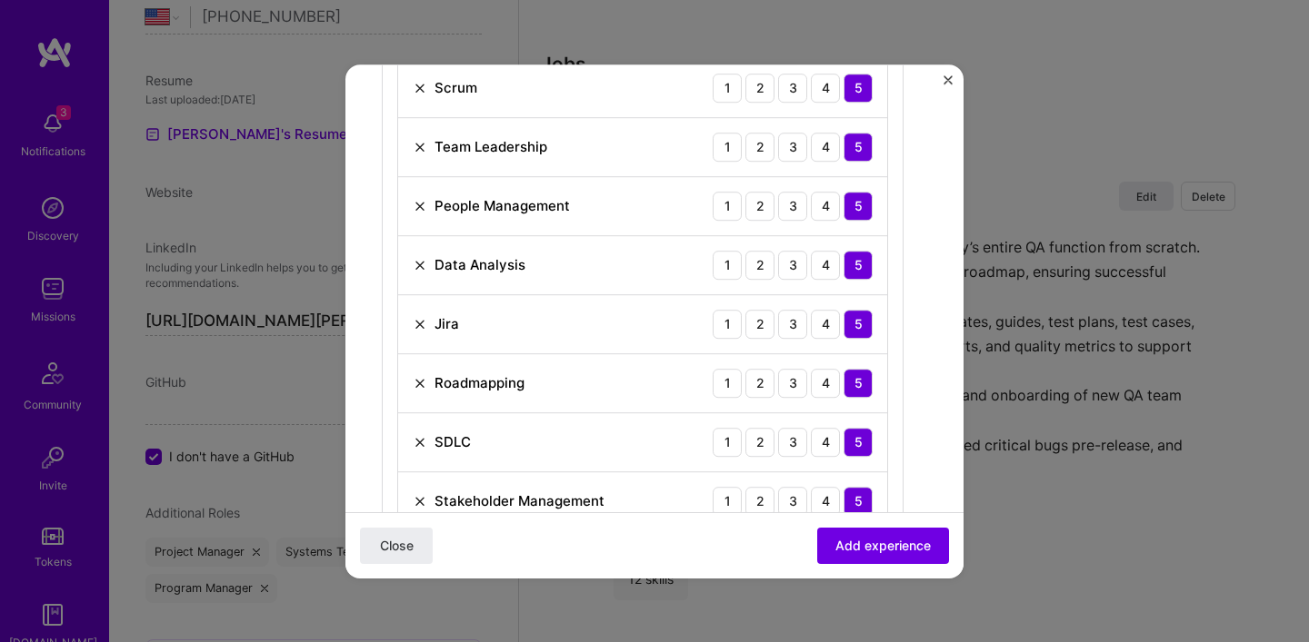
scroll to position [1083, 0]
click at [415, 207] on img at bounding box center [420, 207] width 15 height 15
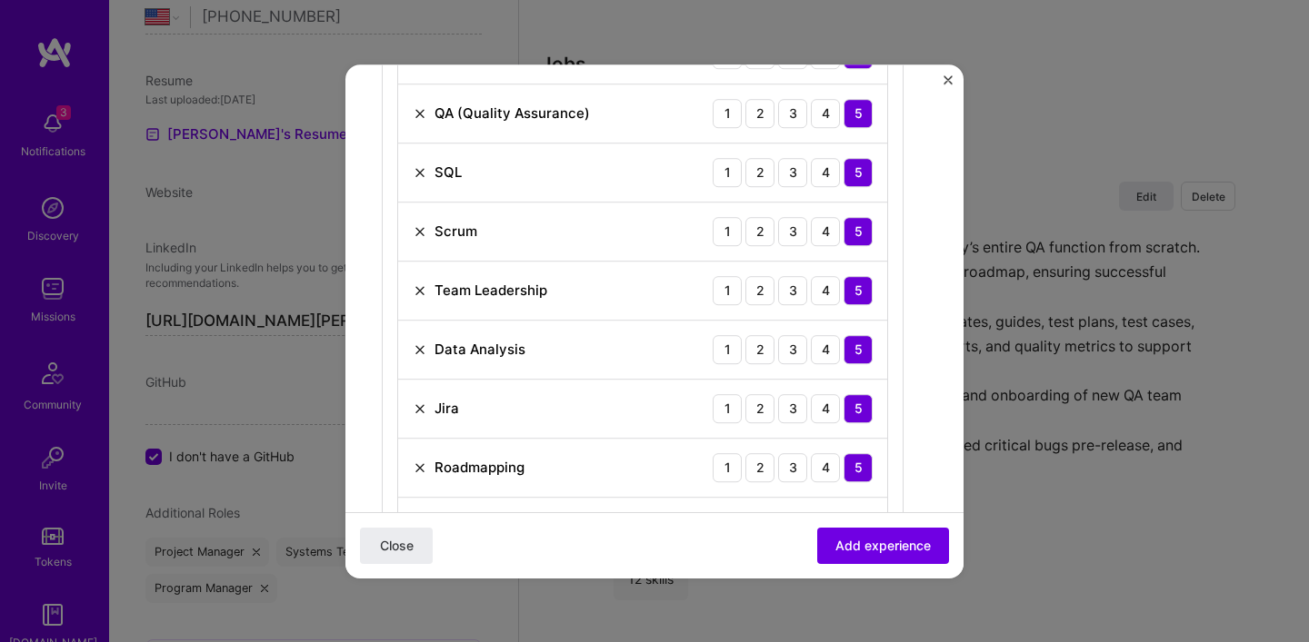
scroll to position [1089, 0]
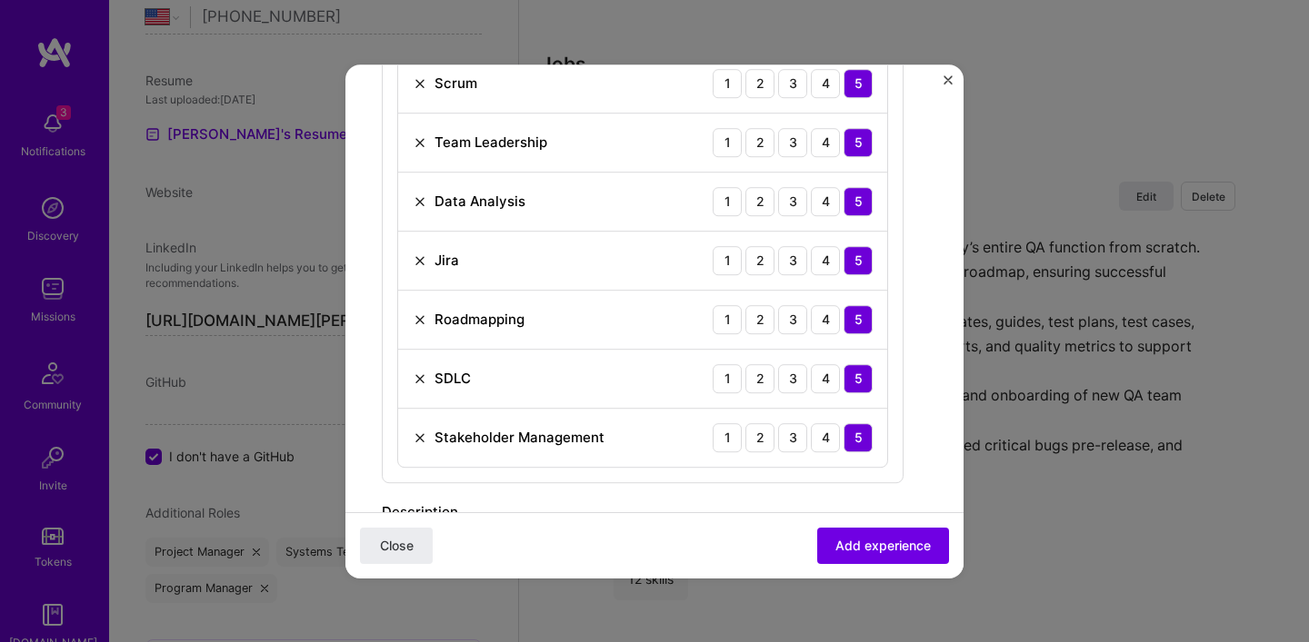
click at [416, 380] on img at bounding box center [420, 379] width 15 height 15
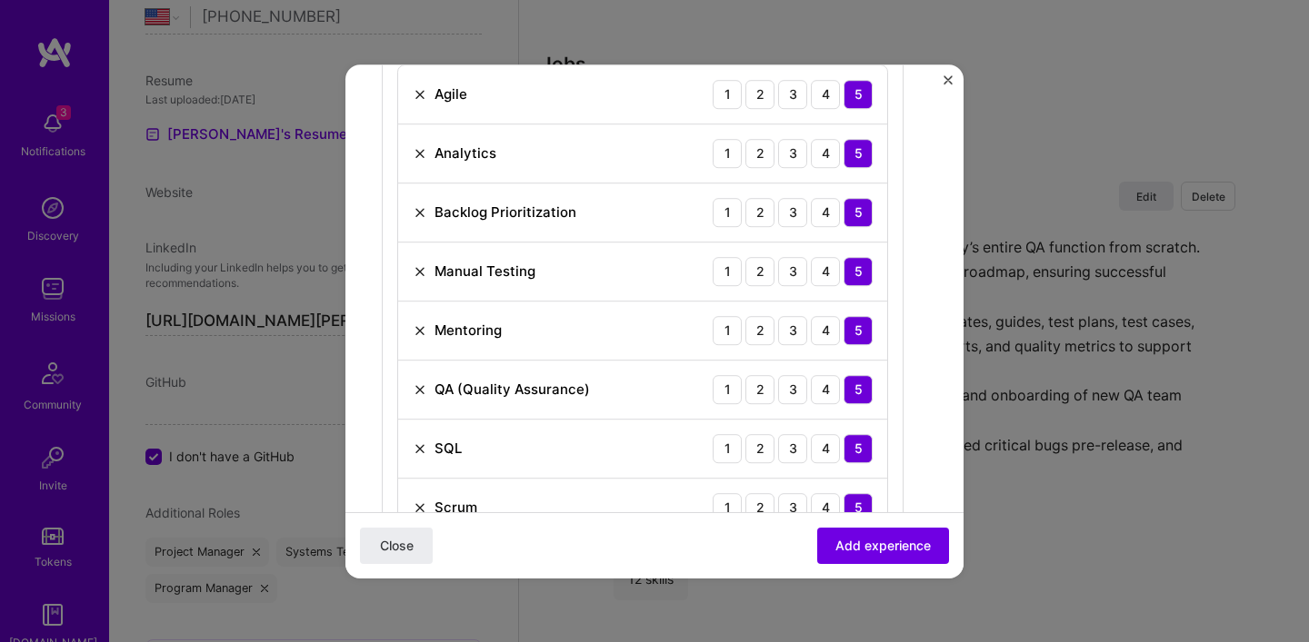
scroll to position [657, 0]
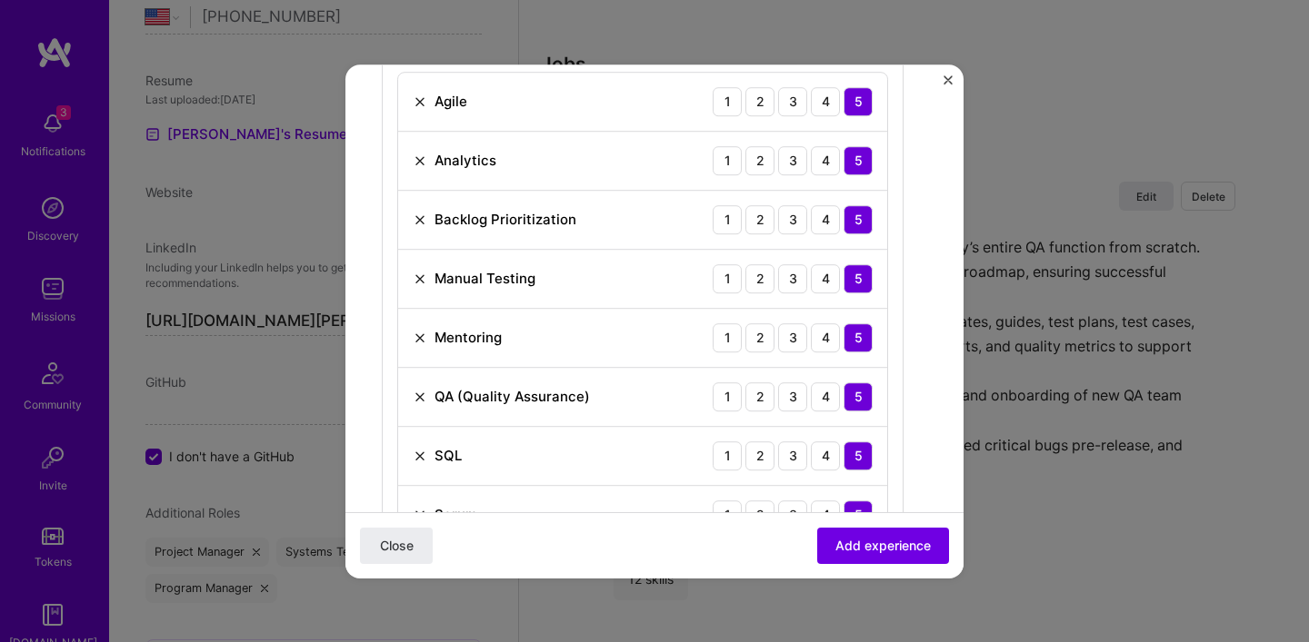
click at [422, 163] on img at bounding box center [420, 161] width 15 height 15
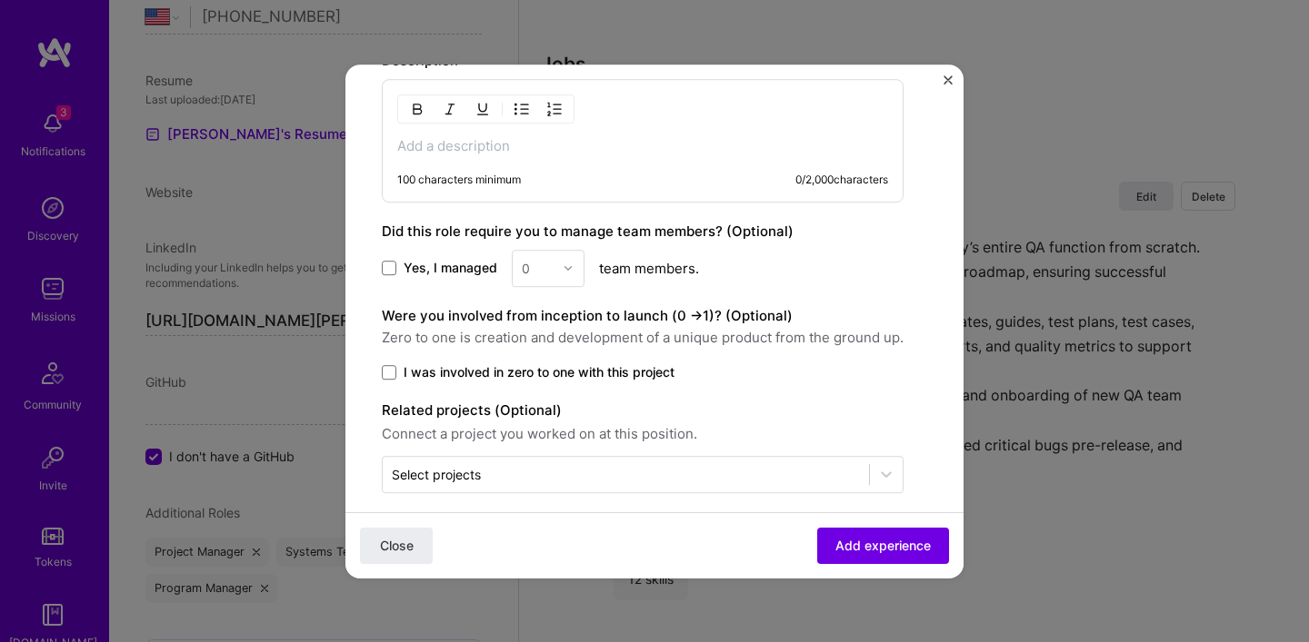
scroll to position [1439, 0]
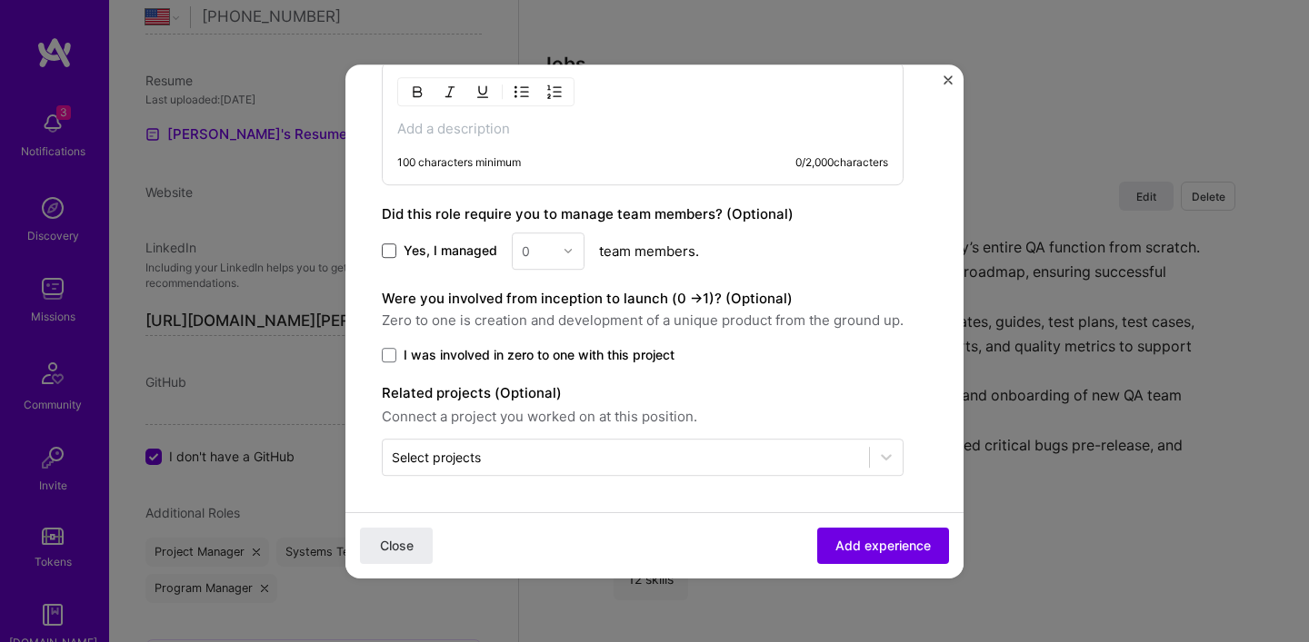
click at [393, 252] on span at bounding box center [389, 251] width 15 height 15
click at [0, 0] on input "Yes, I managed" at bounding box center [0, 0] width 0 height 0
click at [551, 251] on input "text" at bounding box center [538, 251] width 32 height 19
click at [542, 289] on div "10" at bounding box center [548, 277] width 62 height 34
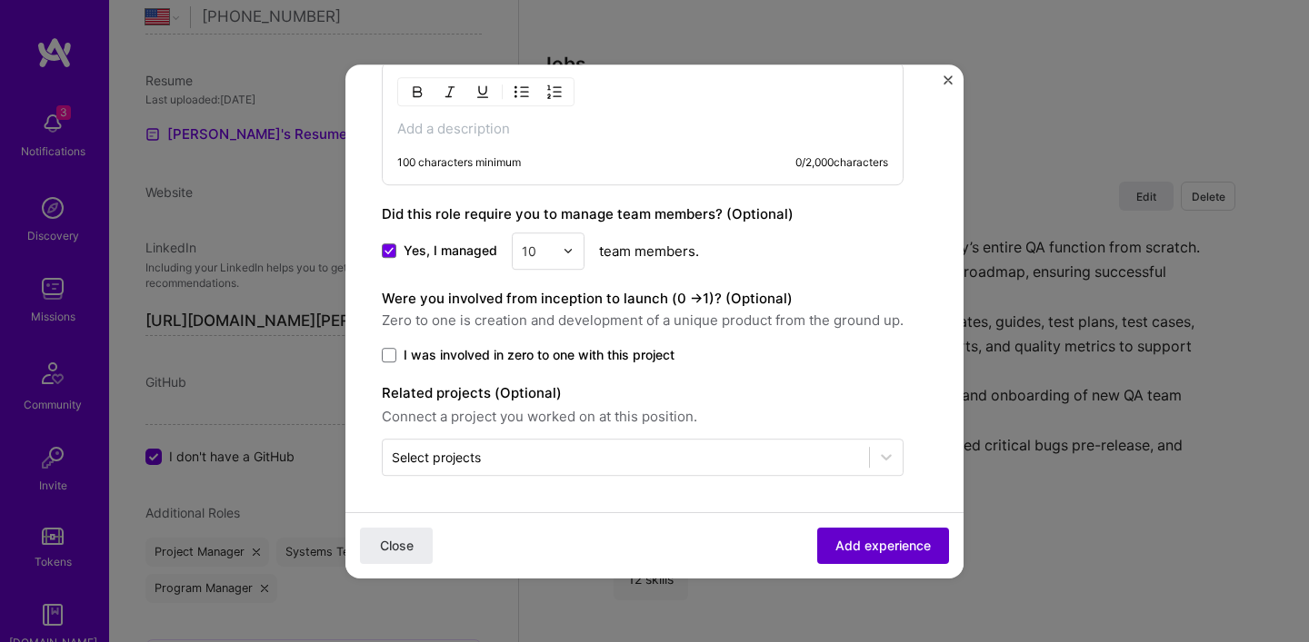
click at [843, 548] on span "Add experience" at bounding box center [882, 545] width 95 height 18
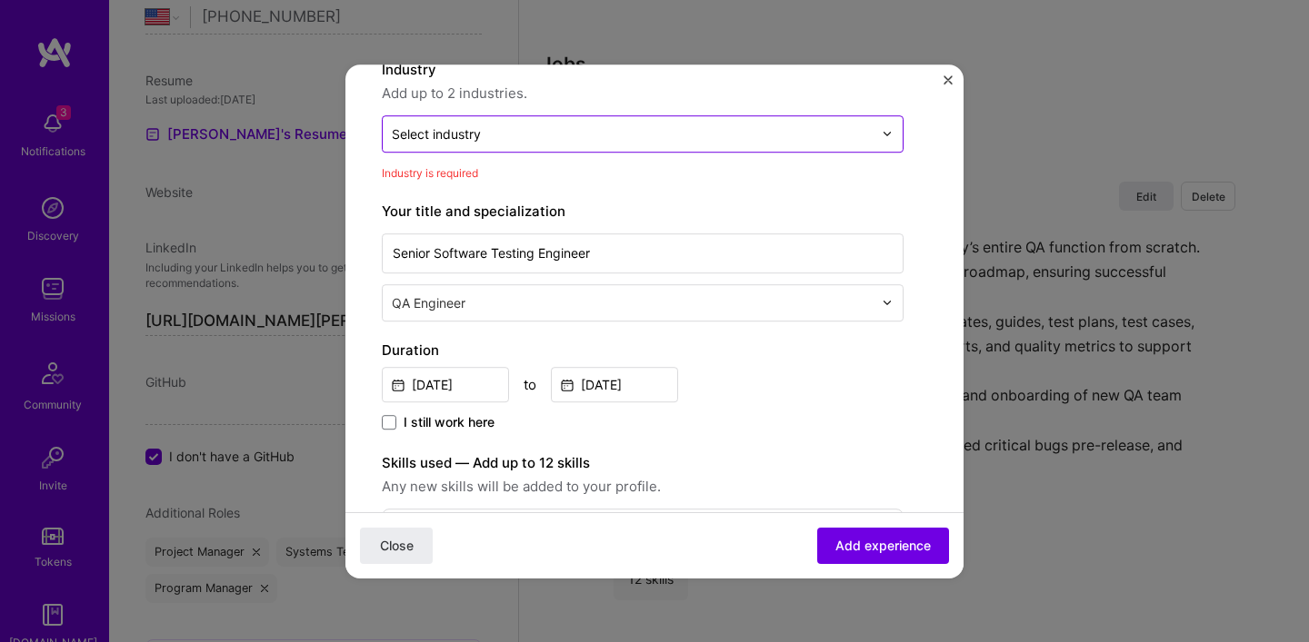
scroll to position [184, 0]
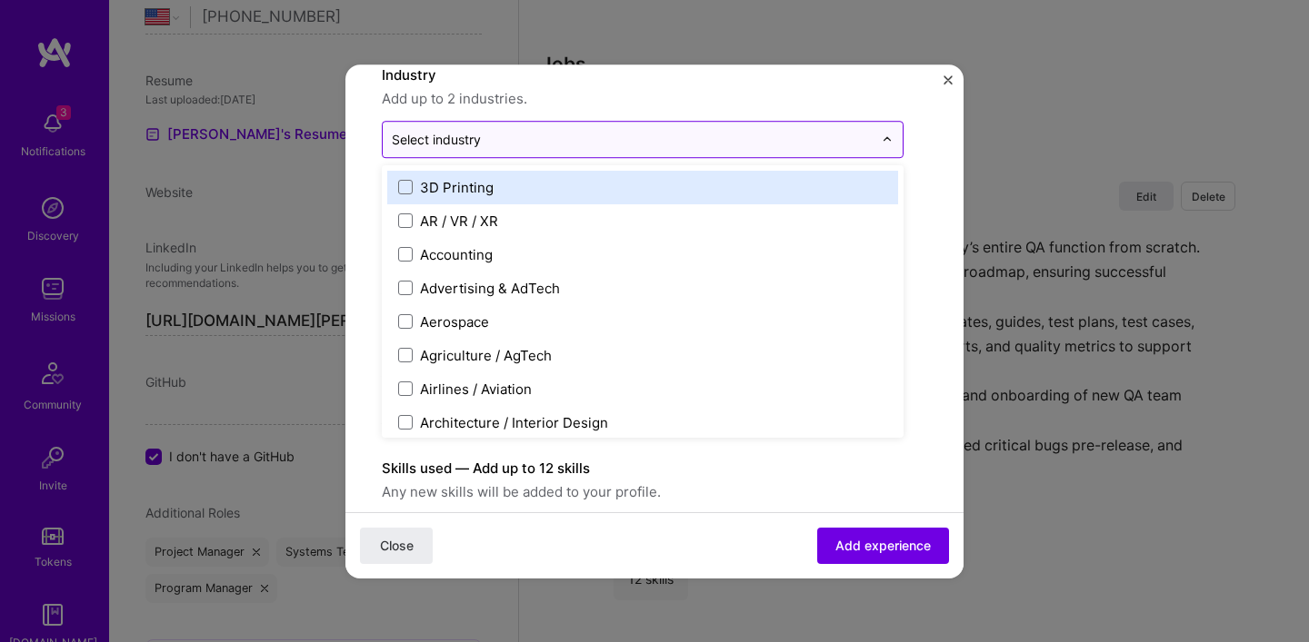
click at [434, 137] on div "Select industry 0" at bounding box center [436, 139] width 89 height 19
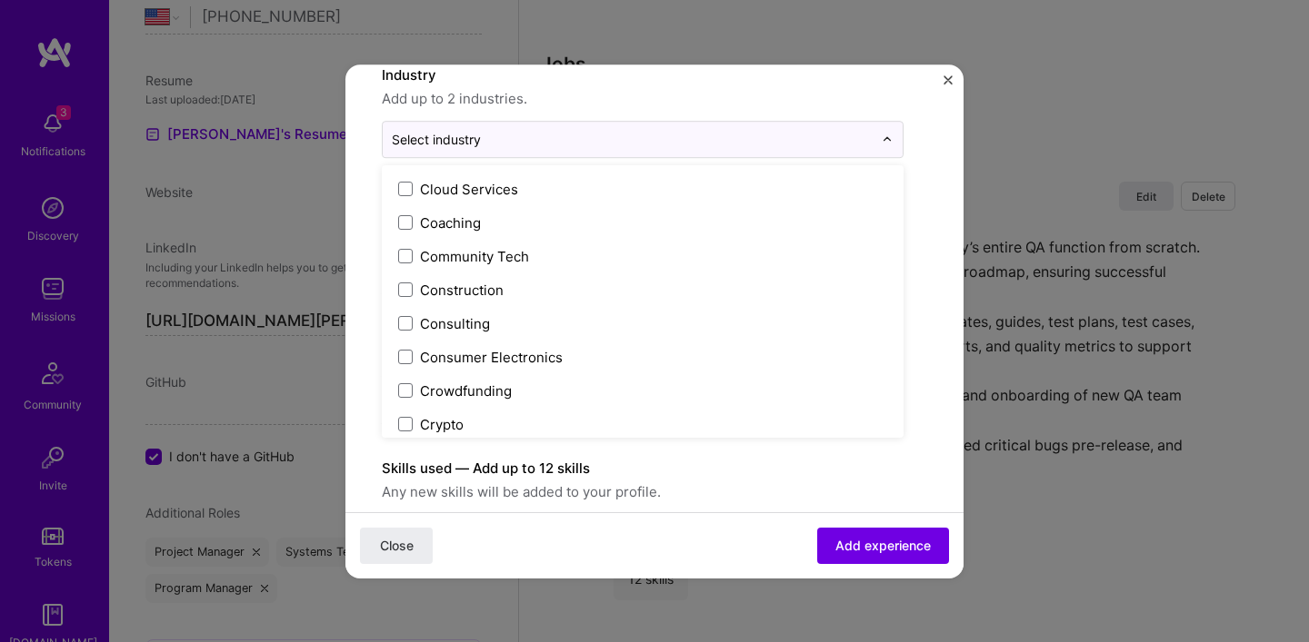
scroll to position [1100, 0]
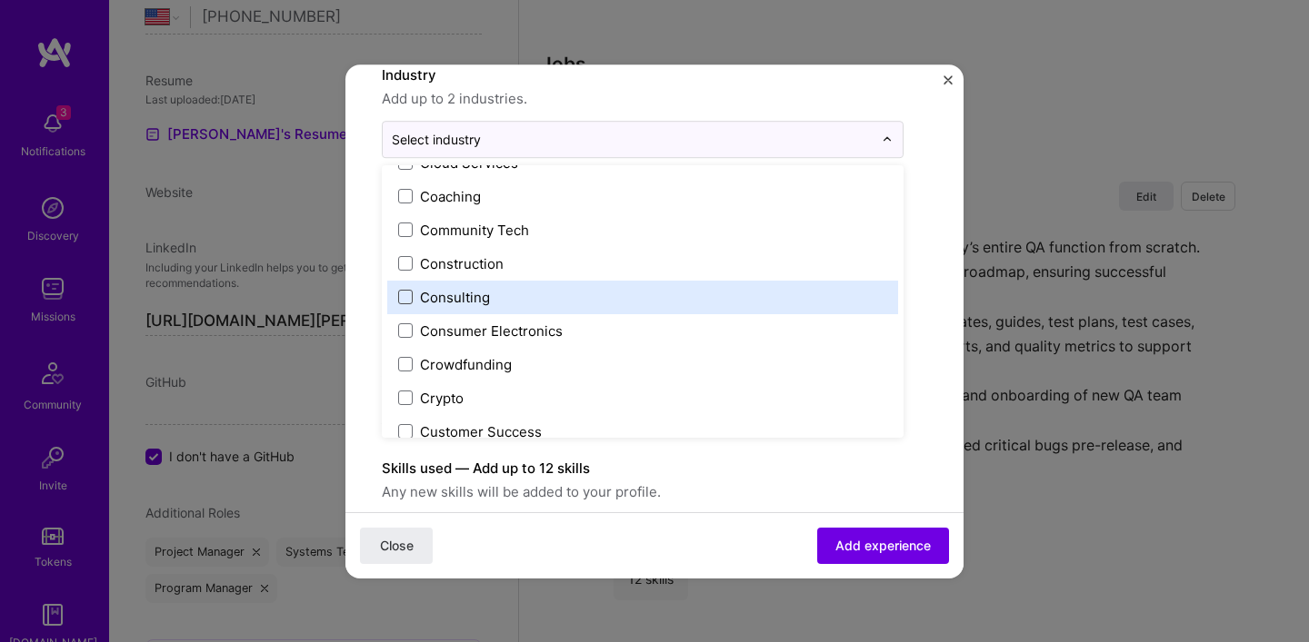
click at [411, 299] on span at bounding box center [405, 297] width 15 height 15
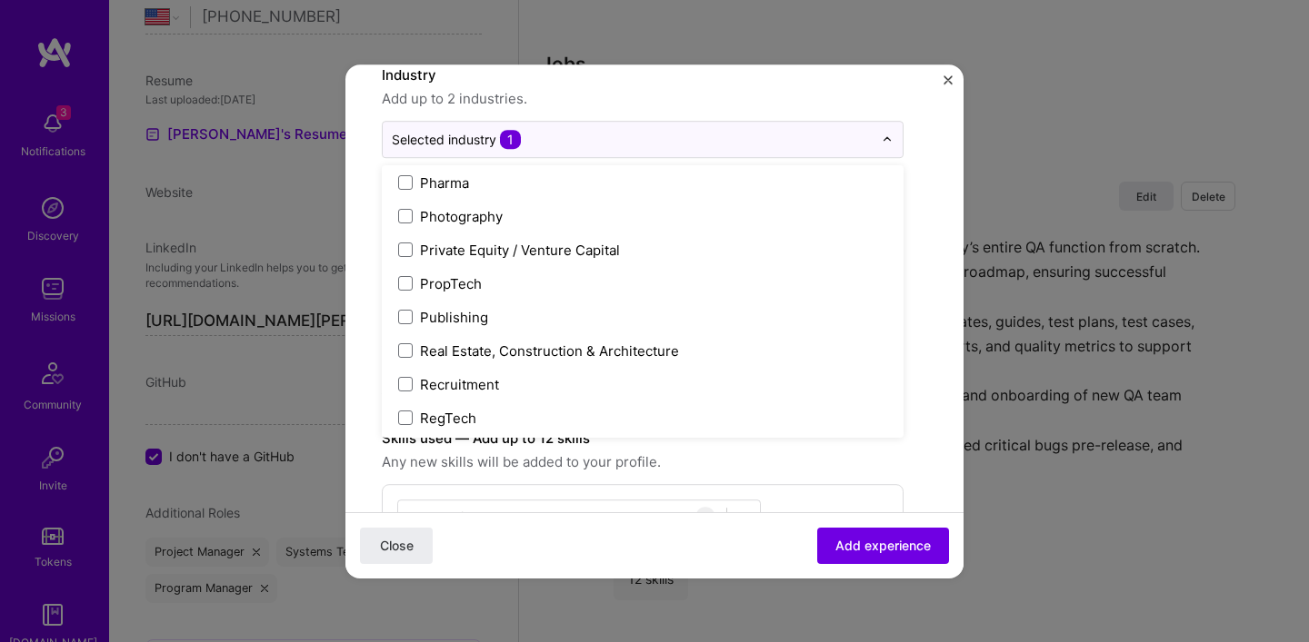
scroll to position [3239, 0]
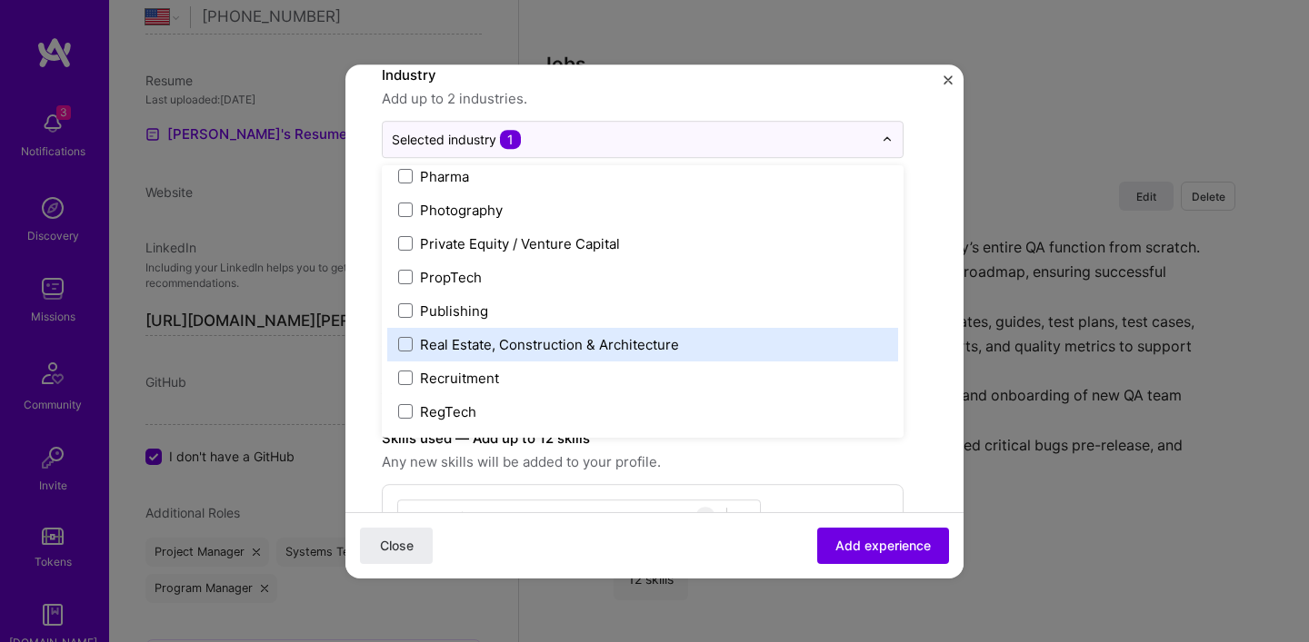
click at [432, 343] on div "Real Estate, Construction & Architecture" at bounding box center [549, 344] width 259 height 19
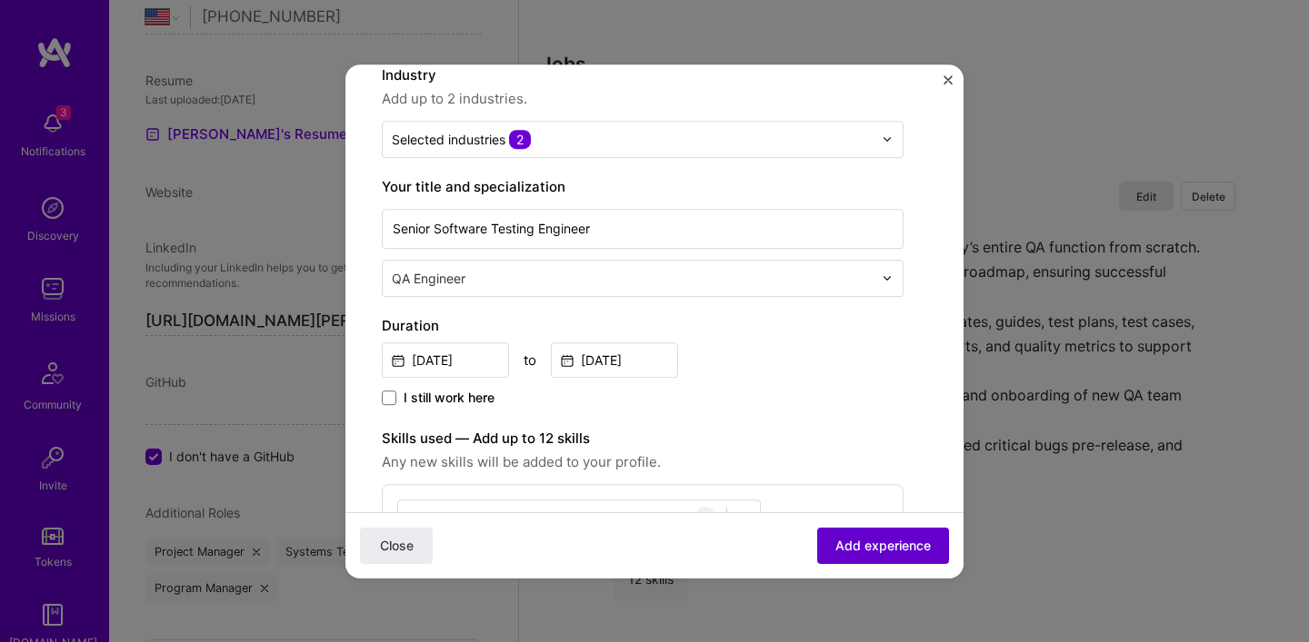
click at [859, 546] on span "Add experience" at bounding box center [882, 545] width 95 height 18
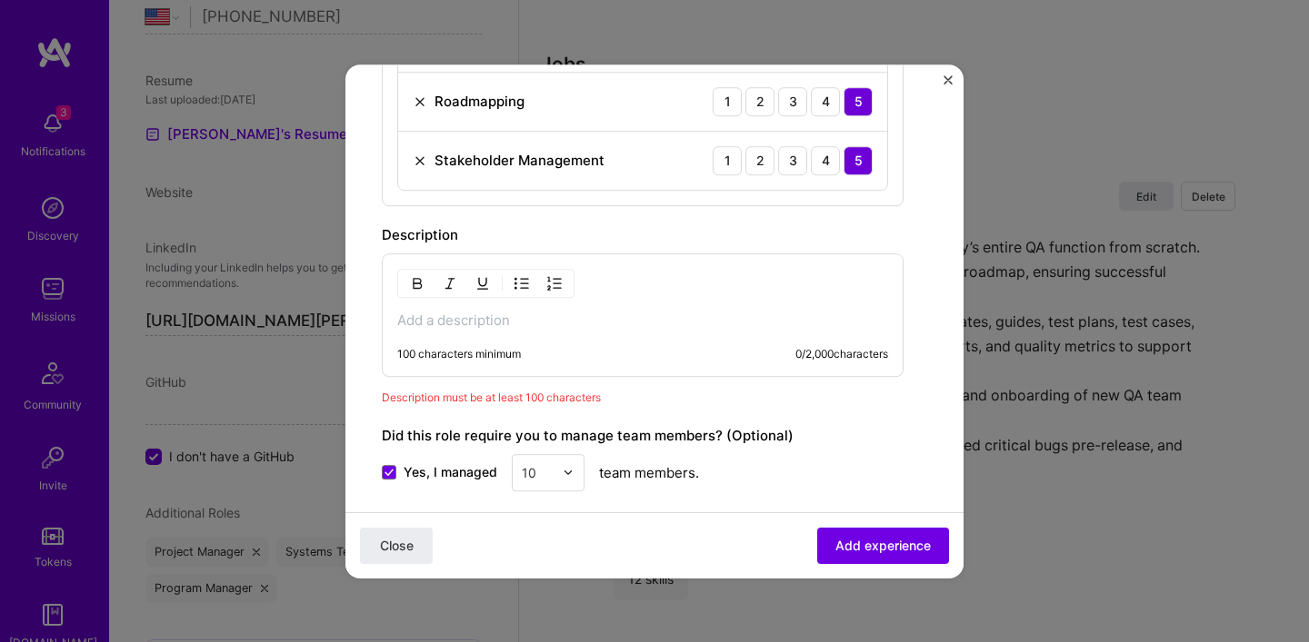
scroll to position [1236, 0]
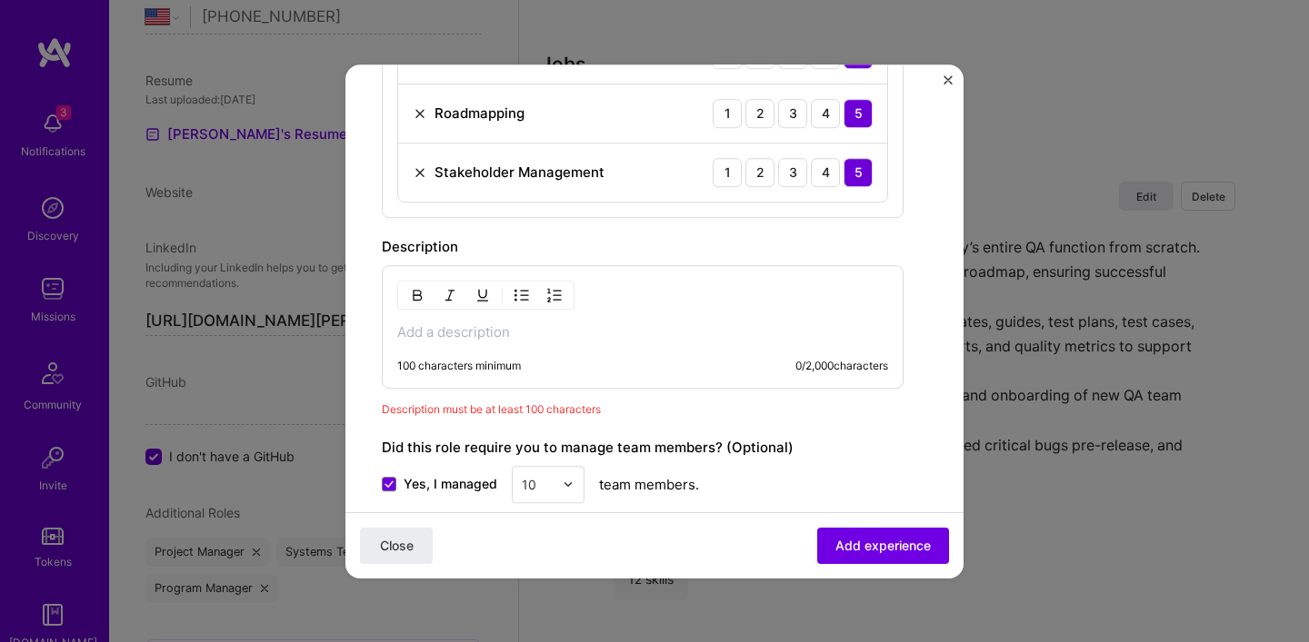
click at [471, 330] on p at bounding box center [642, 332] width 491 height 18
click at [422, 323] on p at bounding box center [642, 332] width 491 height 18
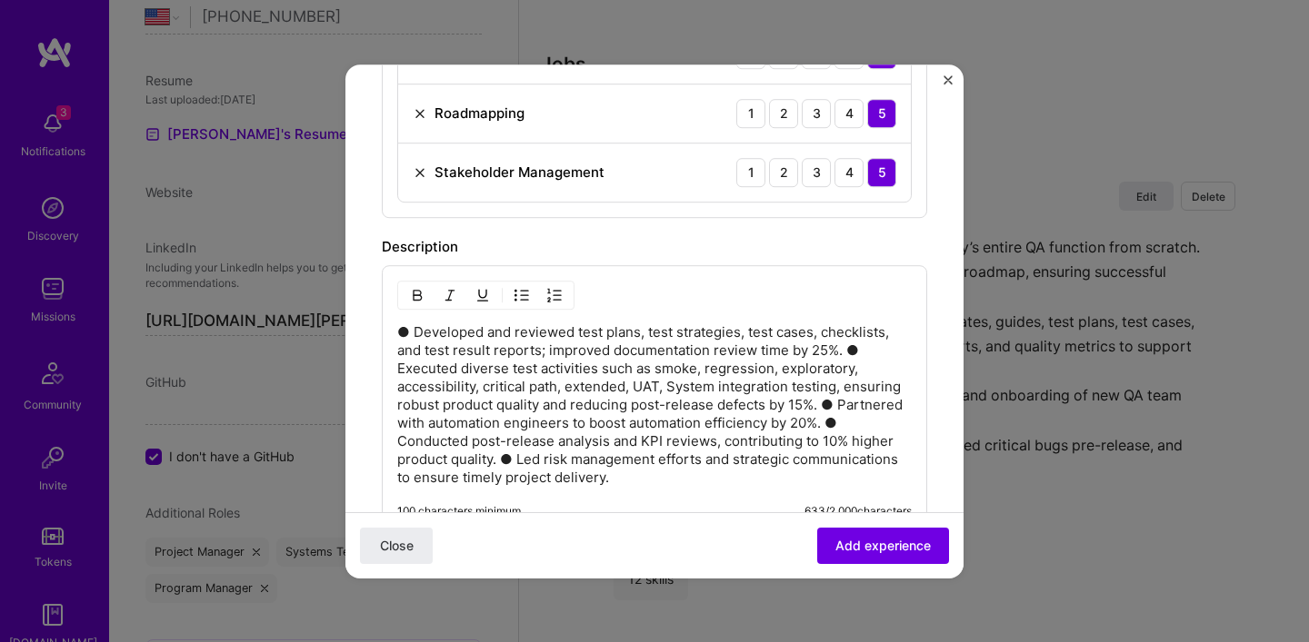
click at [849, 349] on p "● Developed and reviewed test plans, test strategies, test cases, checklists, a…" at bounding box center [654, 405] width 514 height 164
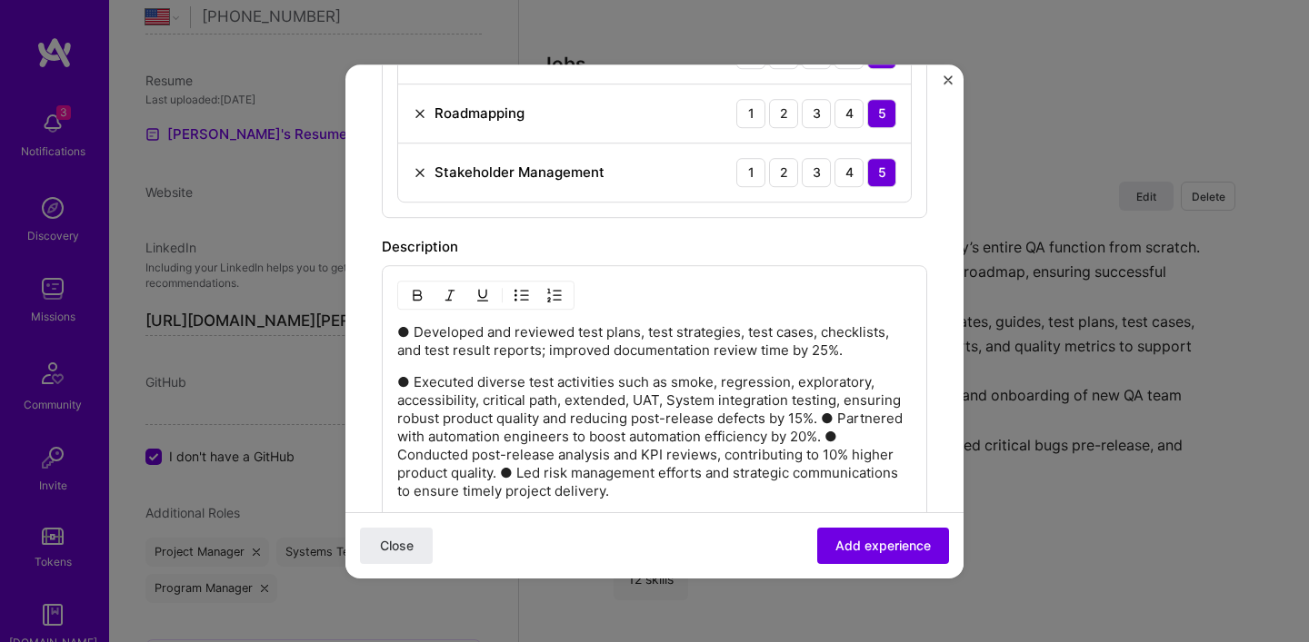
click at [887, 418] on p "● Executed diverse test activities such as smoke, regression, exploratory, acce…" at bounding box center [654, 436] width 514 height 127
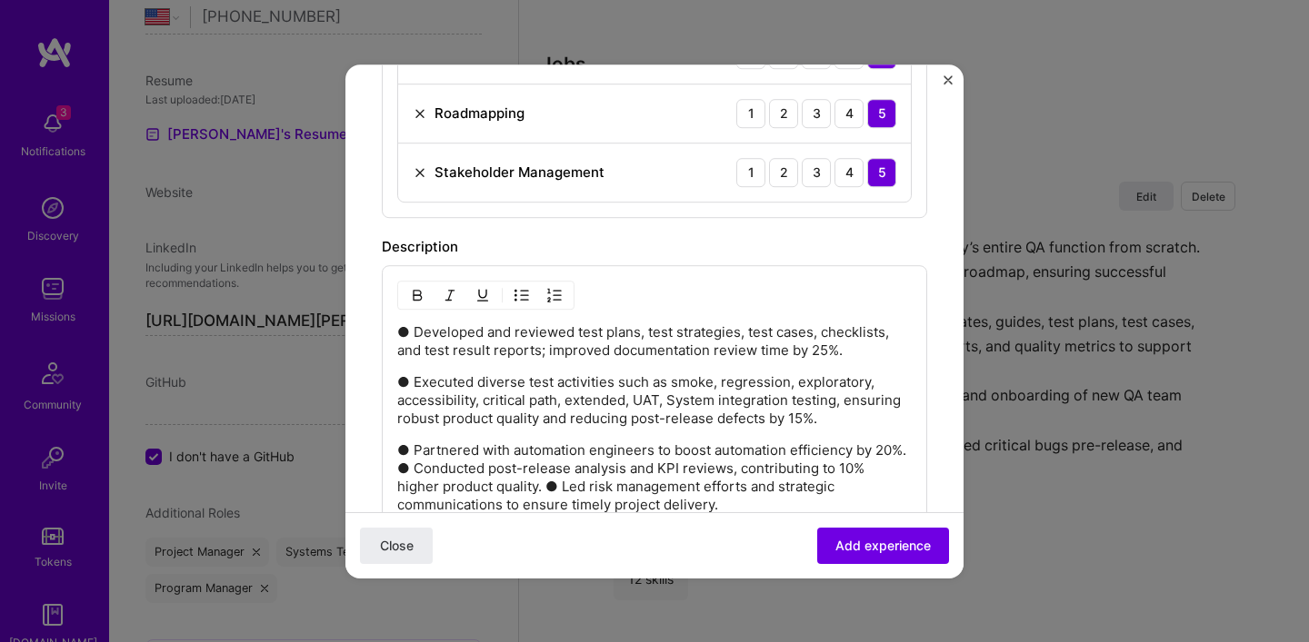
click at [435, 466] on p "● Partnered with automation engineers to boost automation efficiency by 20%. ● …" at bounding box center [654, 478] width 514 height 73
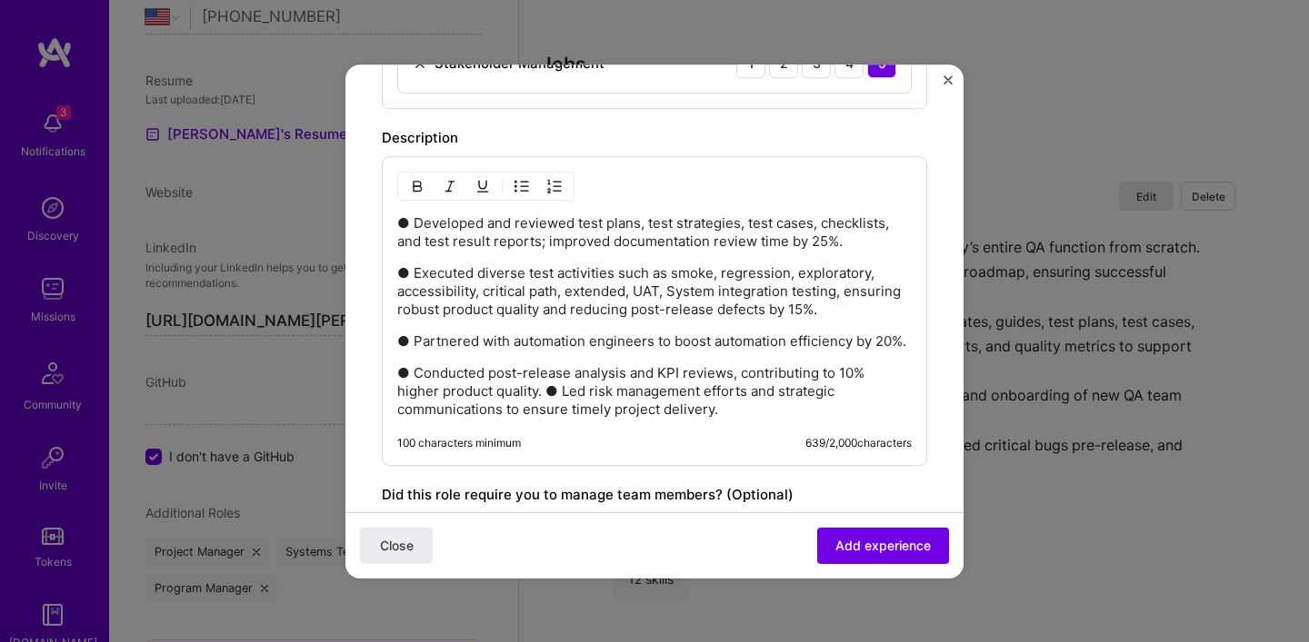
scroll to position [1353, 0]
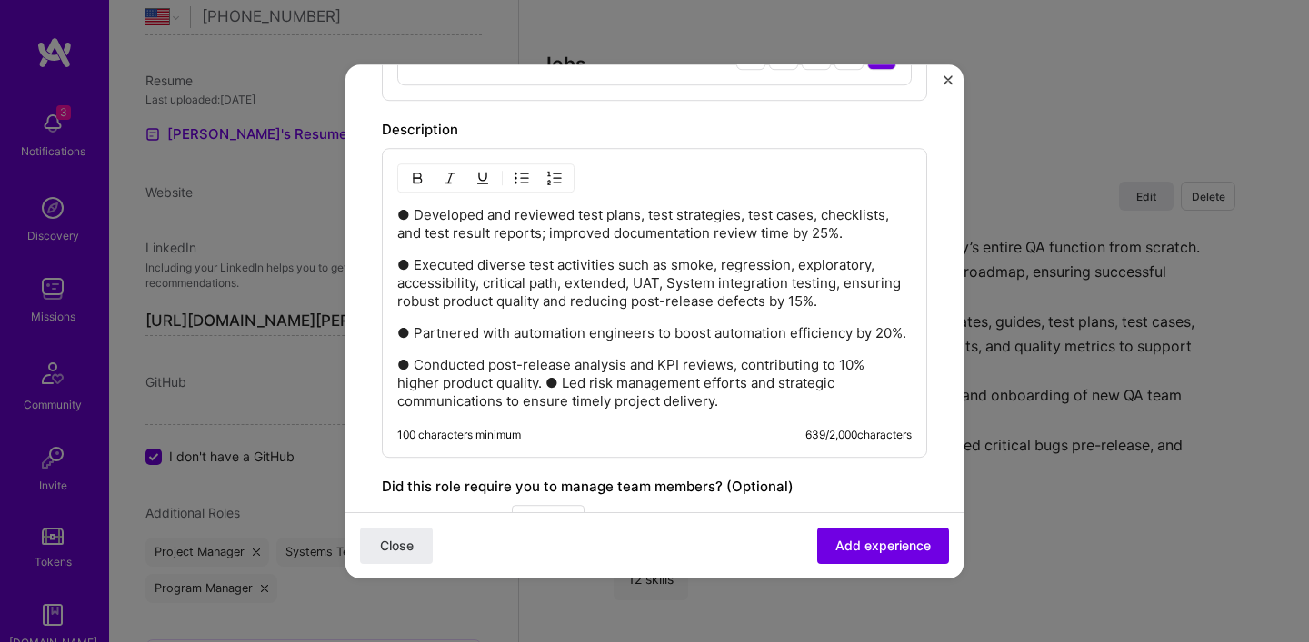
click at [546, 403] on p "● Conducted post-release analysis and KPI reviews, contributing to 10% higher p…" at bounding box center [654, 383] width 514 height 55
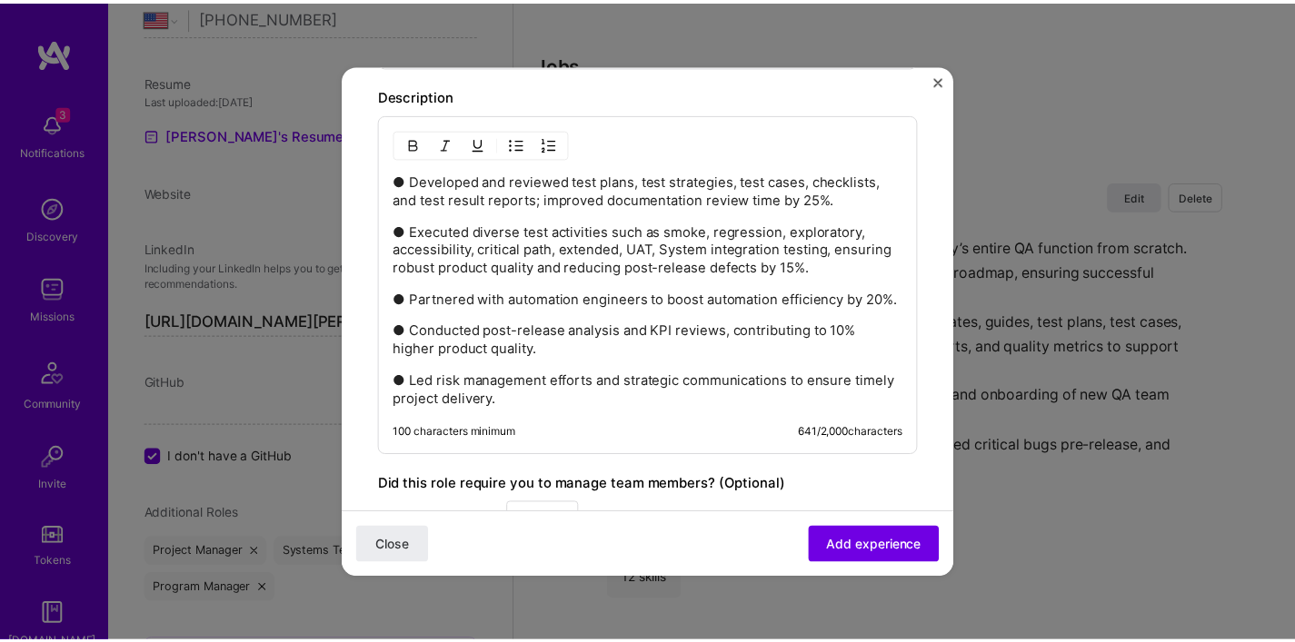
scroll to position [1381, 0]
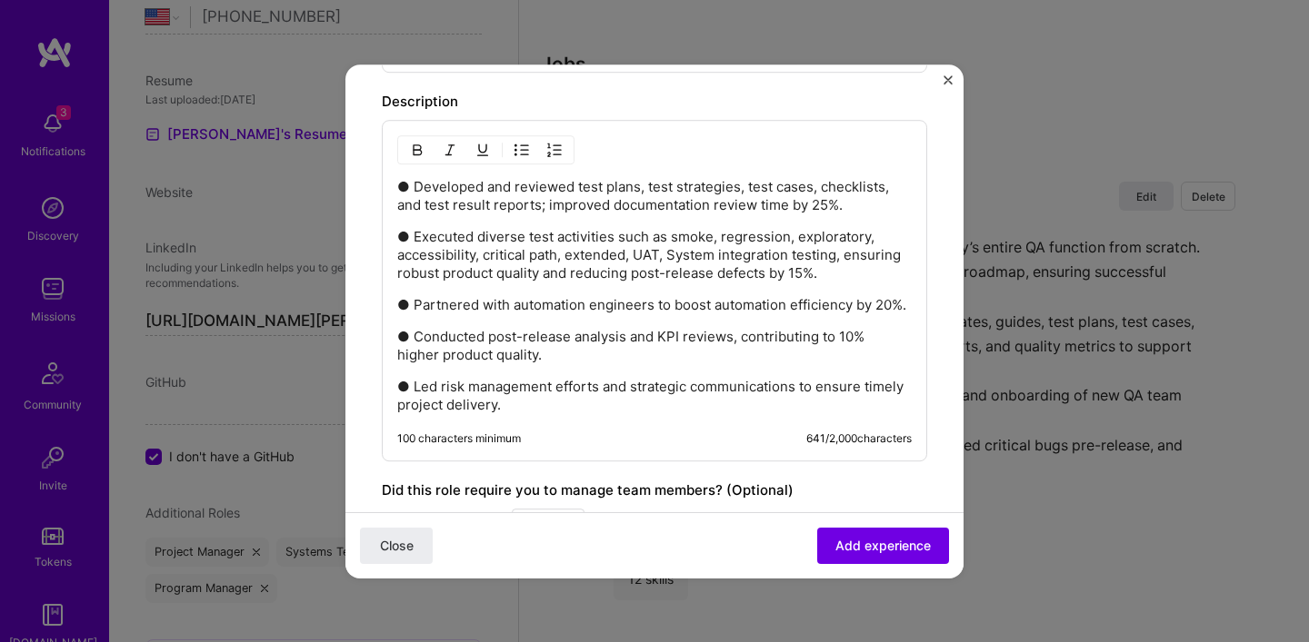
click at [858, 550] on span "Add experience" at bounding box center [882, 545] width 95 height 18
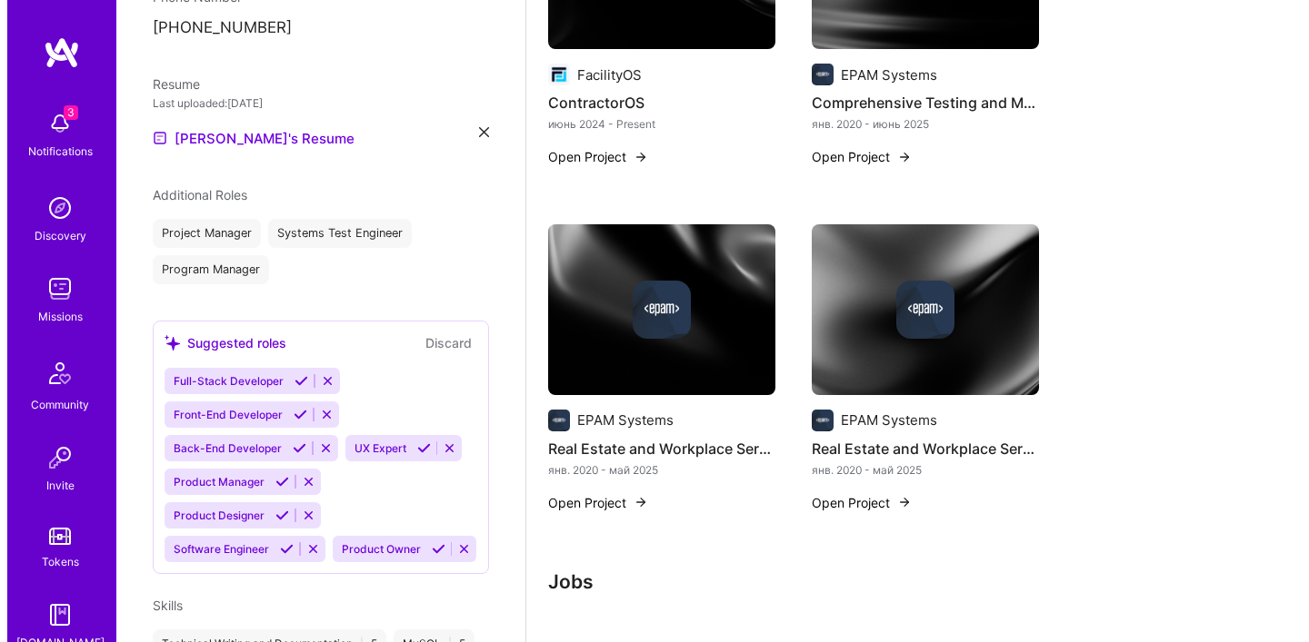
scroll to position [1198, 0]
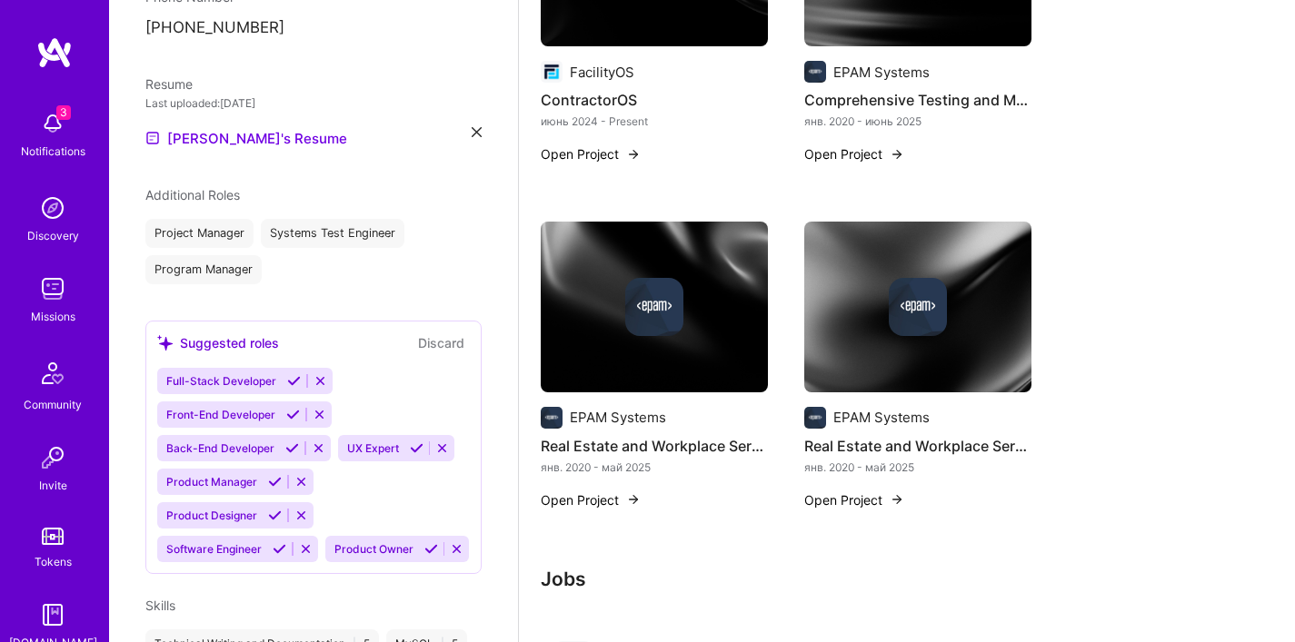
click at [917, 312] on img at bounding box center [918, 307] width 58 height 58
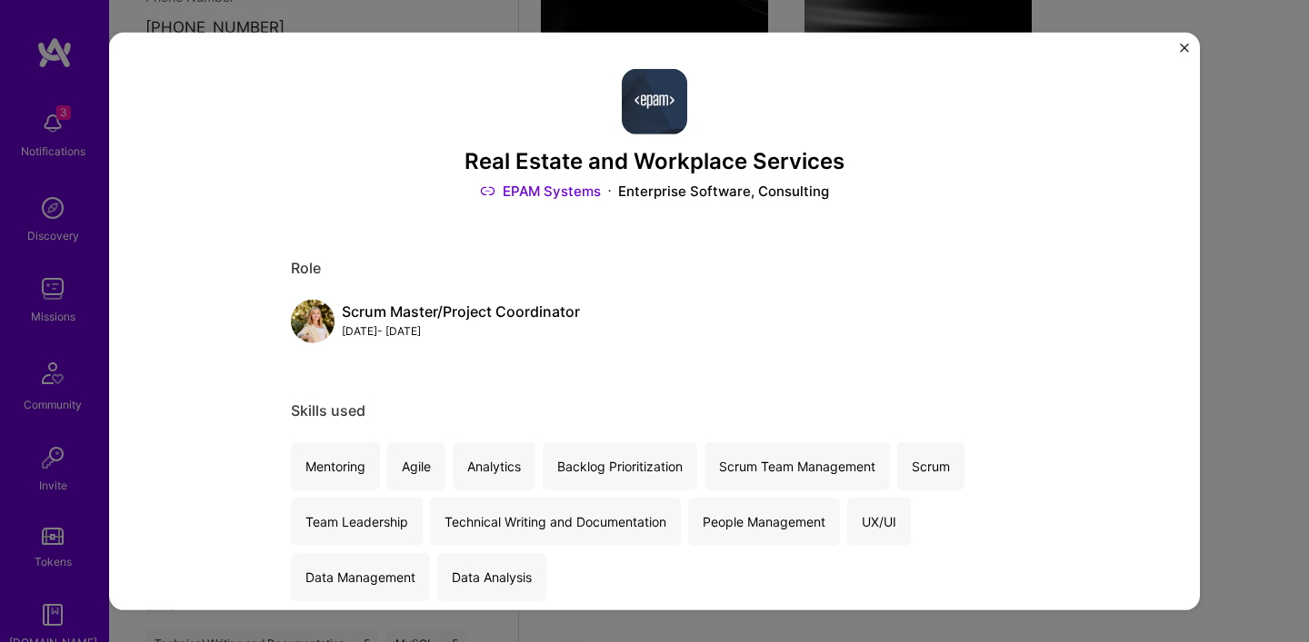
click at [1184, 45] on img "Close" at bounding box center [1183, 47] width 9 height 9
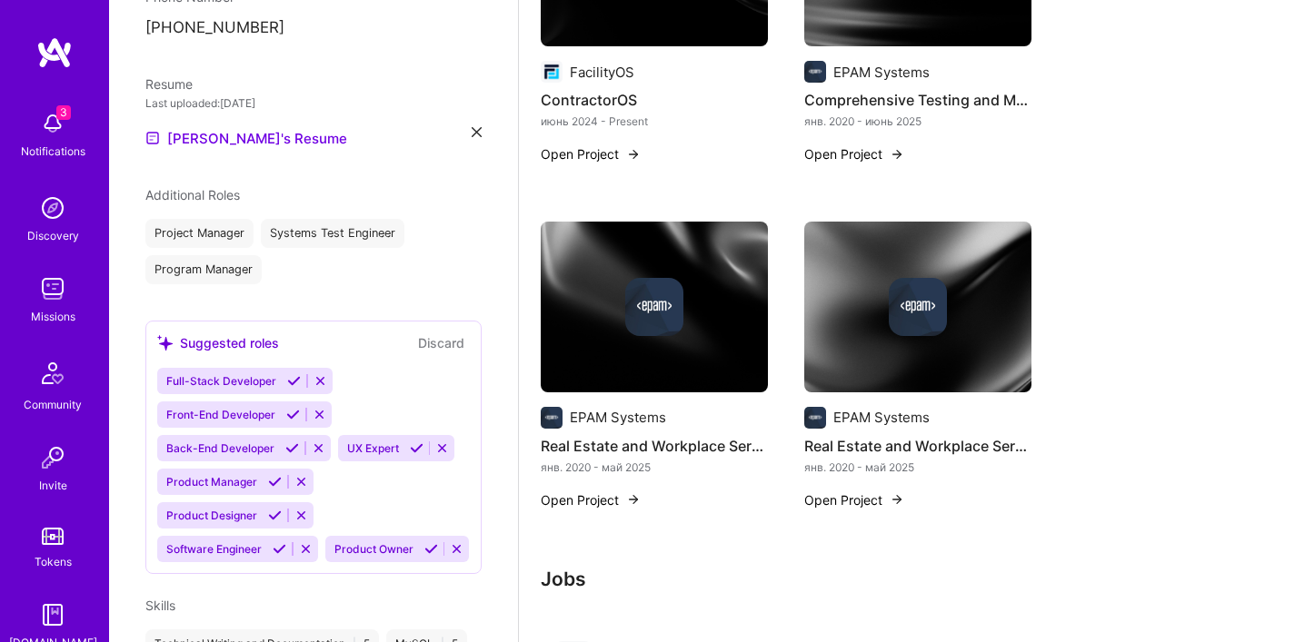
click at [622, 284] on div at bounding box center [654, 307] width 227 height 58
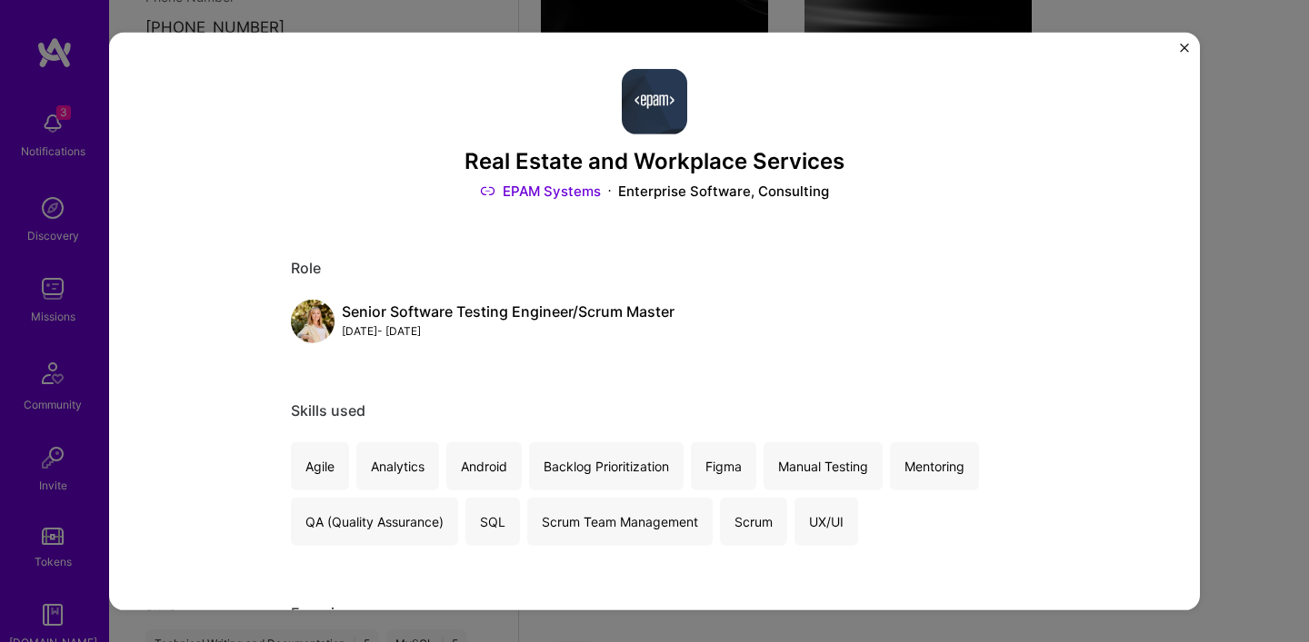
click at [1181, 46] on img "Close" at bounding box center [1183, 47] width 9 height 9
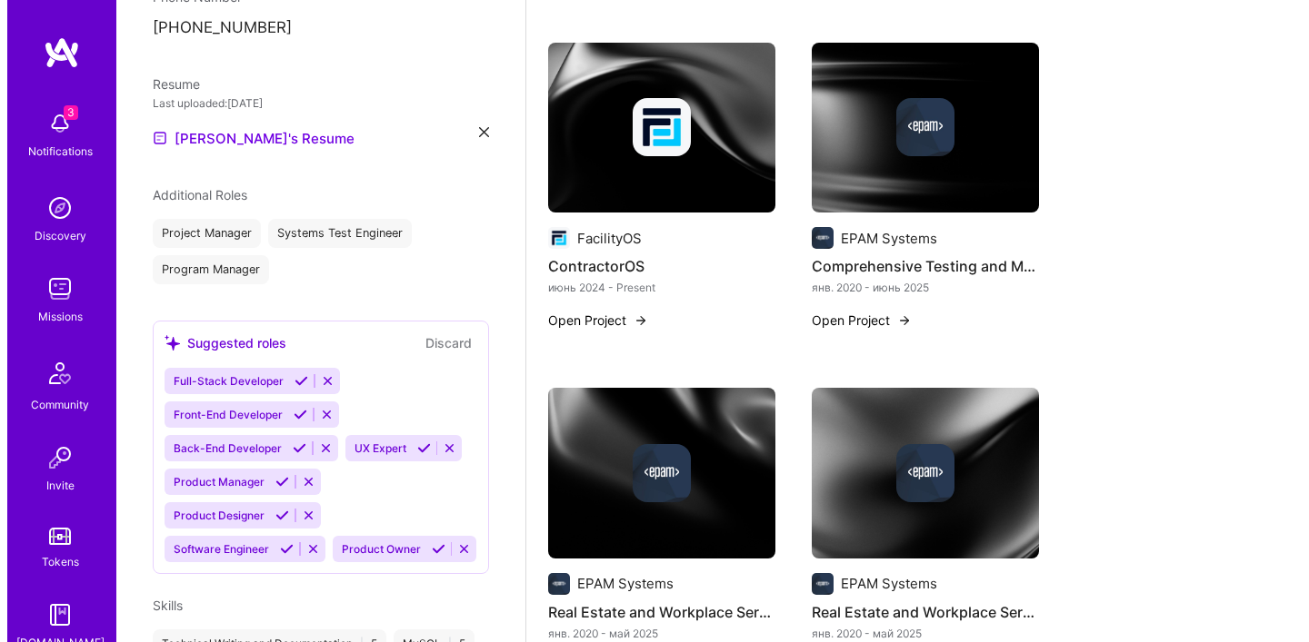
scroll to position [1001, 0]
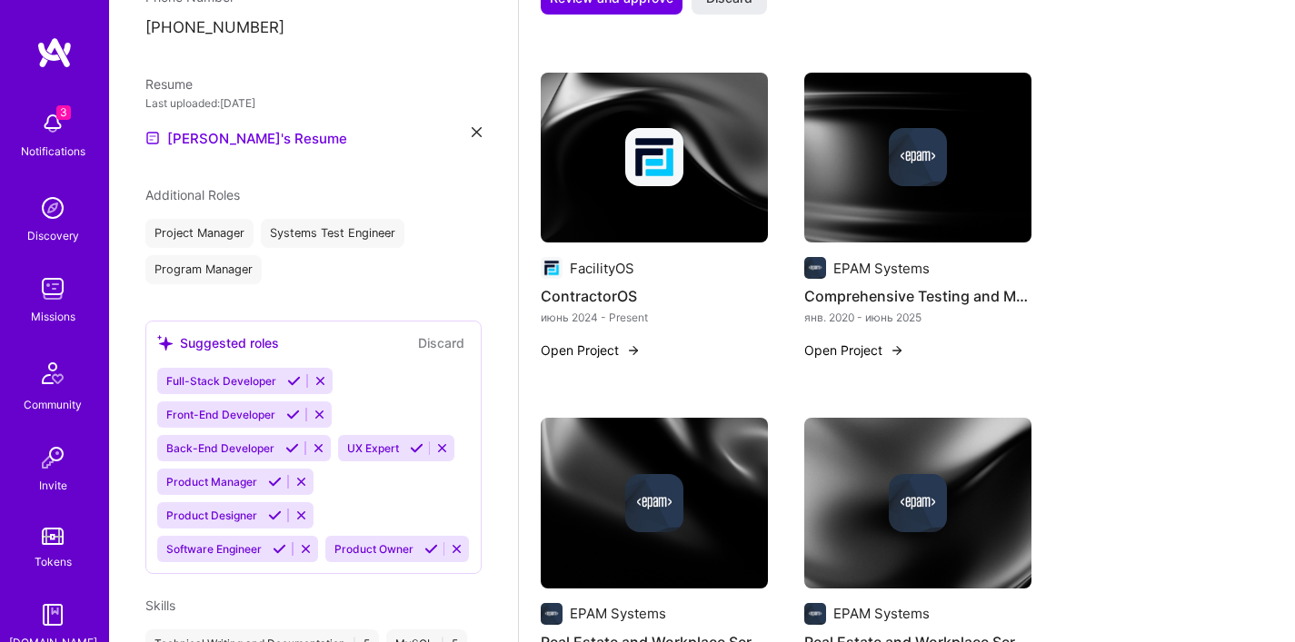
click at [882, 175] on img at bounding box center [917, 158] width 227 height 171
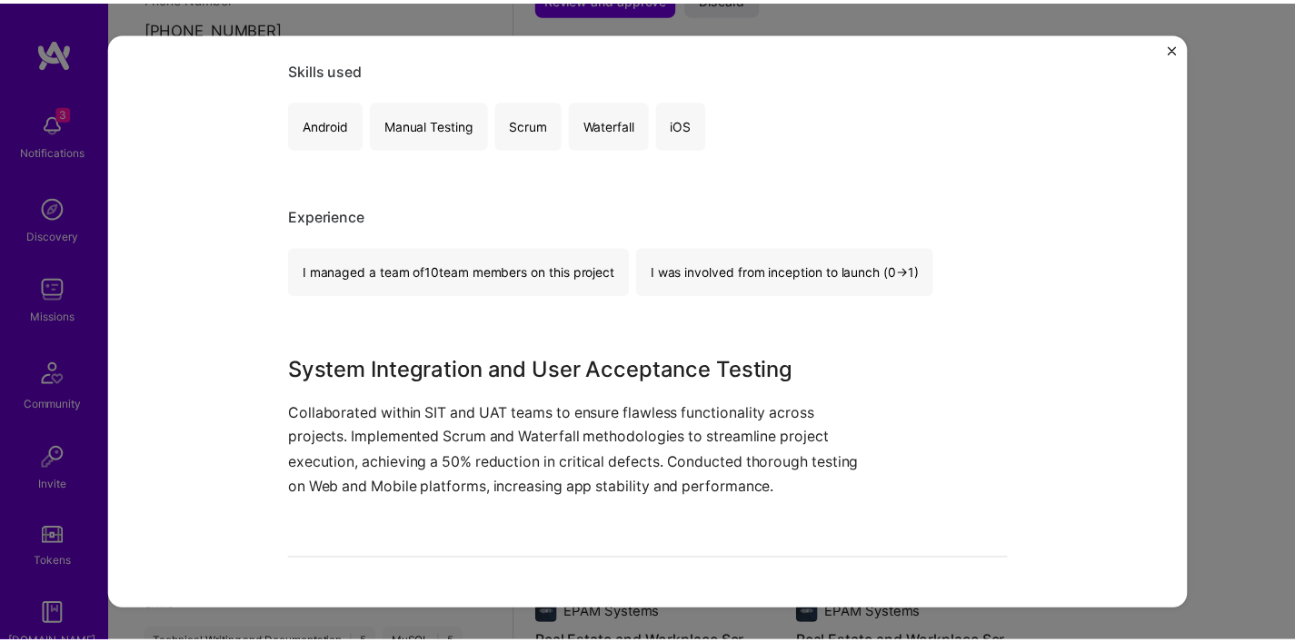
scroll to position [343, 0]
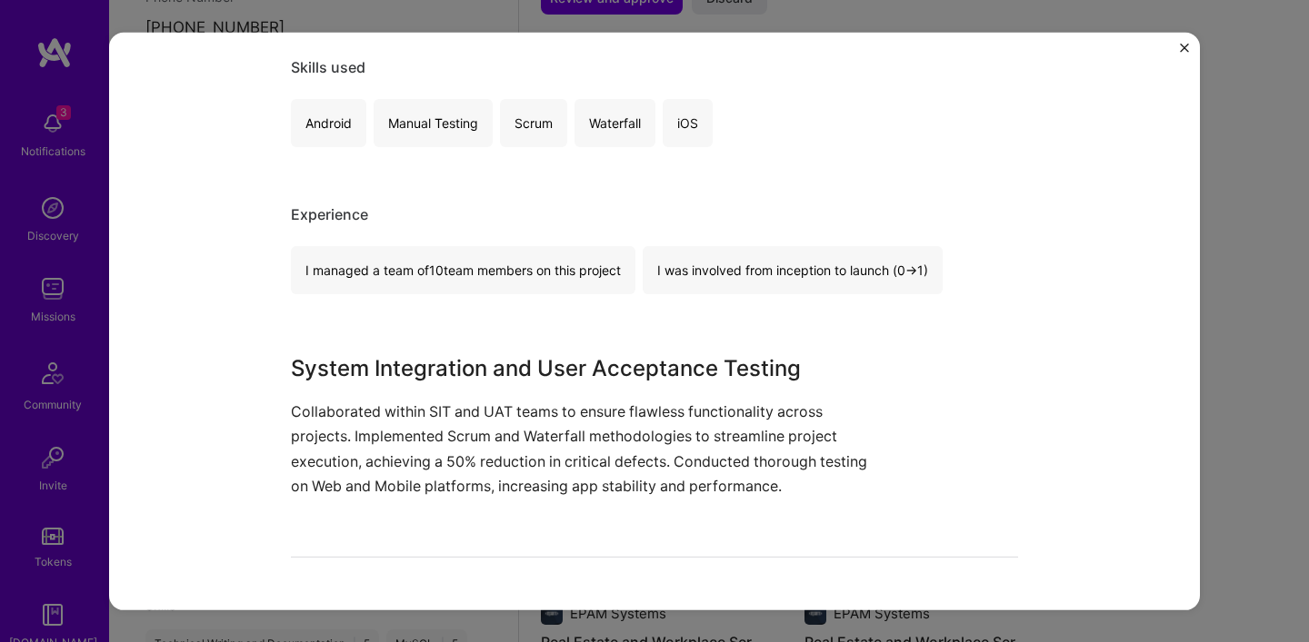
click at [1235, 166] on div "Comprehensive Testing and Methodology Implementation EPAM Systems Enterprise So…" at bounding box center [654, 321] width 1309 height 642
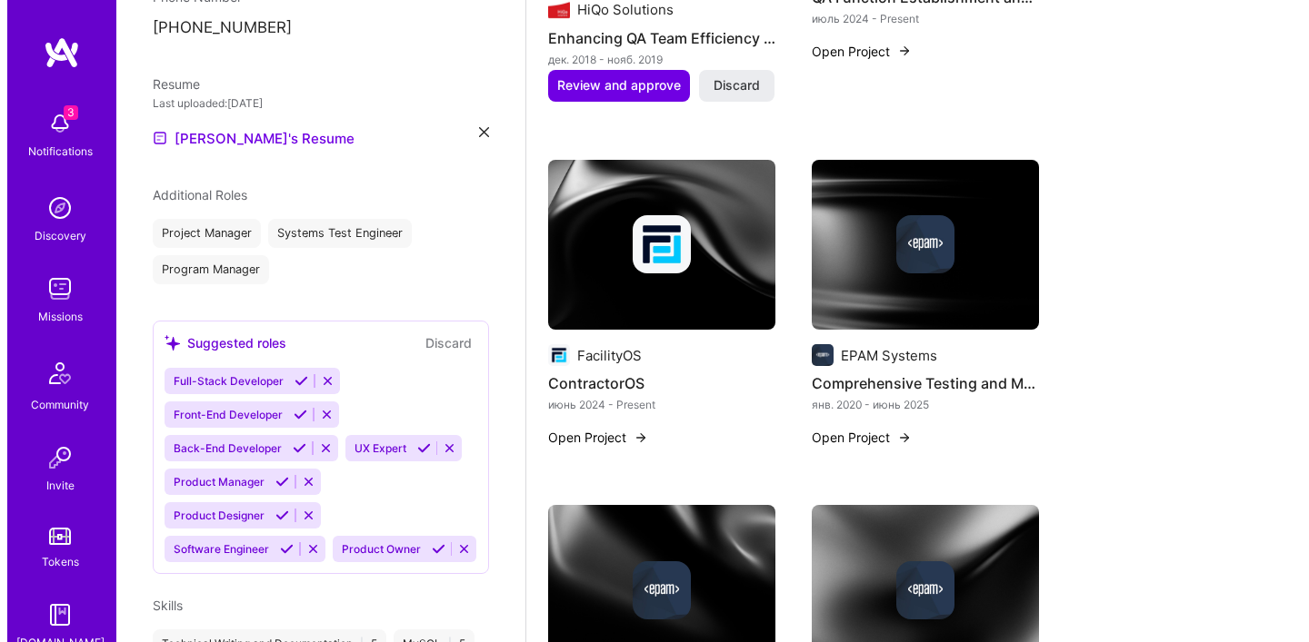
scroll to position [914, 0]
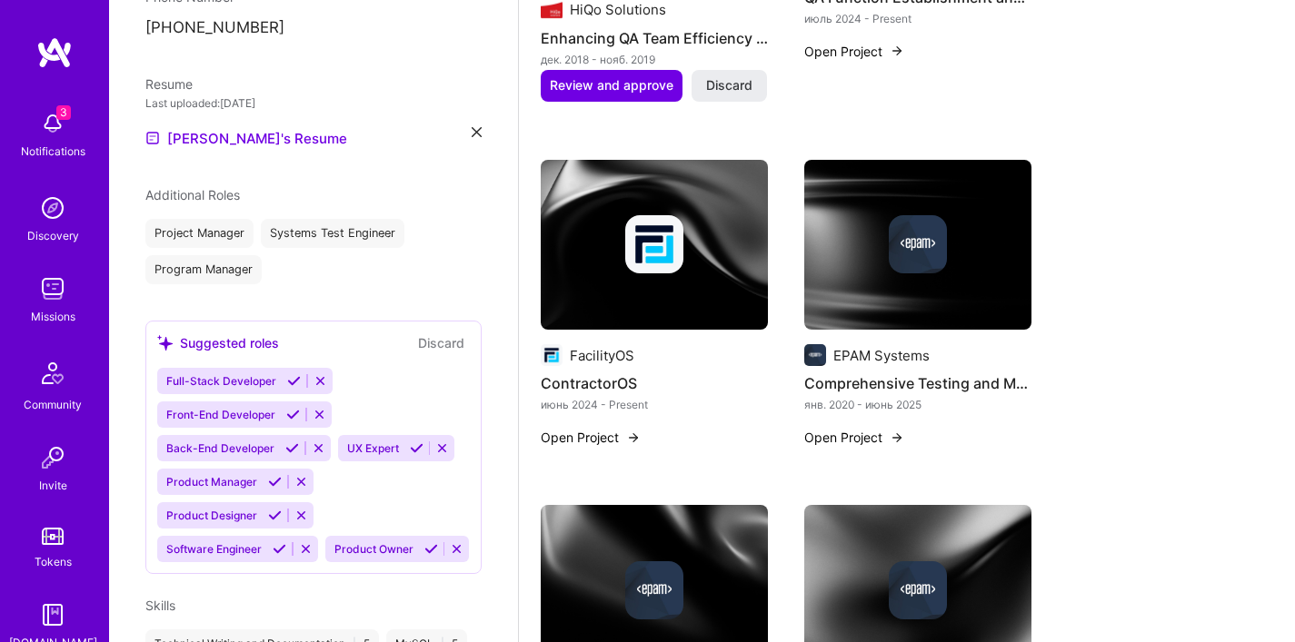
click at [901, 247] on img at bounding box center [918, 244] width 58 height 58
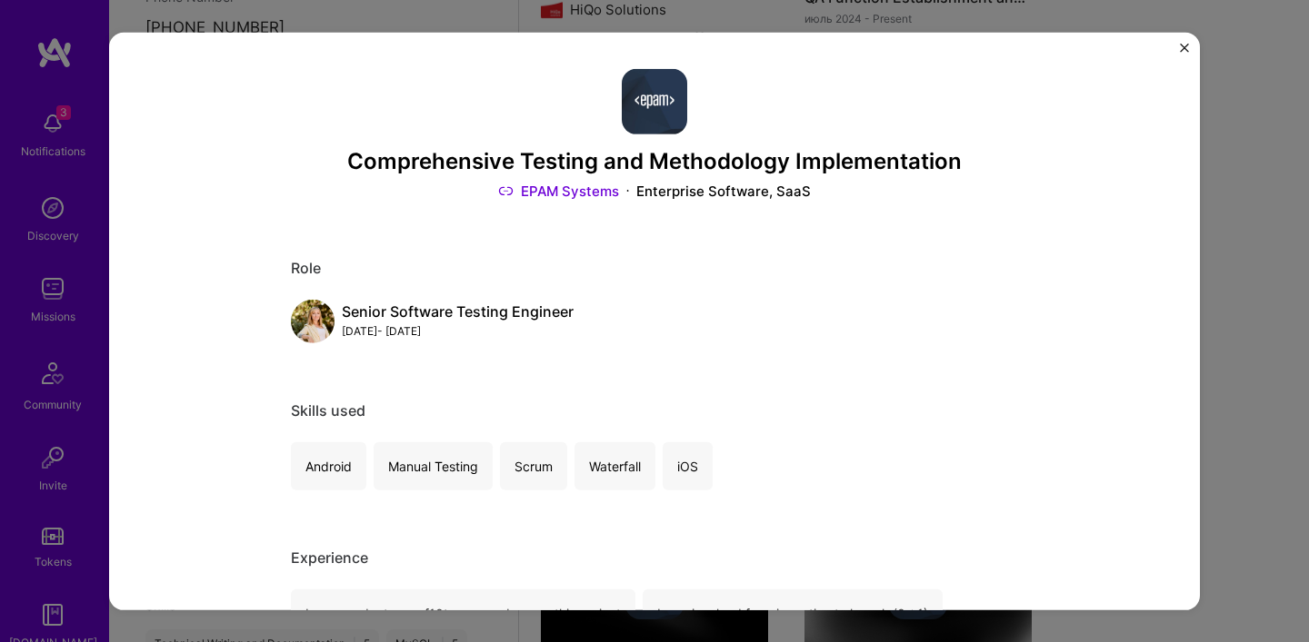
click at [1187, 45] on img "Close" at bounding box center [1183, 47] width 9 height 9
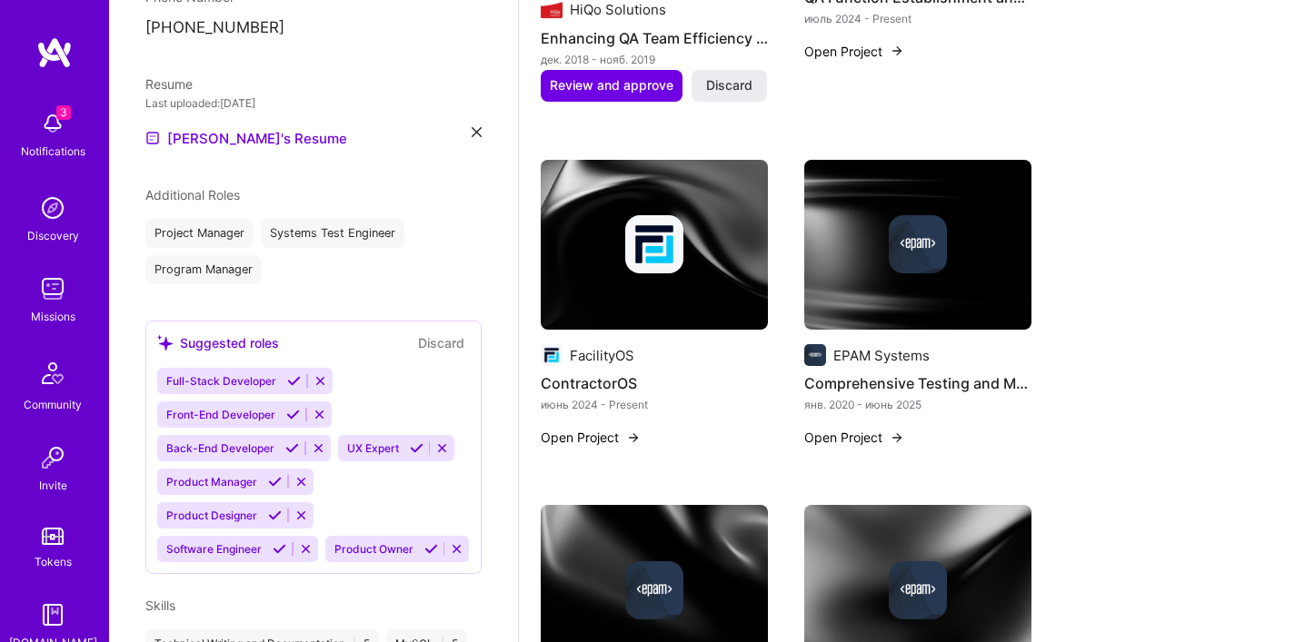
click at [857, 428] on button "Open Project" at bounding box center [854, 437] width 100 height 19
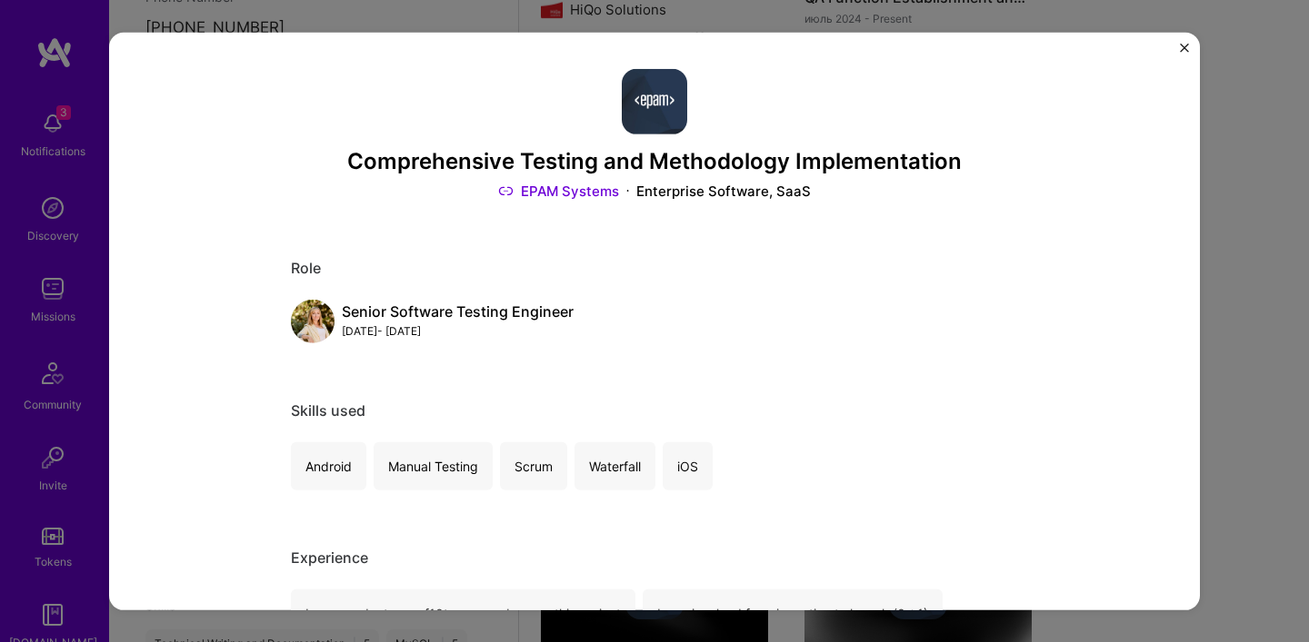
click at [396, 328] on div "[DATE] - [DATE]" at bounding box center [458, 331] width 232 height 19
click at [1179, 45] on img "Close" at bounding box center [1183, 47] width 9 height 9
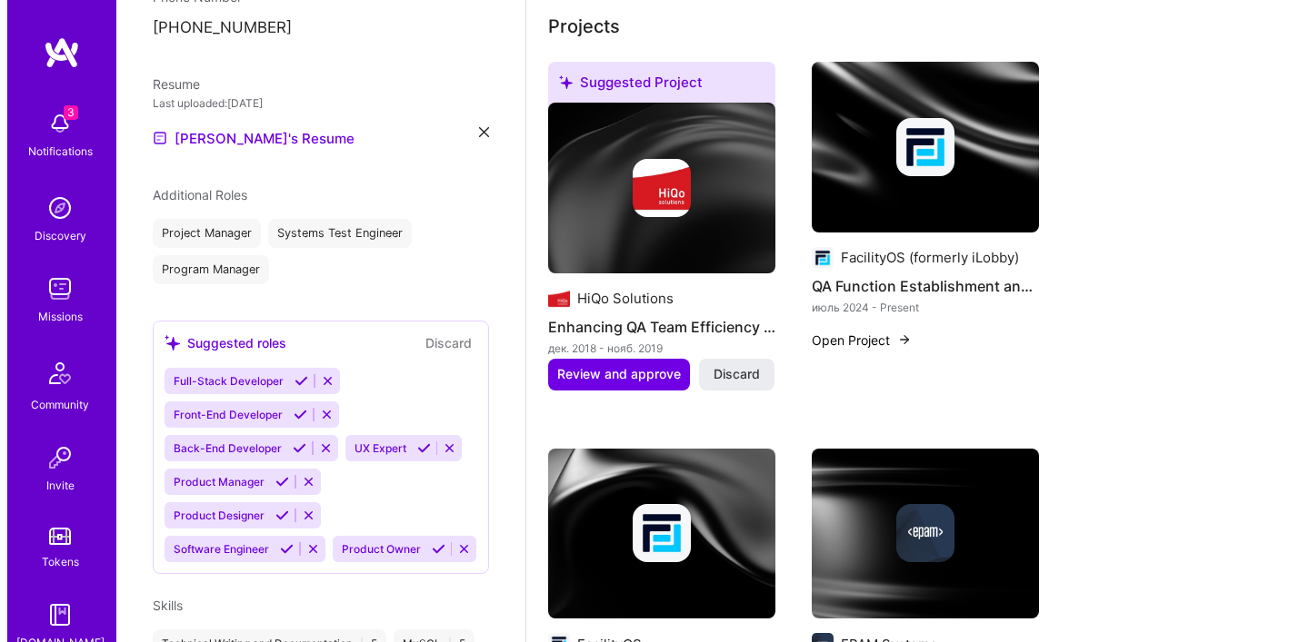
scroll to position [619, 0]
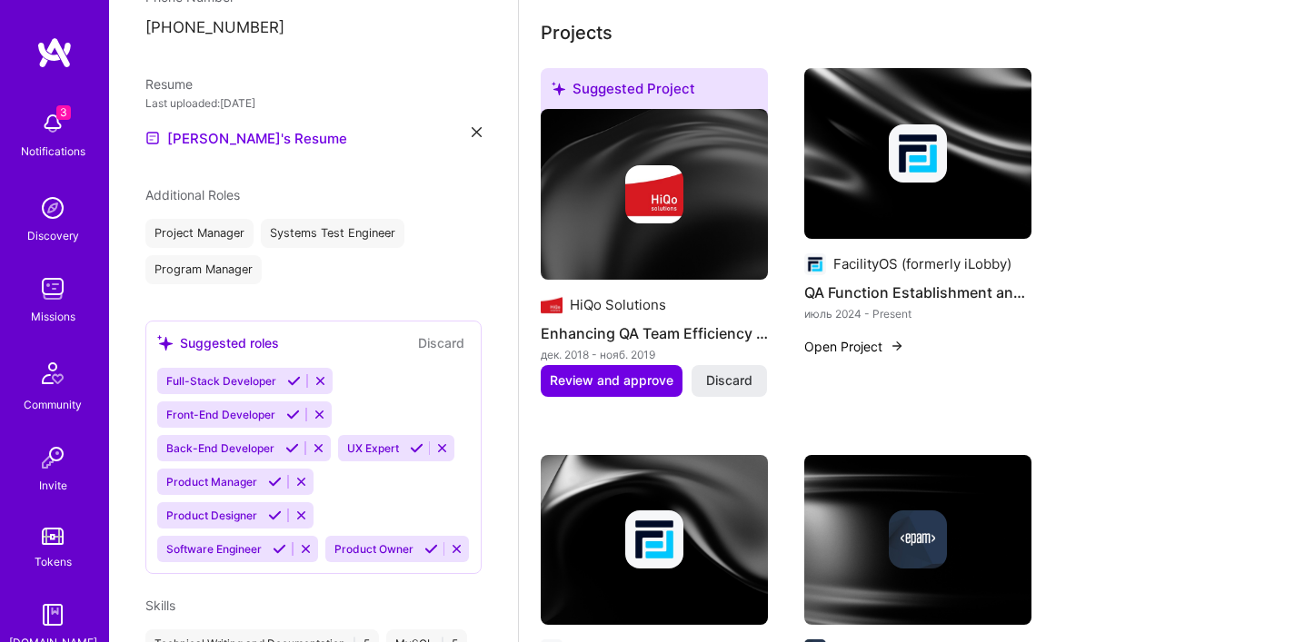
click at [903, 128] on img at bounding box center [918, 153] width 58 height 58
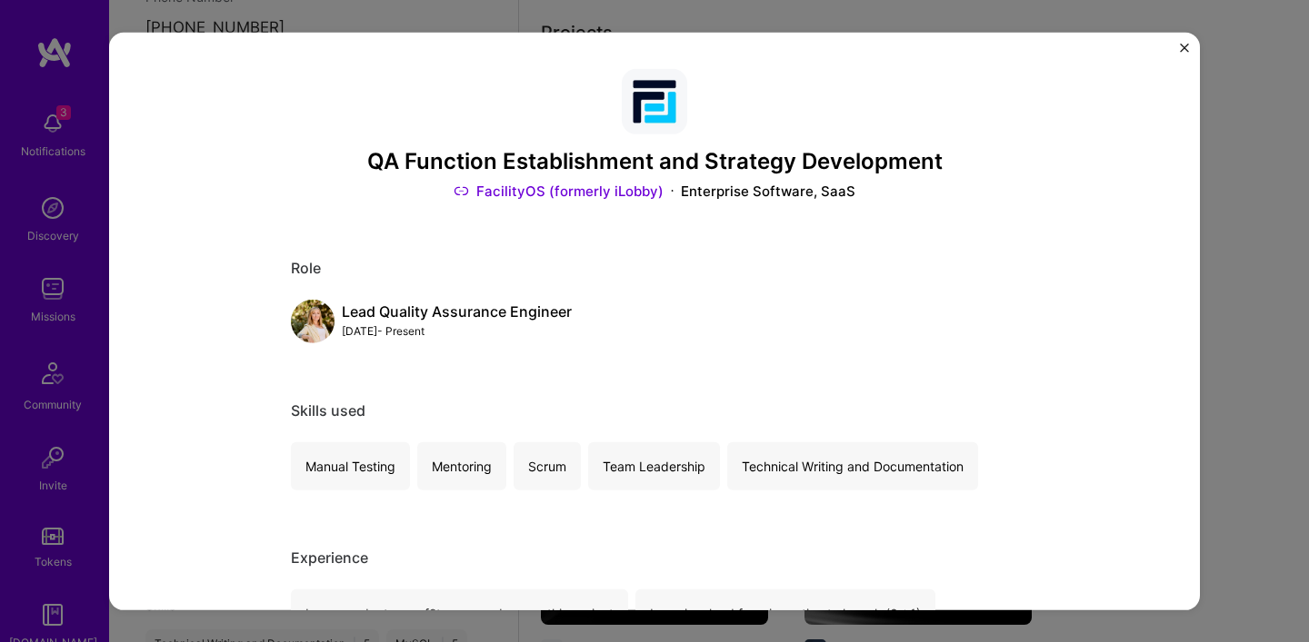
click at [1187, 44] on img "Close" at bounding box center [1183, 47] width 9 height 9
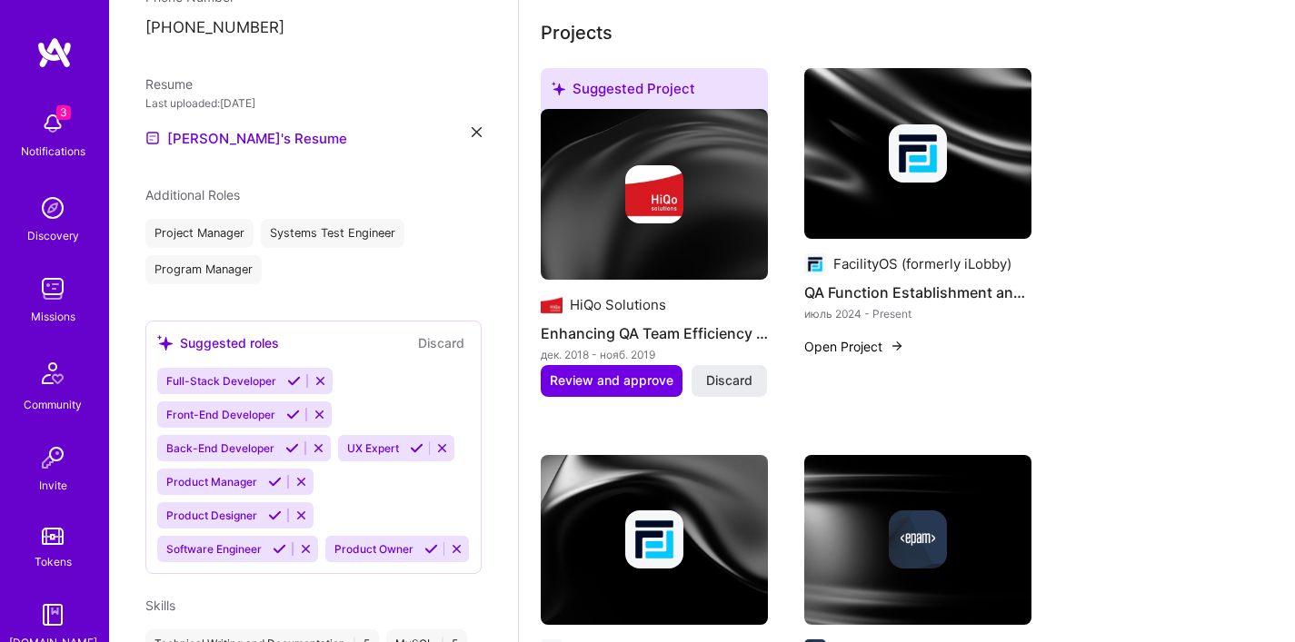
click at [657, 165] on img at bounding box center [654, 194] width 58 height 58
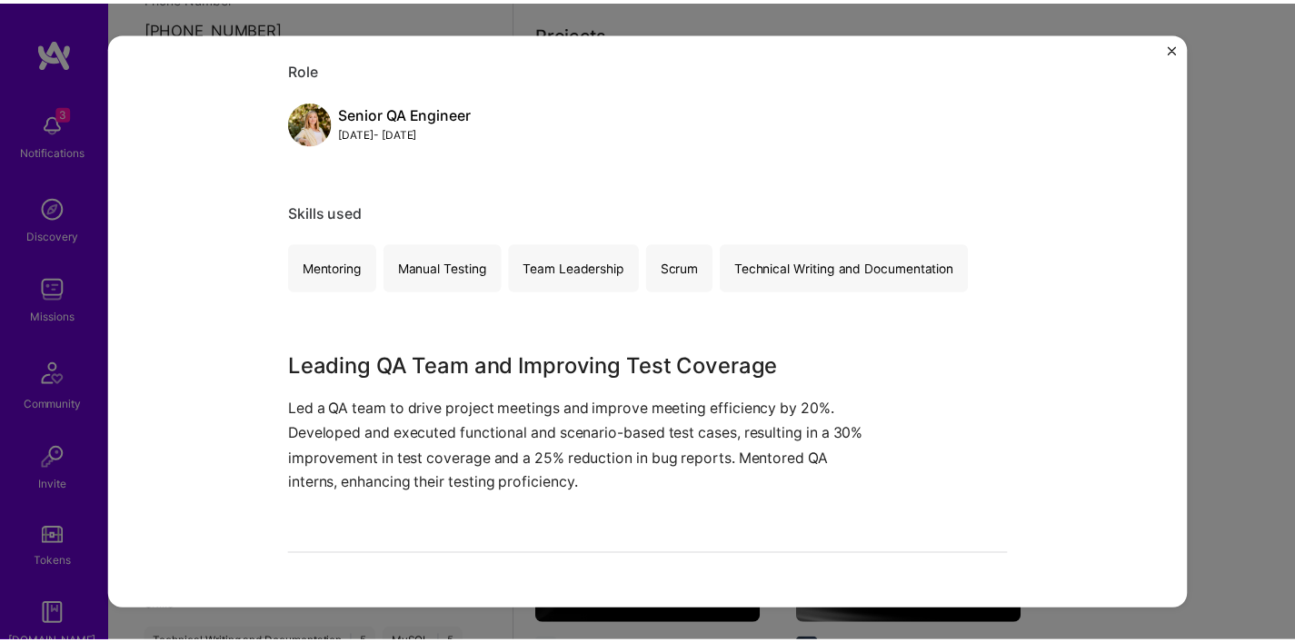
scroll to position [199, 0]
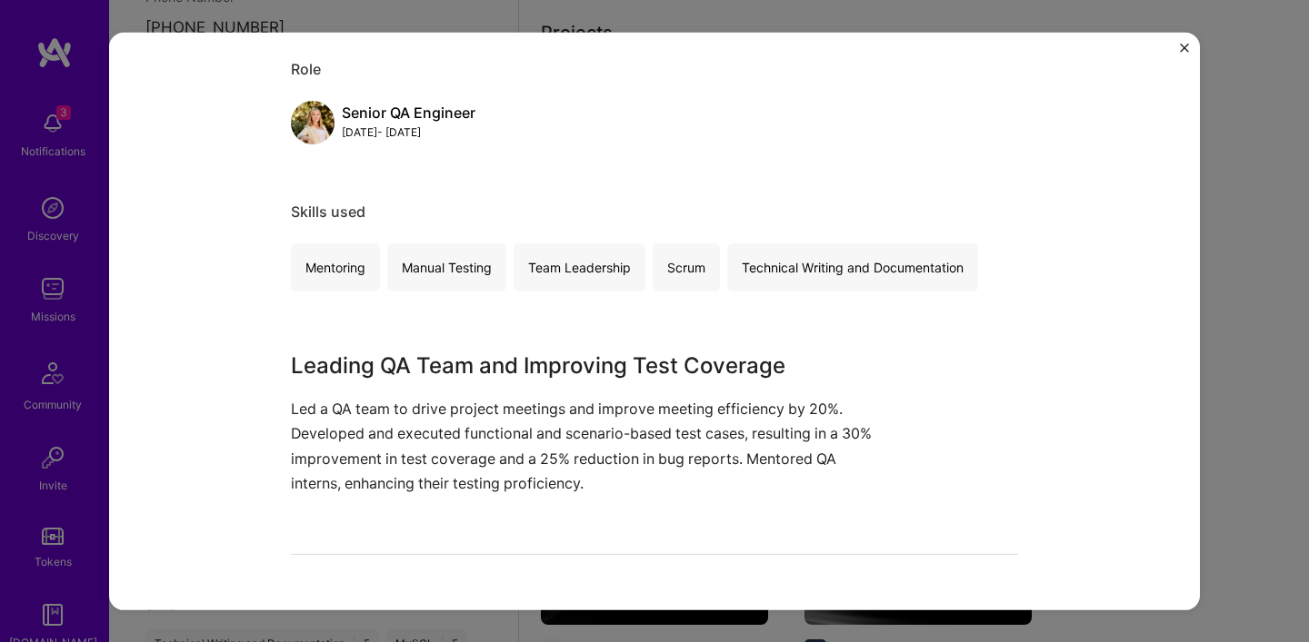
click at [1180, 43] on img "Close" at bounding box center [1183, 47] width 9 height 9
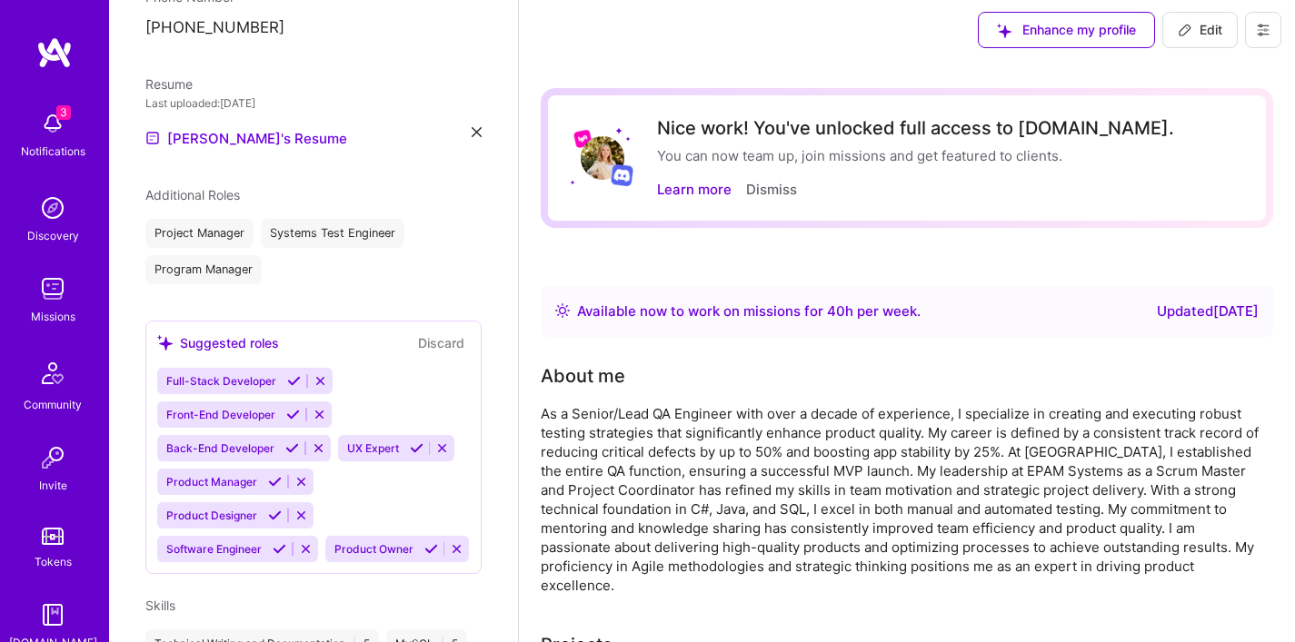
scroll to position [7, 0]
click at [1197, 25] on span "Edit" at bounding box center [1200, 29] width 45 height 18
select select "US"
select select "Right Now"
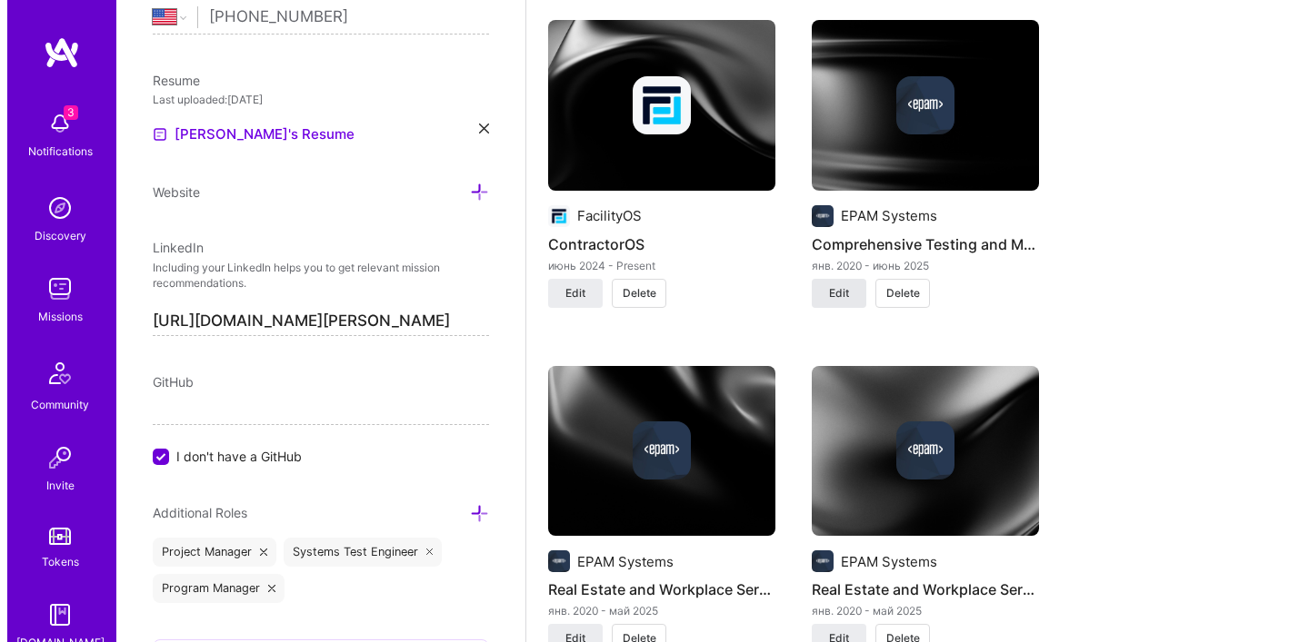
scroll to position [1856, 0]
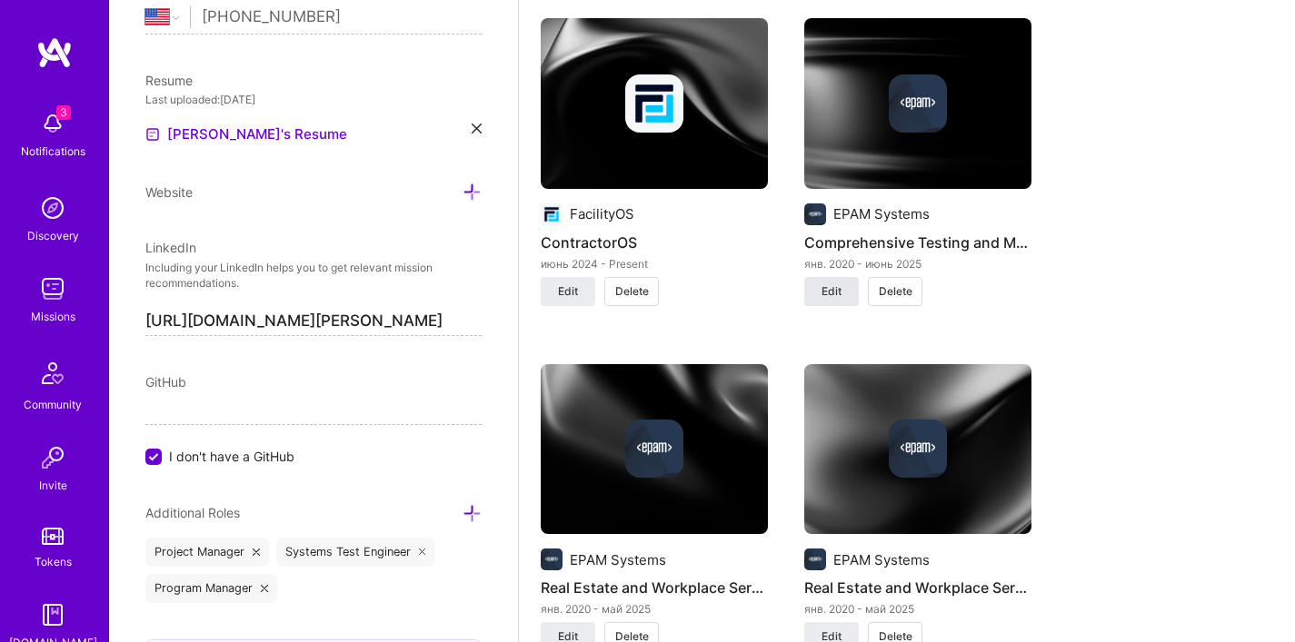
click at [832, 291] on span "Edit" at bounding box center [831, 292] width 20 height 16
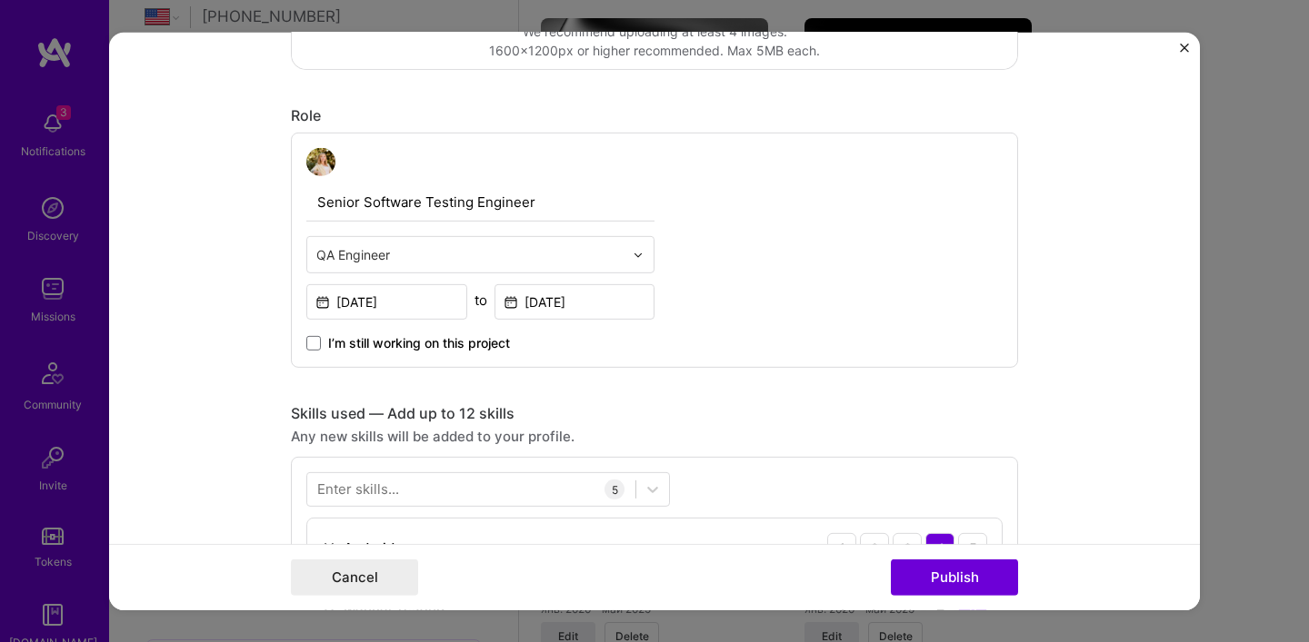
scroll to position [536, 0]
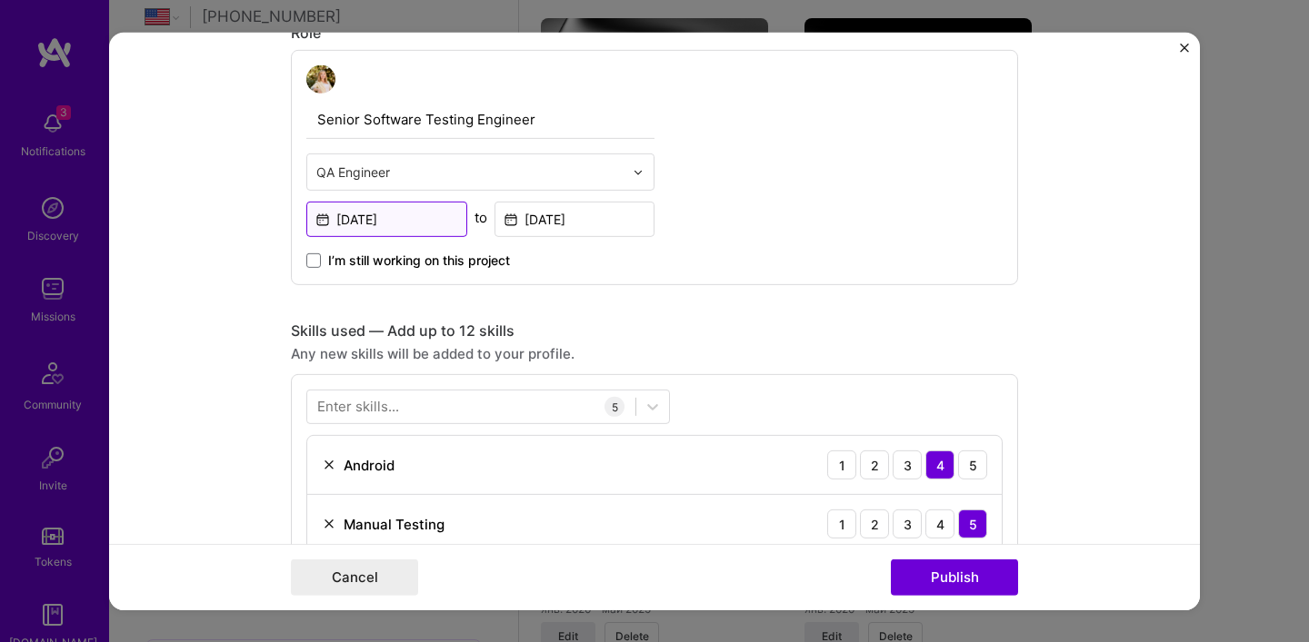
click at [358, 222] on input "[DATE]" at bounding box center [386, 219] width 161 height 35
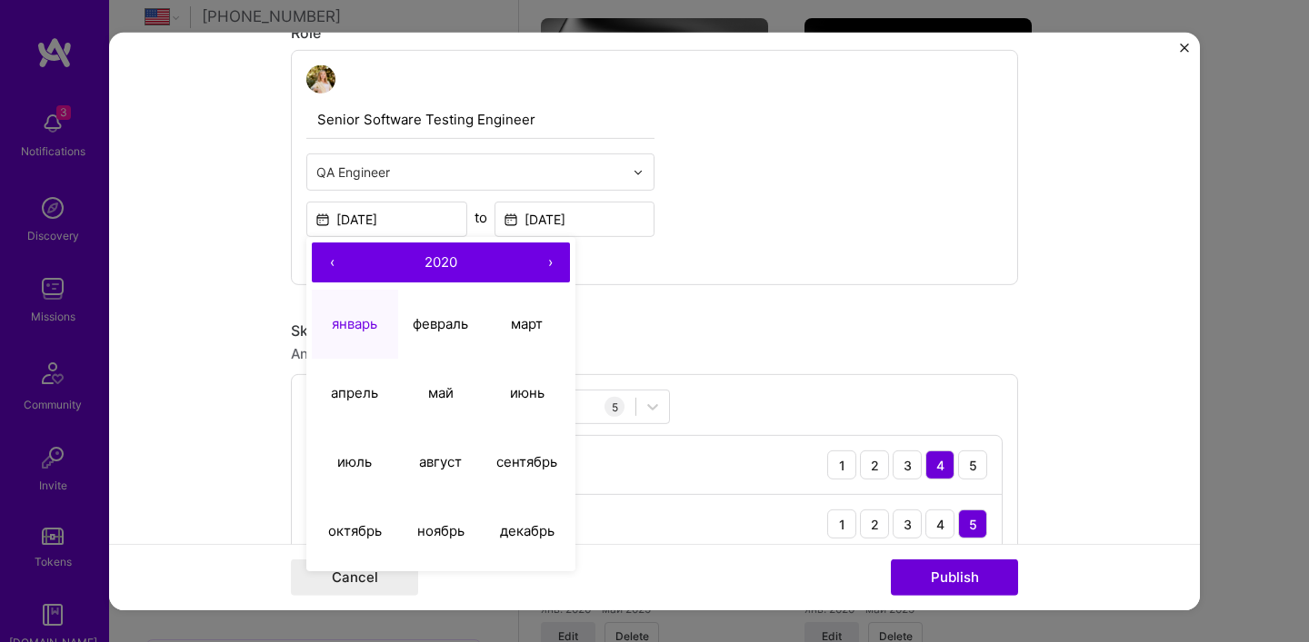
click at [327, 263] on button "‹" at bounding box center [332, 263] width 40 height 40
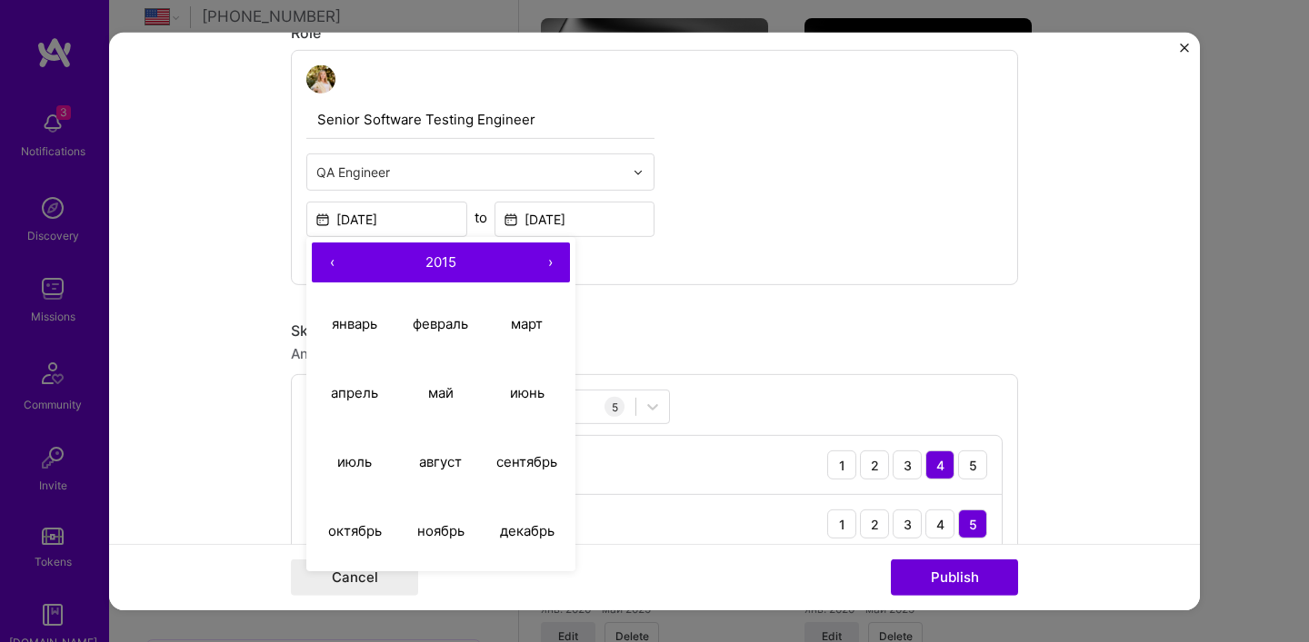
click at [327, 263] on button "‹" at bounding box center [332, 263] width 40 height 40
click at [523, 452] on button "сентябрь" at bounding box center [526, 462] width 86 height 69
type input "[DATE]"
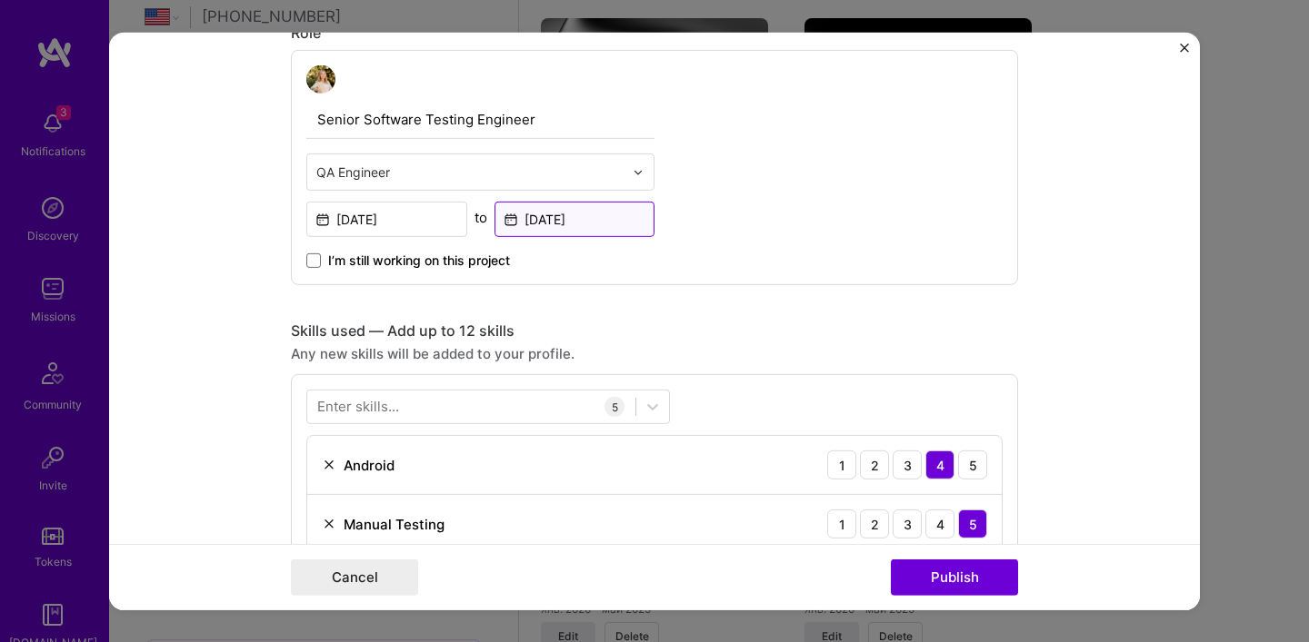
click at [541, 227] on input "[DATE]" at bounding box center [574, 219] width 161 height 35
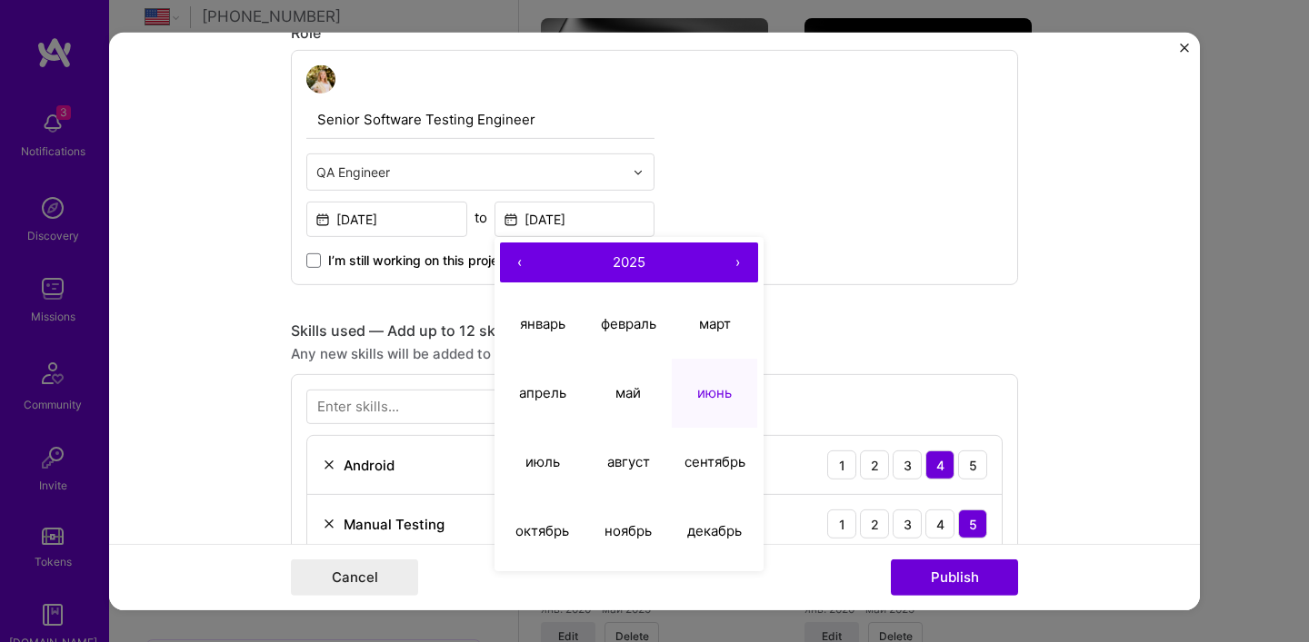
click at [519, 263] on button "‹" at bounding box center [520, 263] width 40 height 40
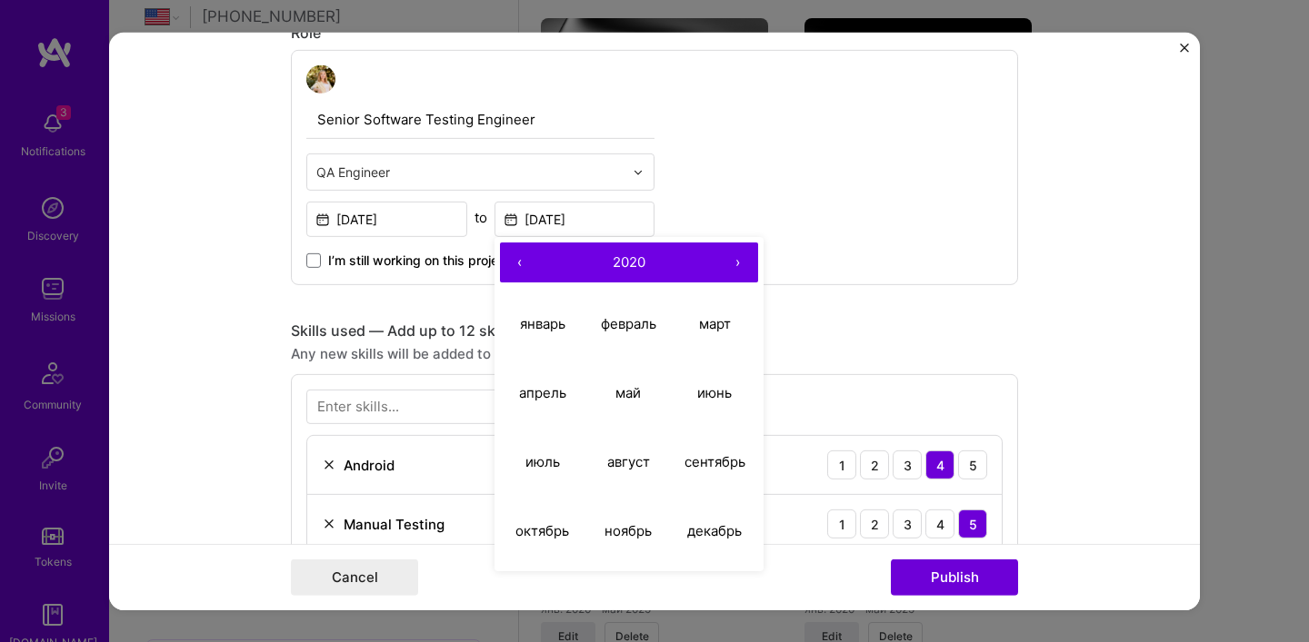
click at [519, 263] on button "‹" at bounding box center [520, 263] width 40 height 40
click at [723, 537] on abbr "декабрь" at bounding box center [714, 530] width 55 height 17
type input "[DATE]"
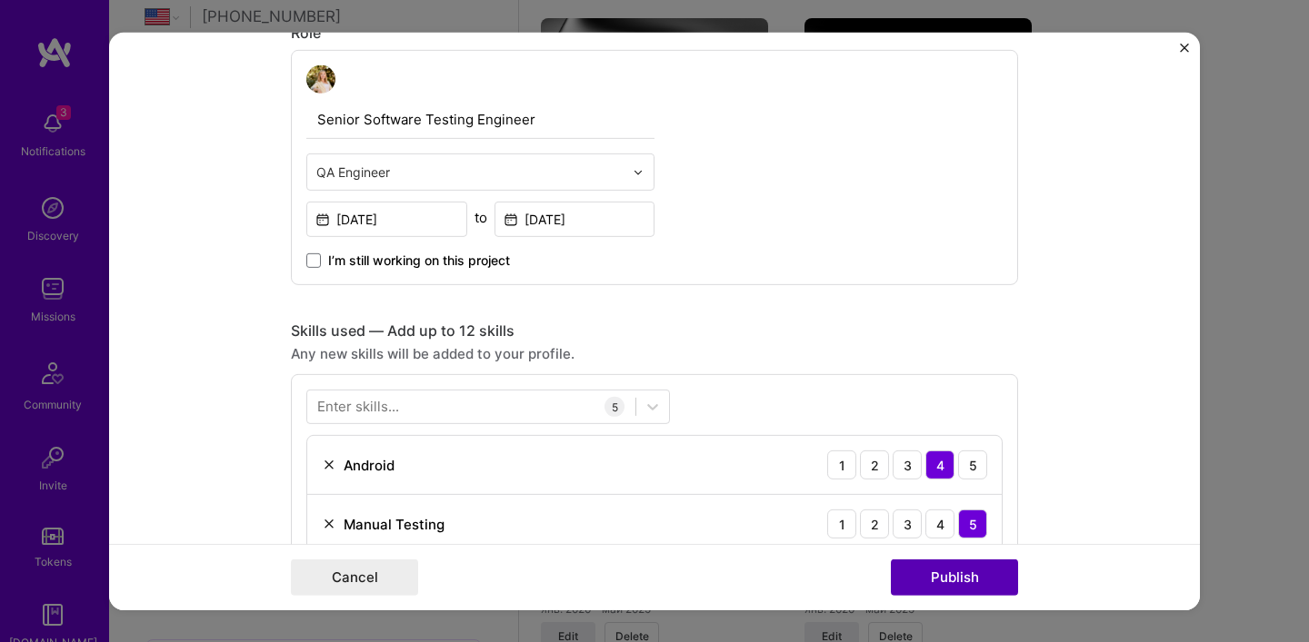
click at [969, 586] on button "Publish" at bounding box center [954, 578] width 127 height 36
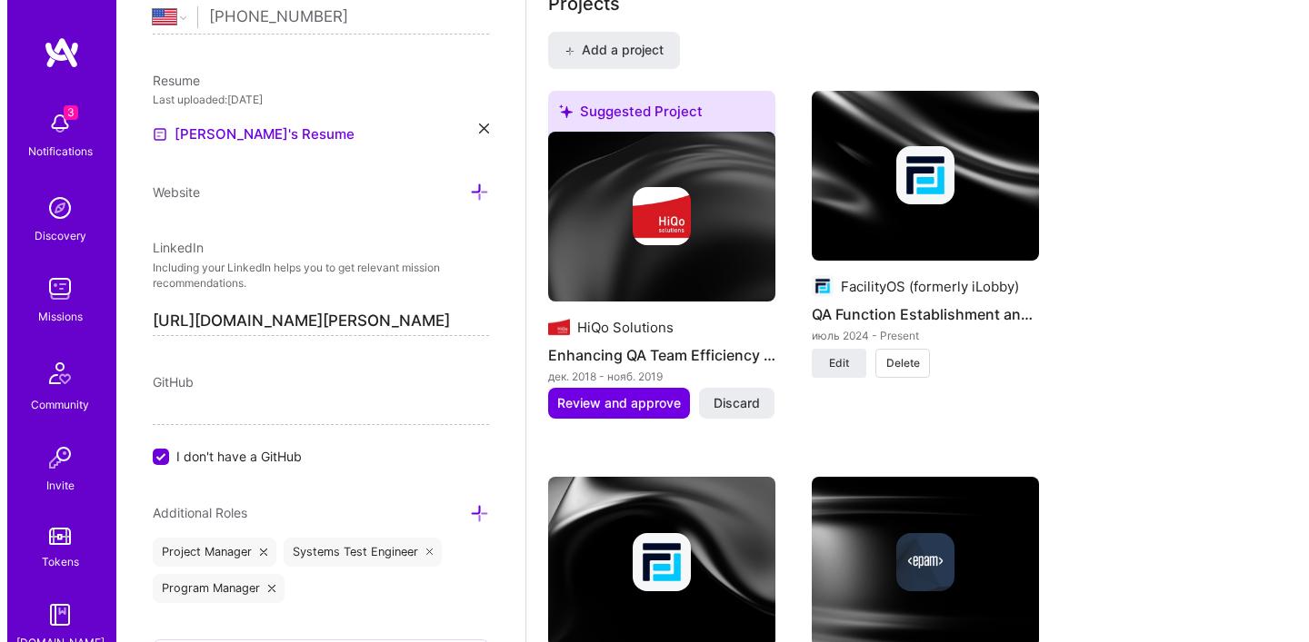
scroll to position [1399, 0]
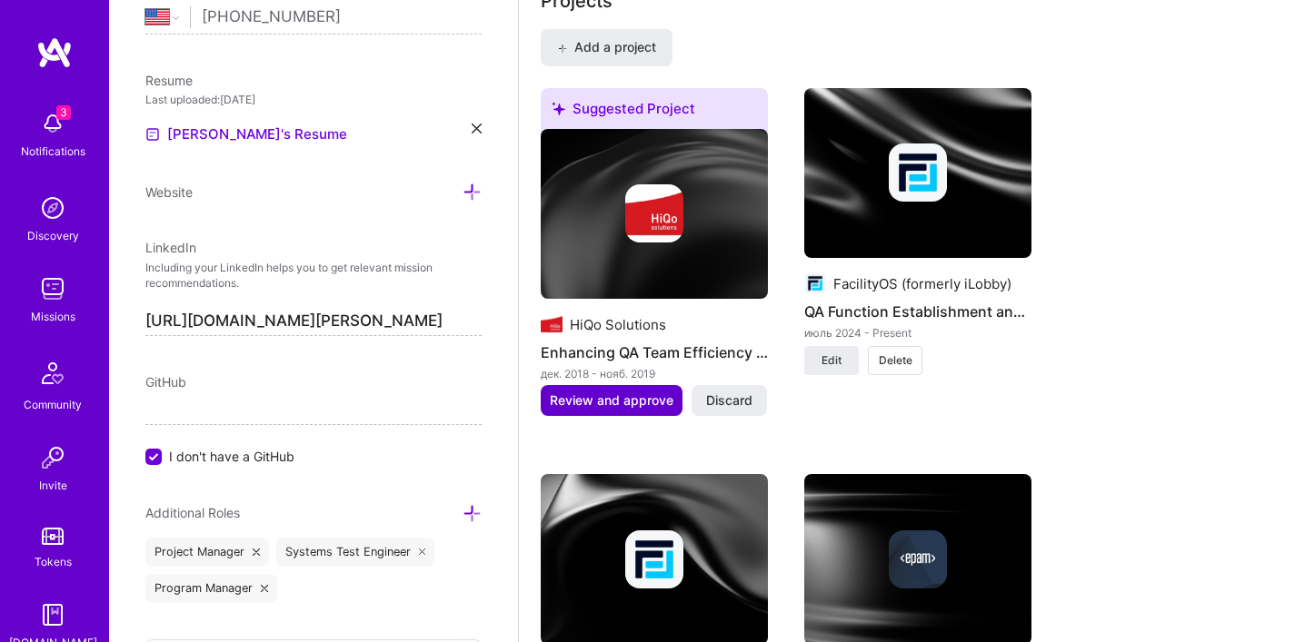
click at [630, 397] on span "Review and approve" at bounding box center [612, 401] width 124 height 18
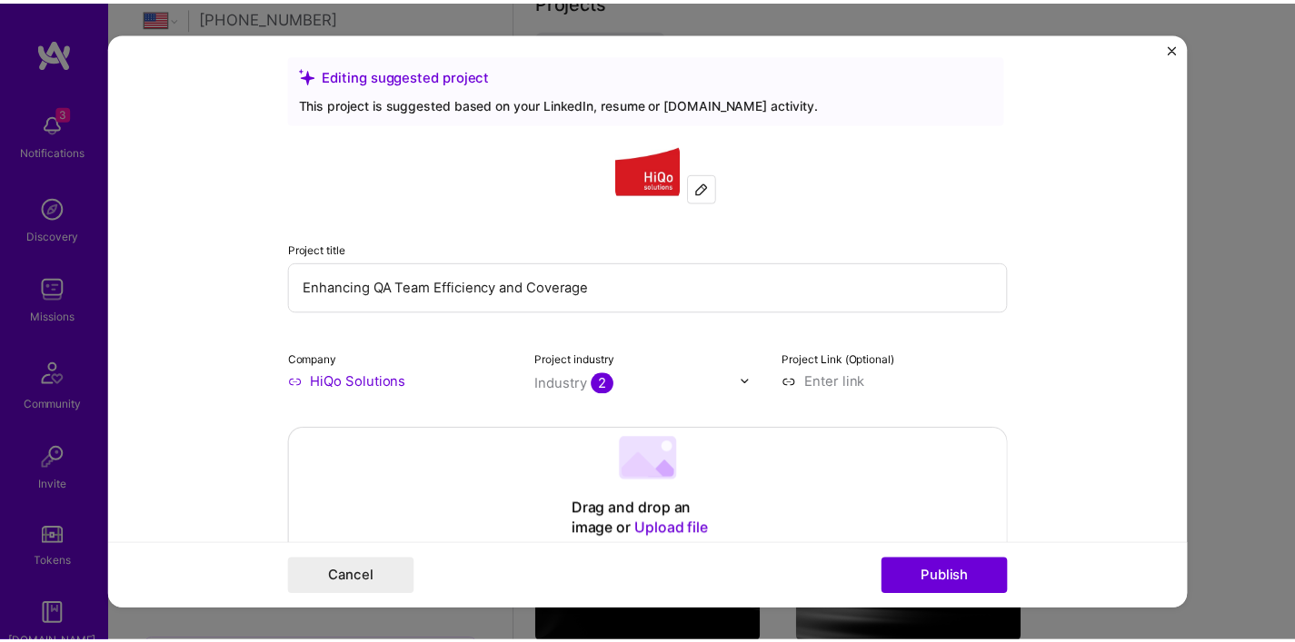
scroll to position [0, 0]
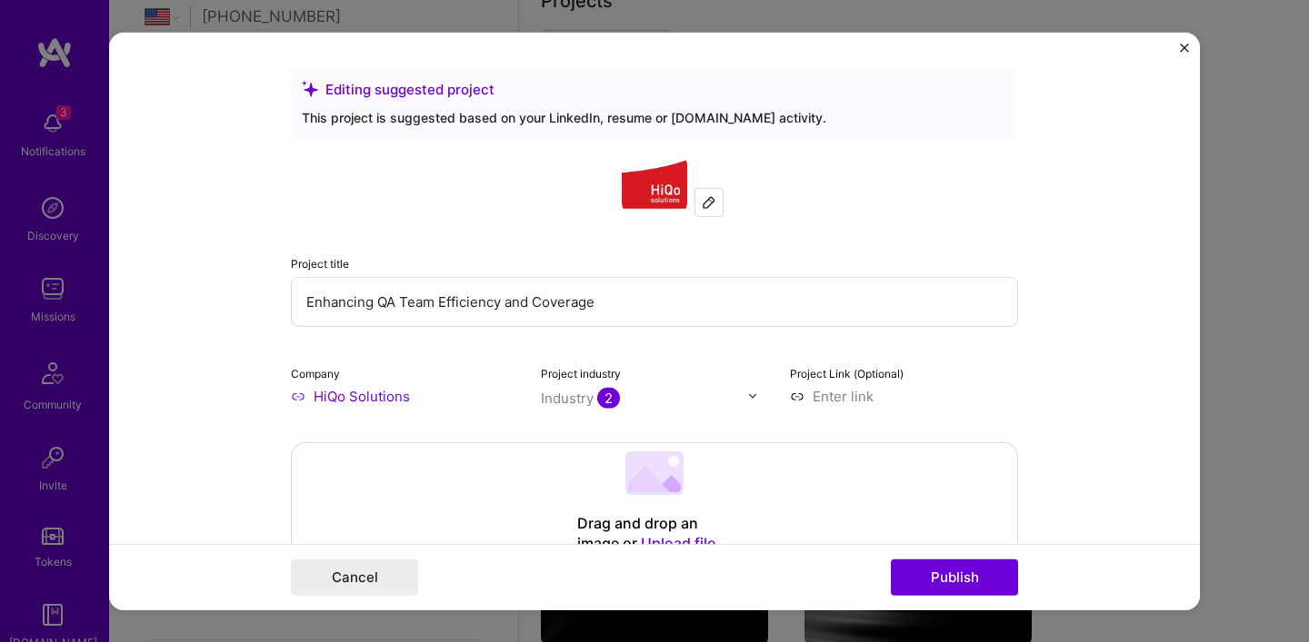
click at [1175, 51] on form "Editing suggested project This project is suggested based on your LinkedIn, res…" at bounding box center [654, 321] width 1090 height 578
click at [1183, 47] on img "Close" at bounding box center [1183, 47] width 9 height 9
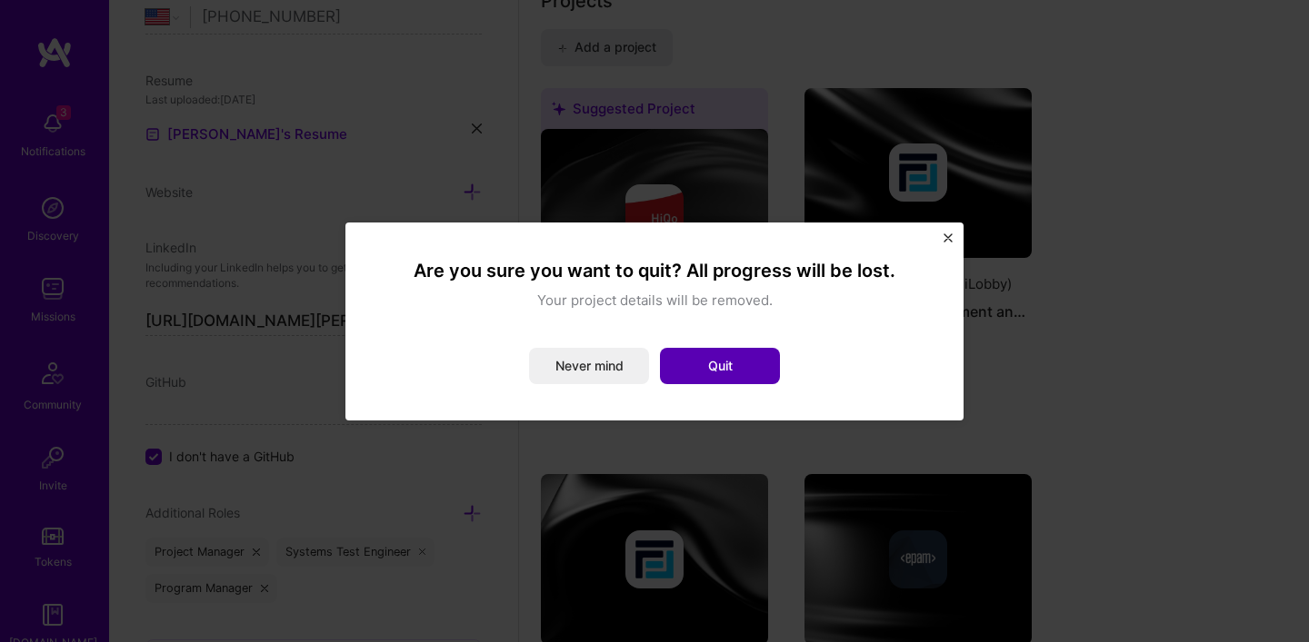
click at [716, 375] on button "Quit" at bounding box center [720, 366] width 120 height 36
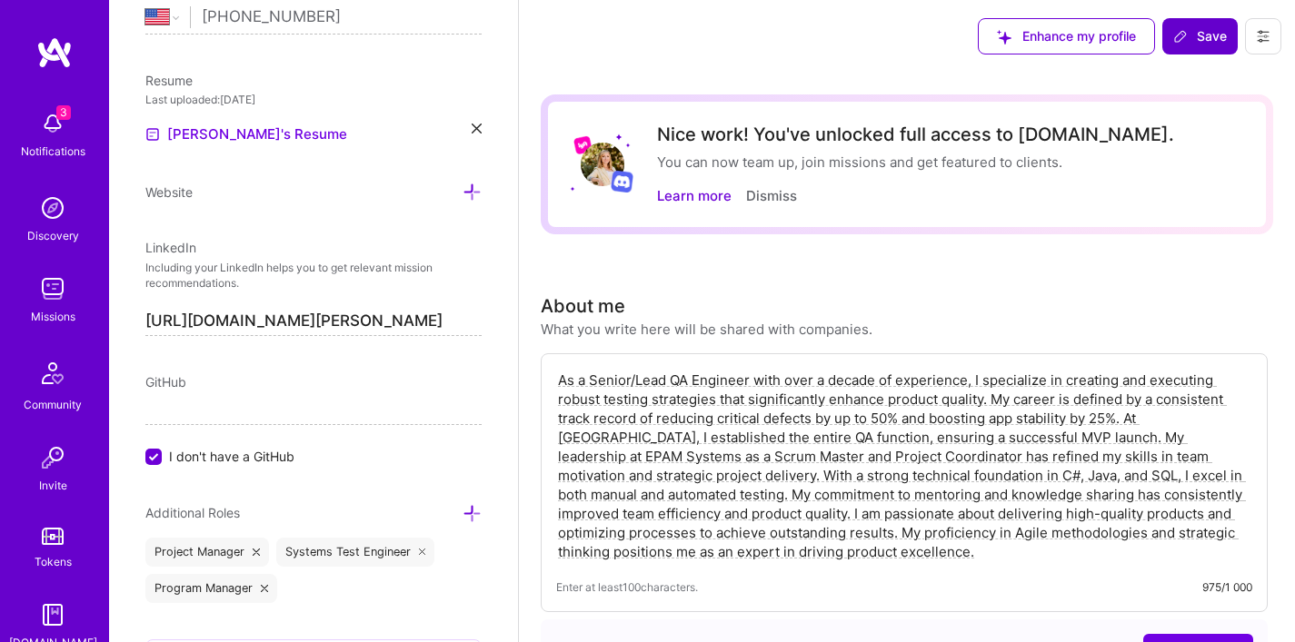
click at [1202, 43] on span "Save" at bounding box center [1200, 36] width 54 height 18
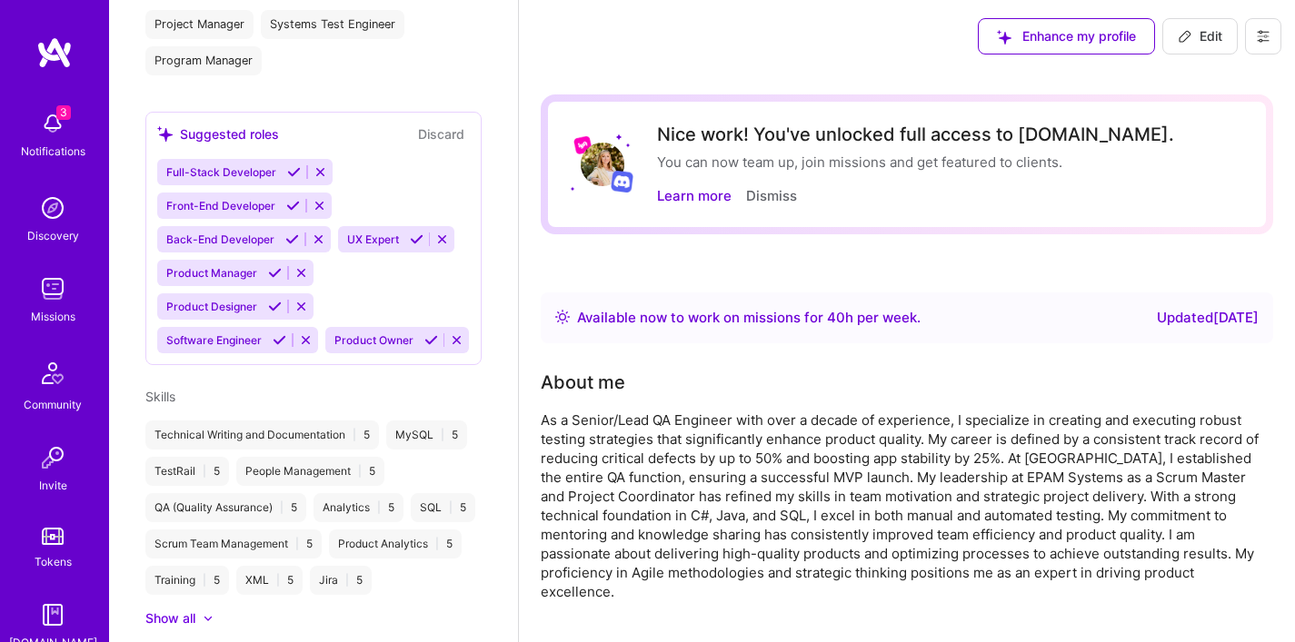
scroll to position [533, 0]
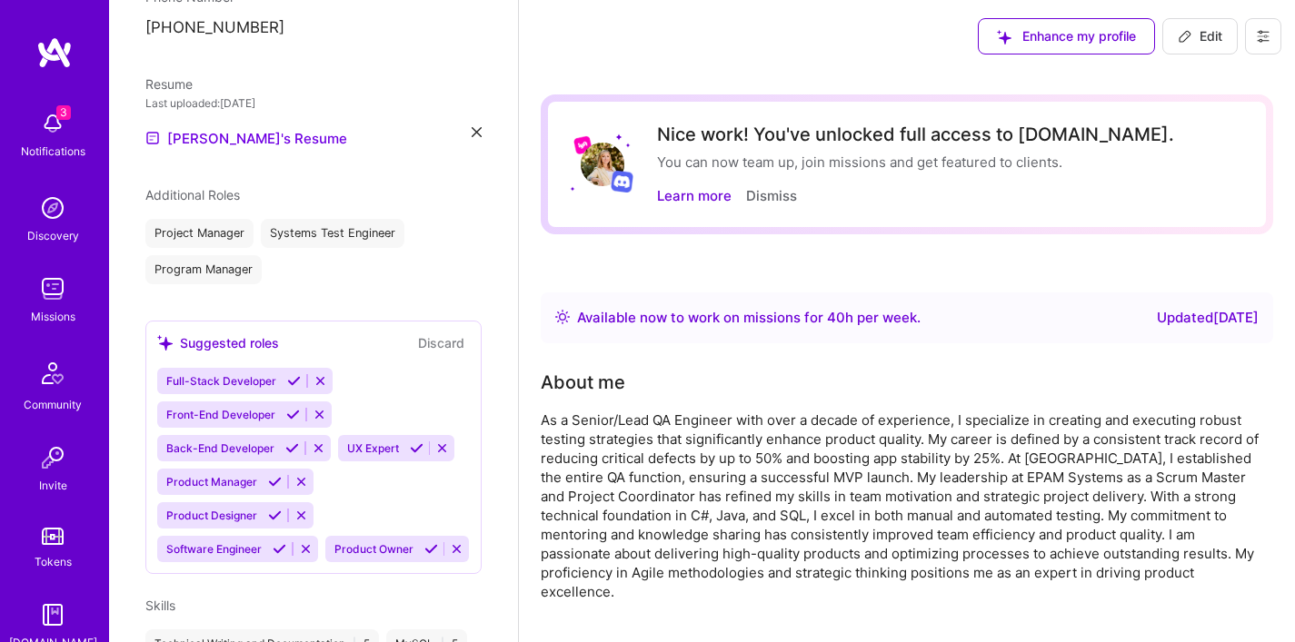
click at [1261, 34] on icon at bounding box center [1263, 36] width 15 height 15
click at [914, 52] on div "Enhance my profile Edit Settings Payment method Log Out" at bounding box center [907, 36] width 776 height 73
click at [50, 130] on img at bounding box center [53, 123] width 36 height 36
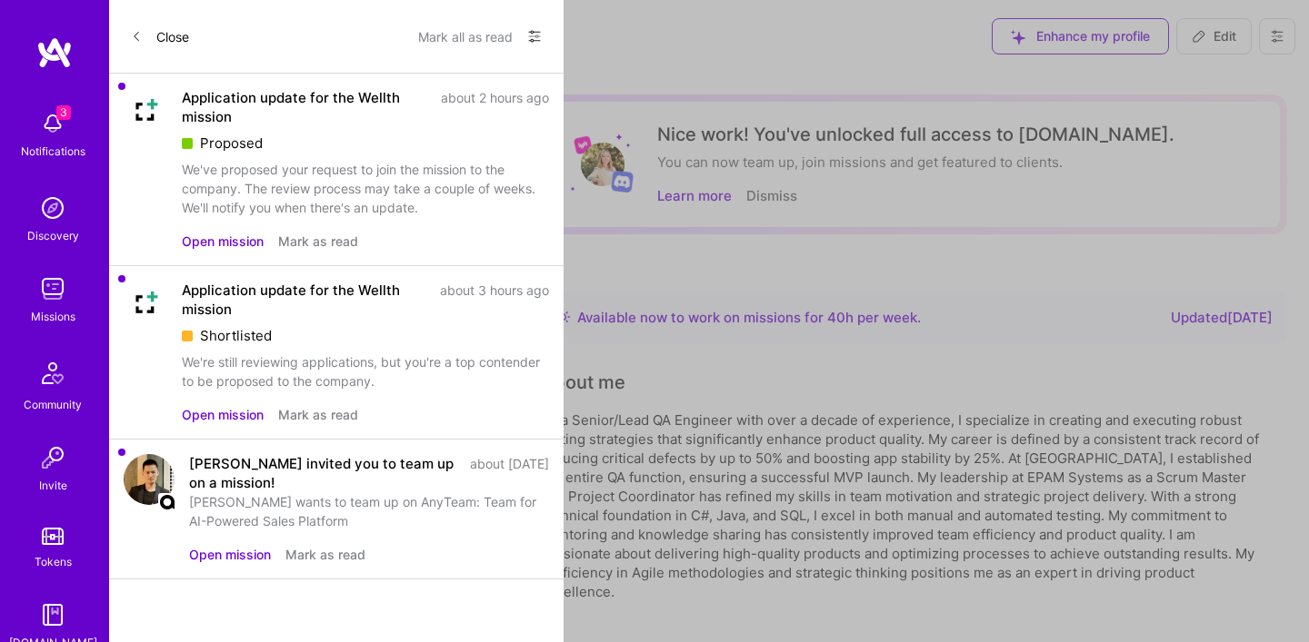
click at [170, 35] on button "Close" at bounding box center [160, 36] width 58 height 29
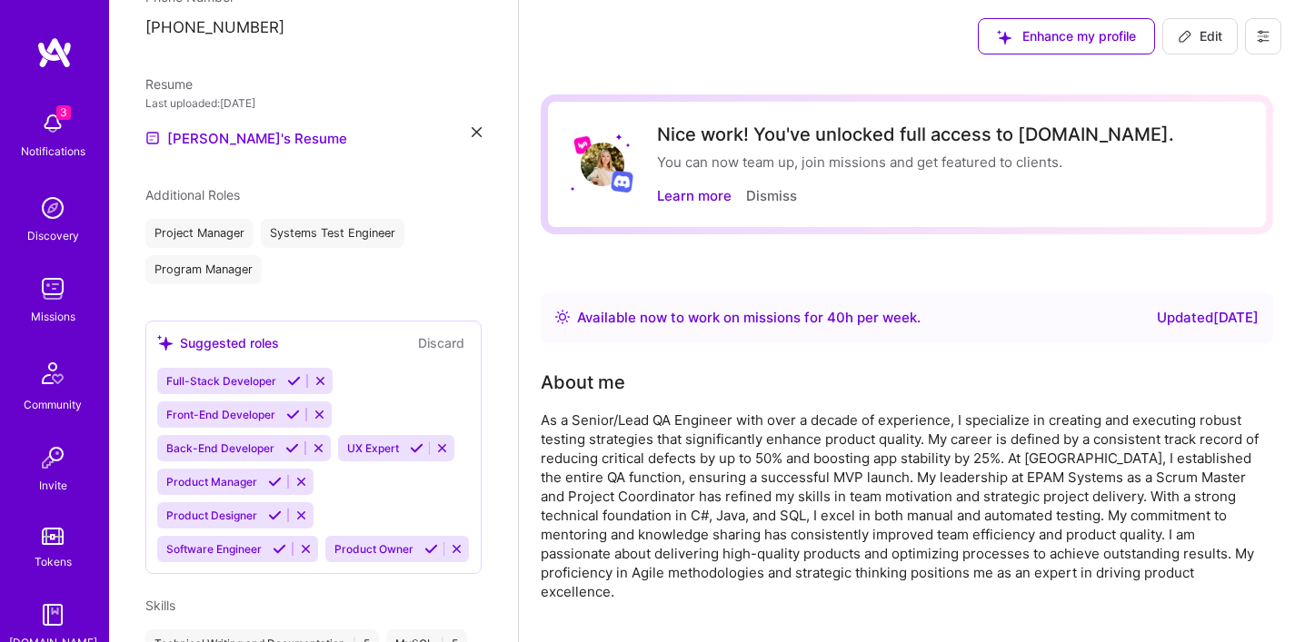
click at [47, 301] on img at bounding box center [53, 289] width 36 height 36
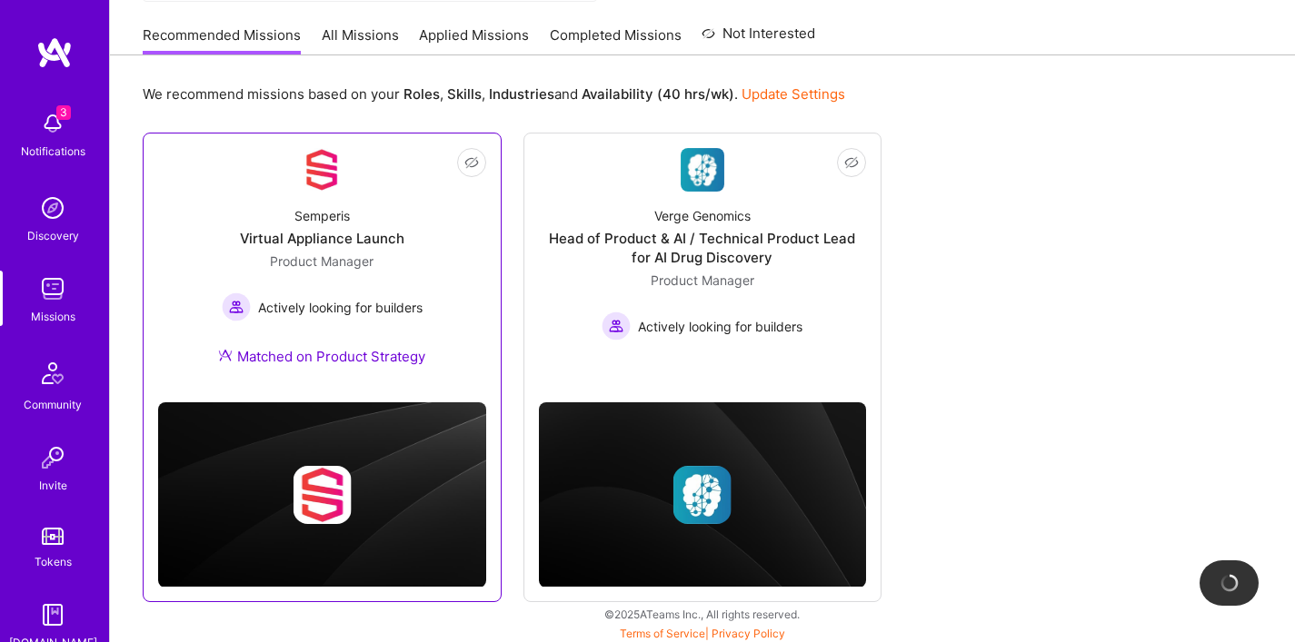
scroll to position [177, 0]
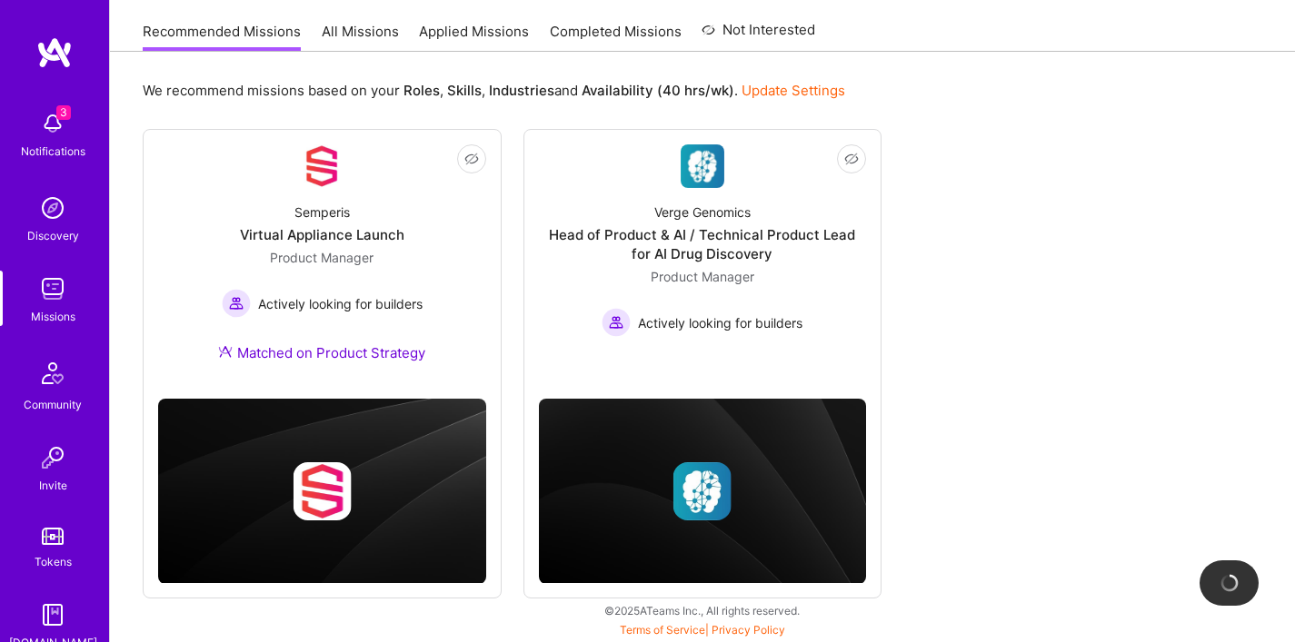
click at [383, 32] on link "All Missions" at bounding box center [360, 37] width 77 height 30
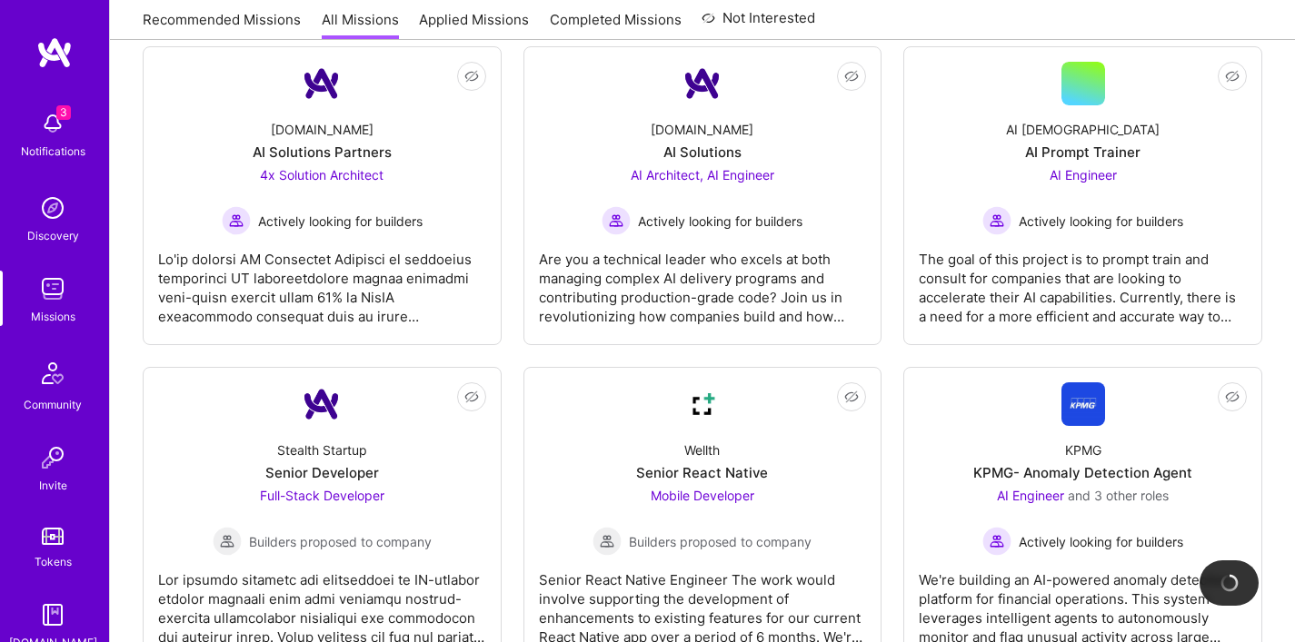
scroll to position [4864, 0]
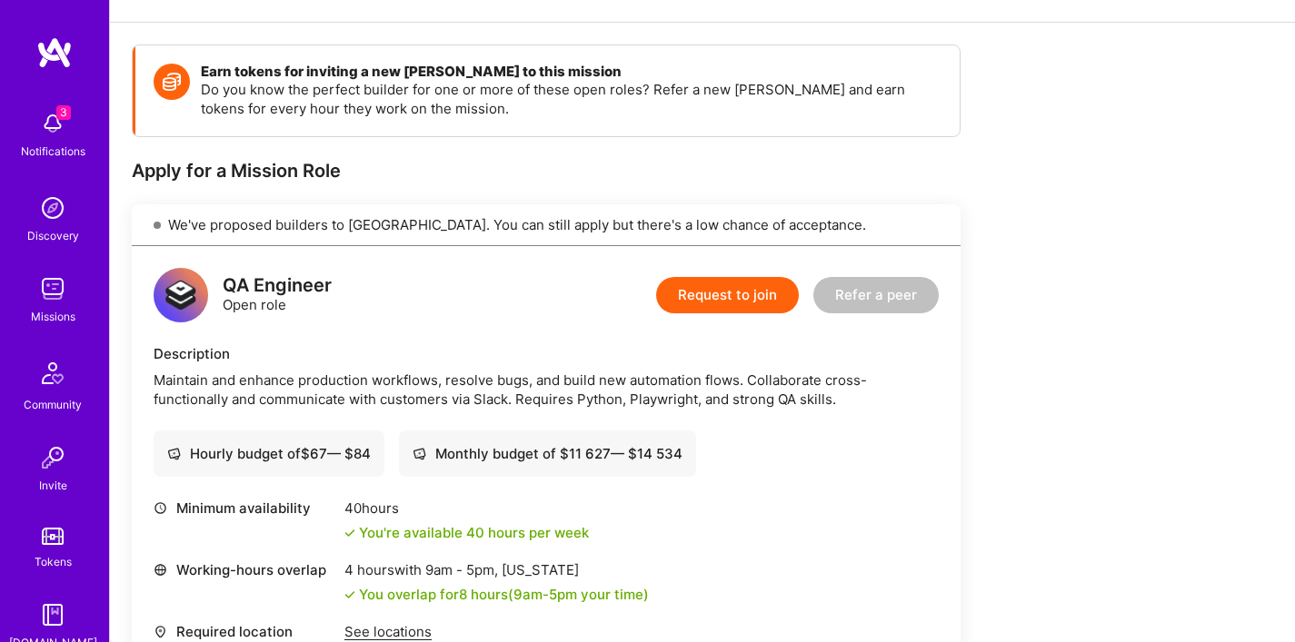
scroll to position [252, 0]
